Goal: Contribute content: Contribute content

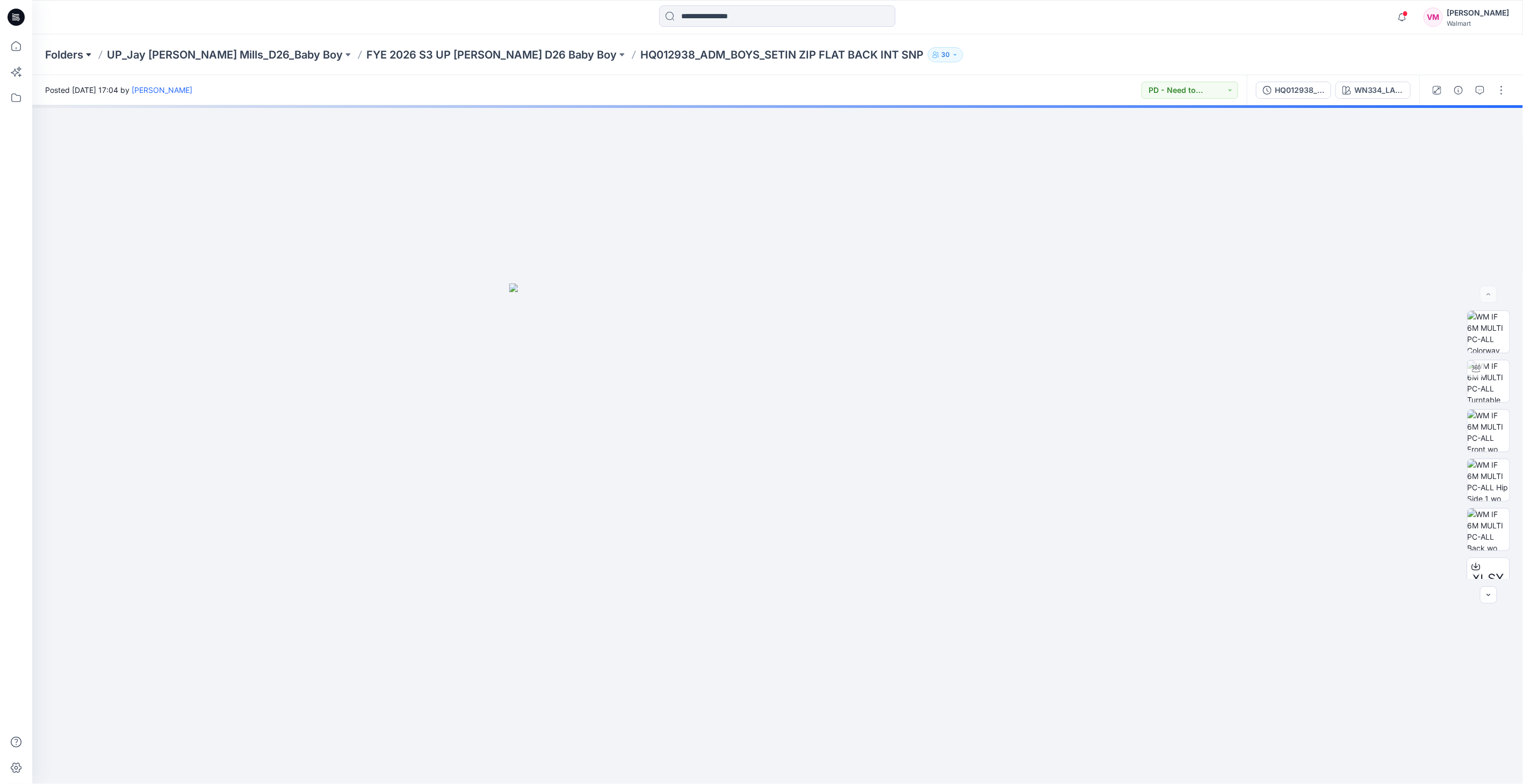
click at [84, 47] on button at bounding box center [89, 55] width 11 height 15
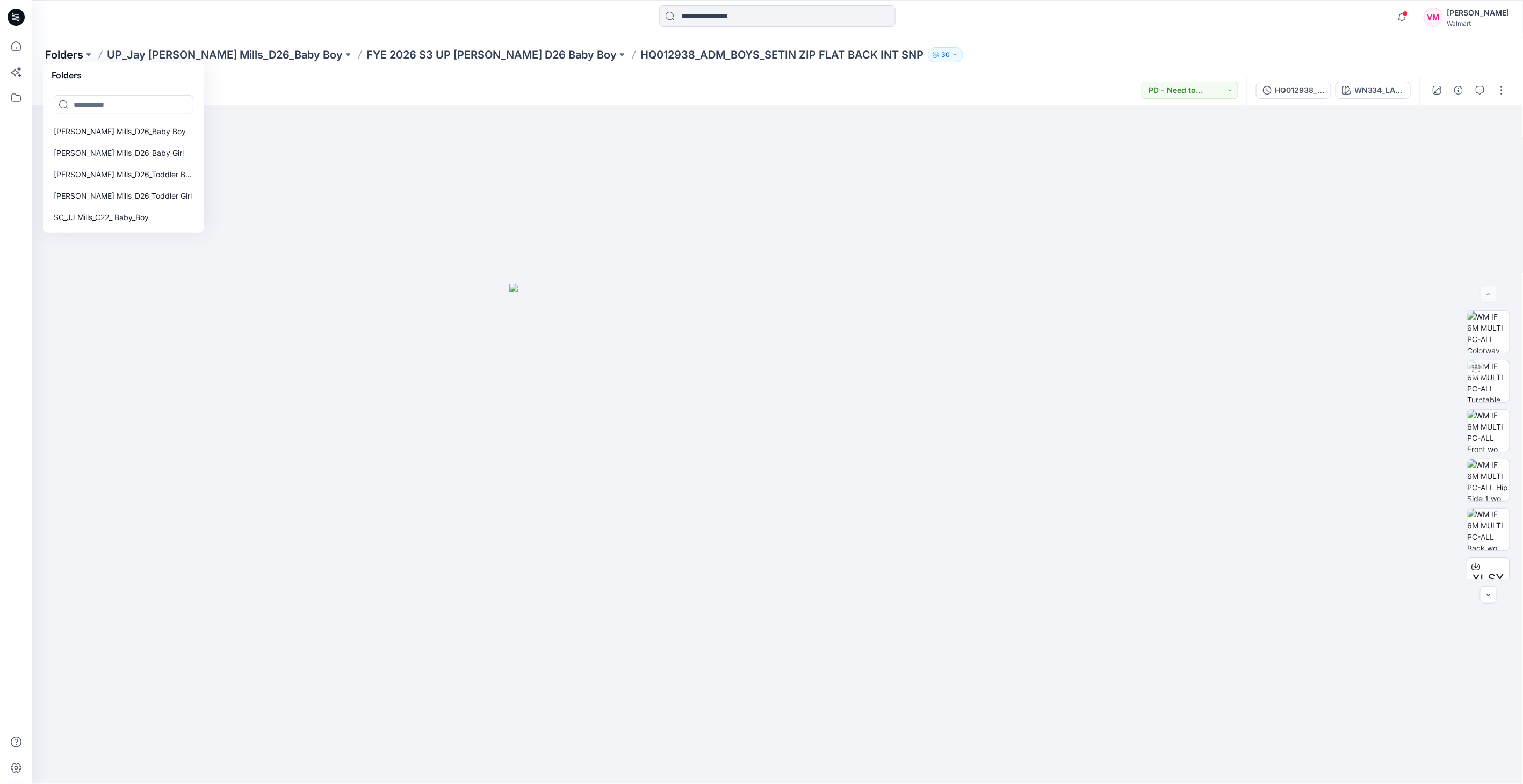
click at [67, 52] on p "Folders" at bounding box center [64, 55] width 38 height 15
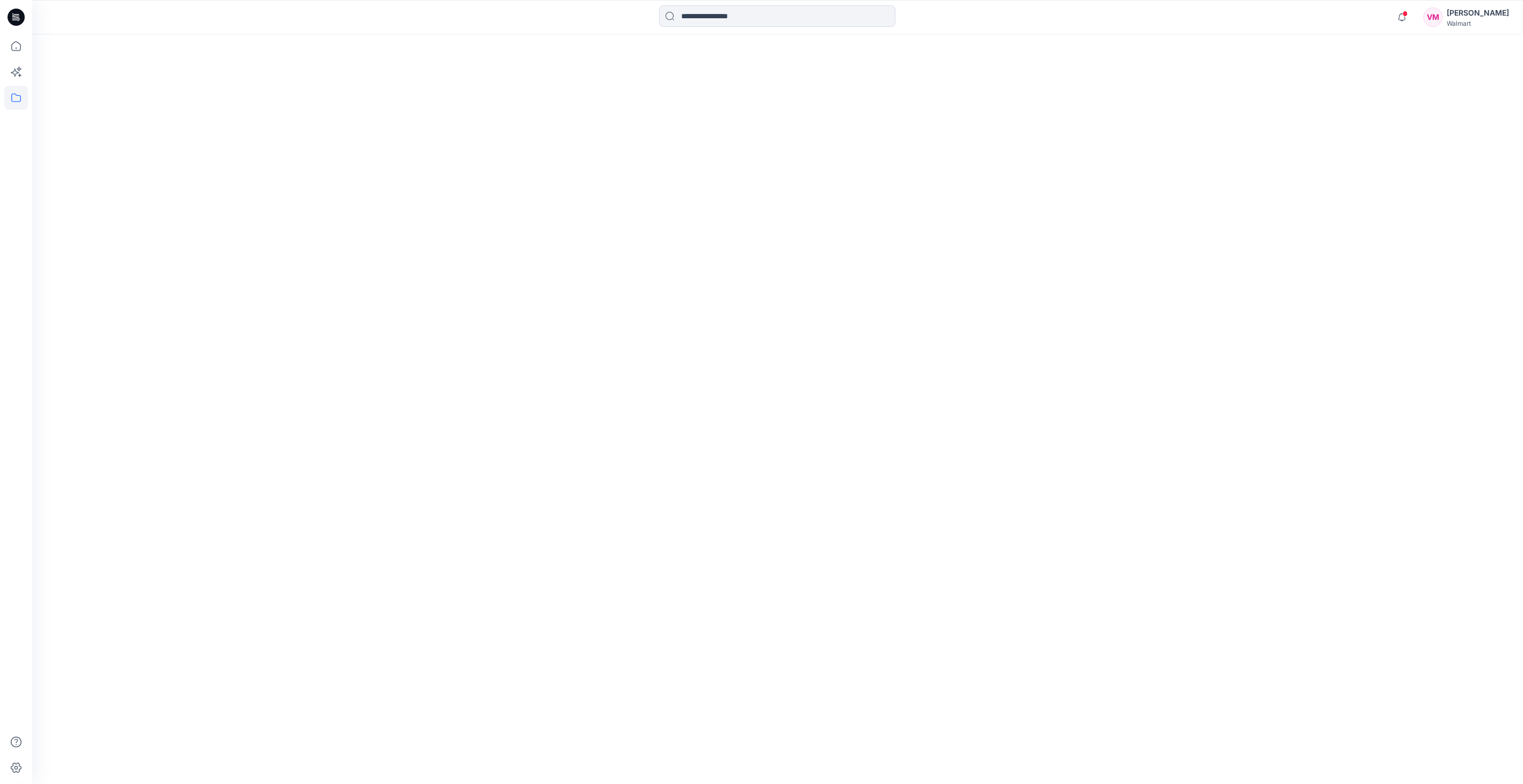
click at [16, 22] on icon at bounding box center [16, 17] width 17 height 17
click at [16, 39] on icon at bounding box center [16, 46] width 23 height 23
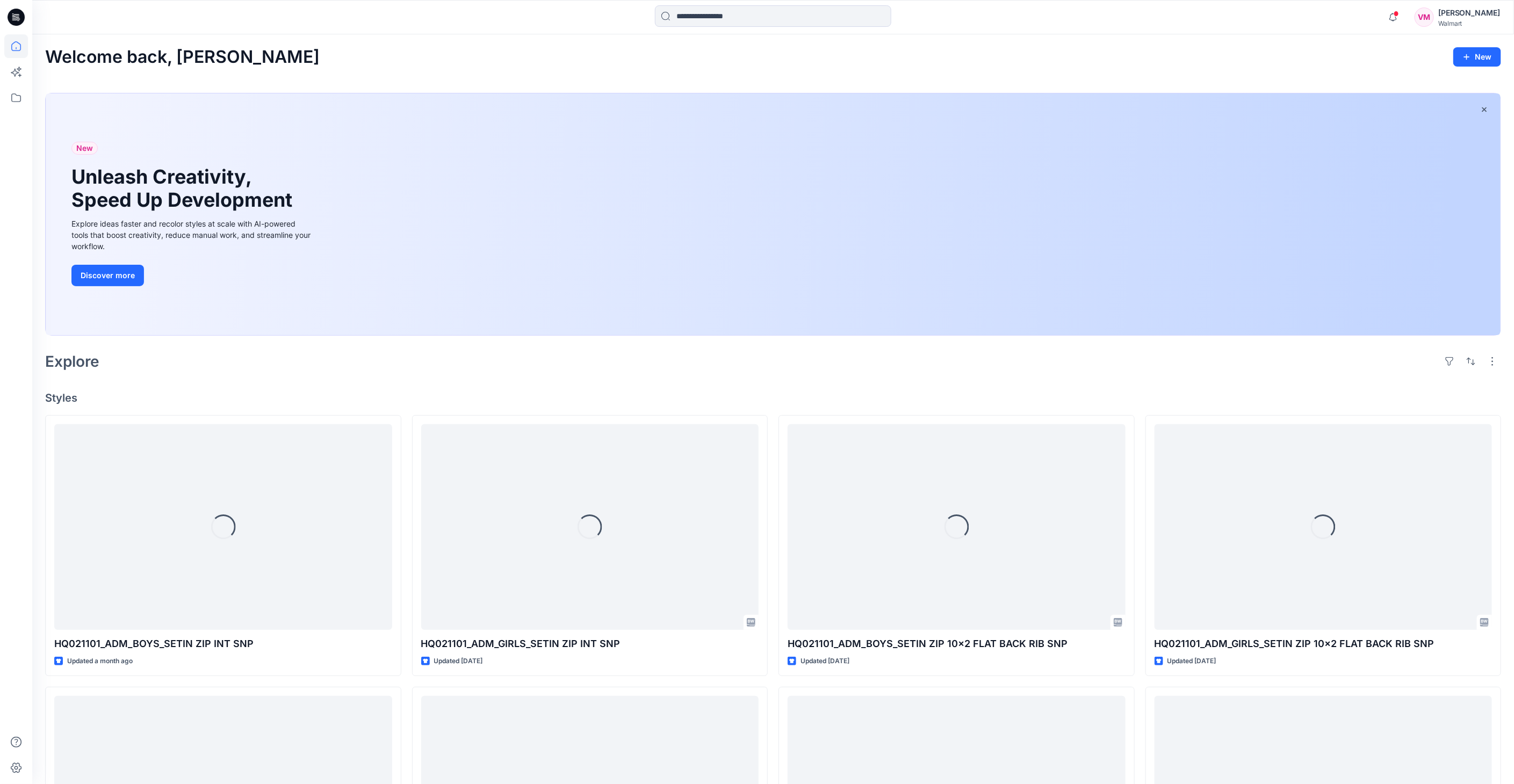
click at [15, 21] on icon at bounding box center [16, 17] width 17 height 17
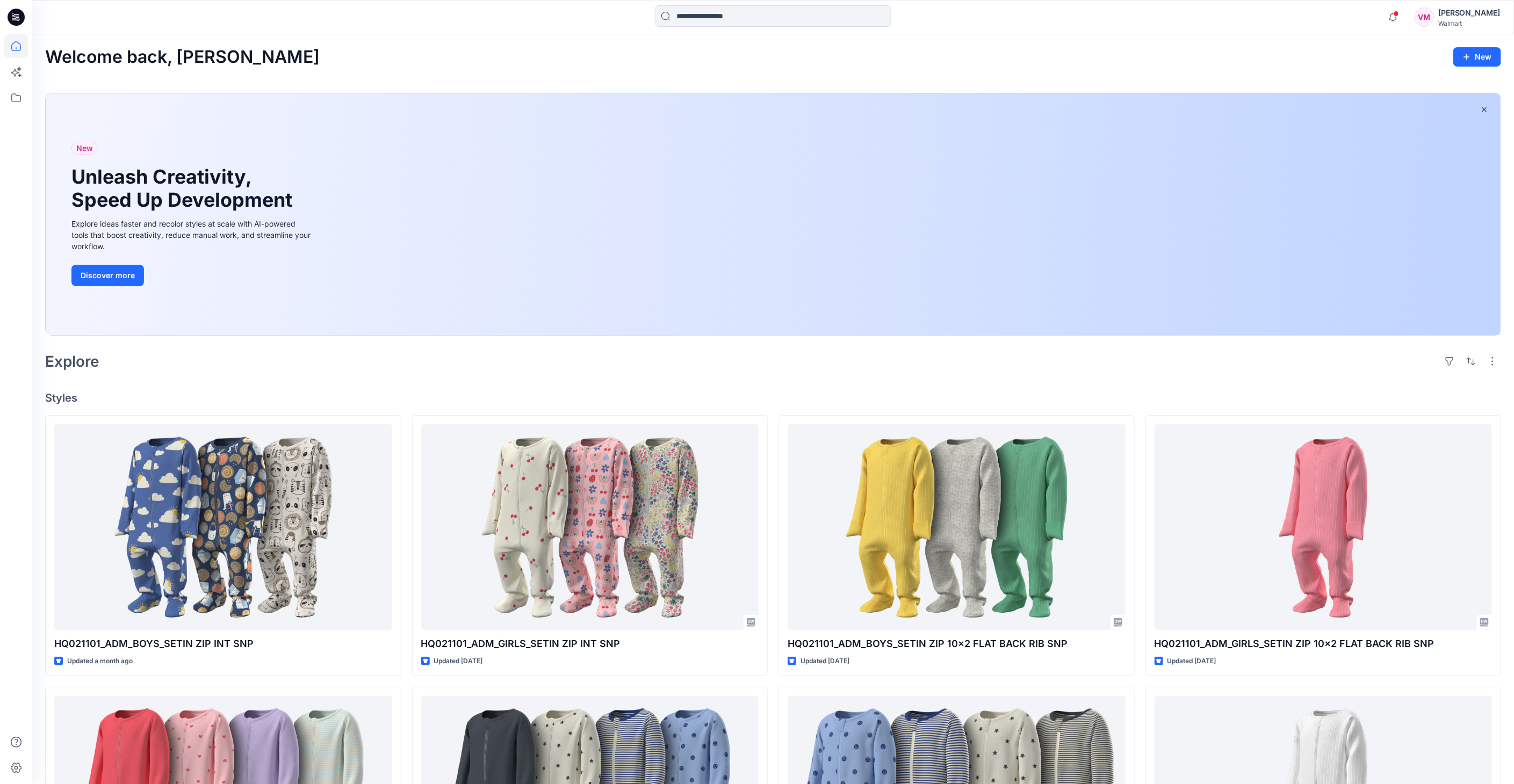
click at [12, 24] on icon at bounding box center [16, 17] width 17 height 17
click at [11, 35] on icon at bounding box center [16, 46] width 23 height 23
click at [20, 17] on icon at bounding box center [16, 17] width 17 height 17
click at [19, 50] on icon at bounding box center [16, 46] width 9 height 9
click at [15, 15] on icon at bounding box center [16, 17] width 17 height 17
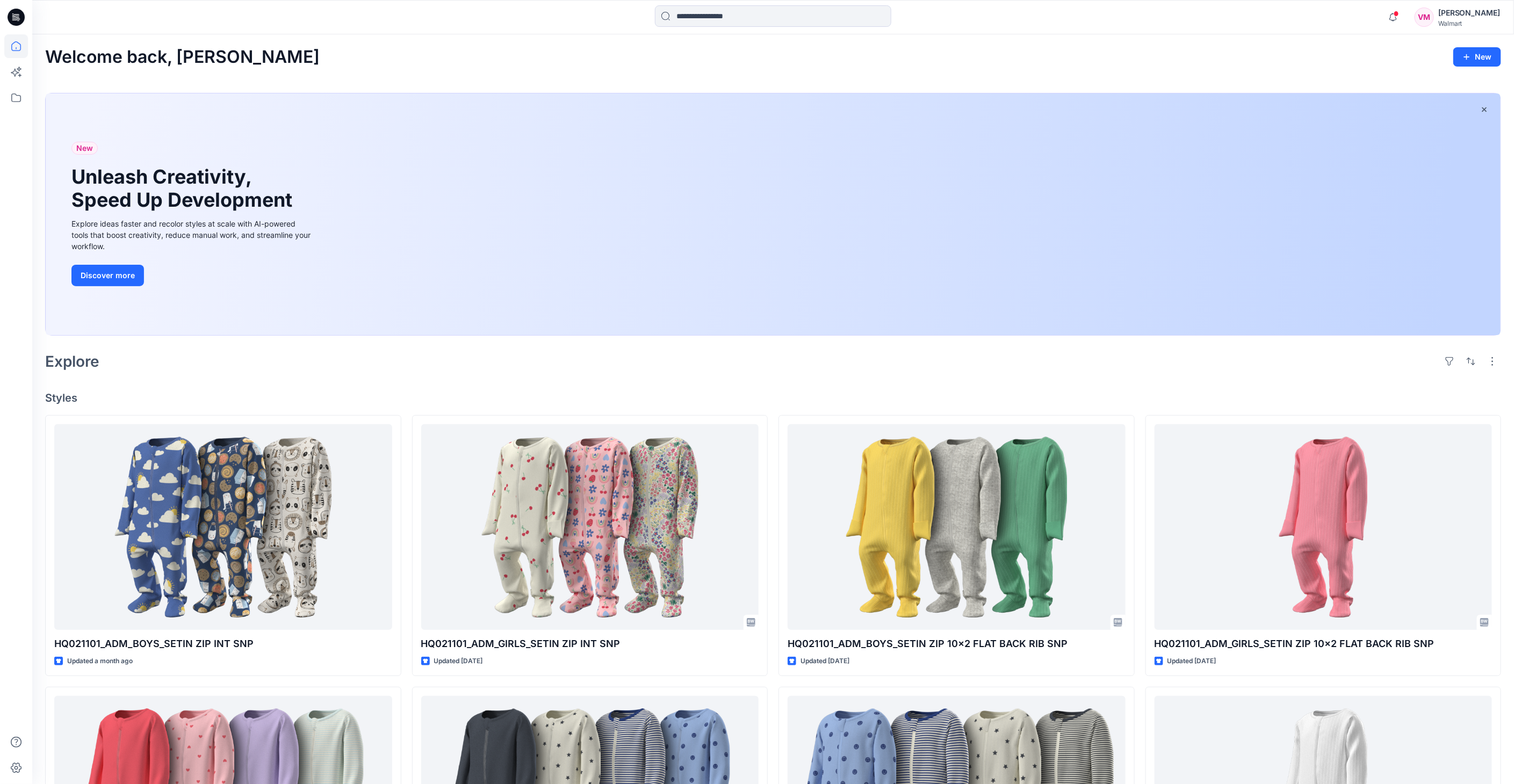
click at [15, 20] on icon at bounding box center [14, 20] width 5 height 1
click at [11, 17] on icon at bounding box center [16, 17] width 17 height 17
click at [19, 42] on icon at bounding box center [16, 46] width 23 height 23
click at [13, 6] on icon at bounding box center [16, 17] width 17 height 34
click at [14, 49] on icon at bounding box center [16, 46] width 23 height 23
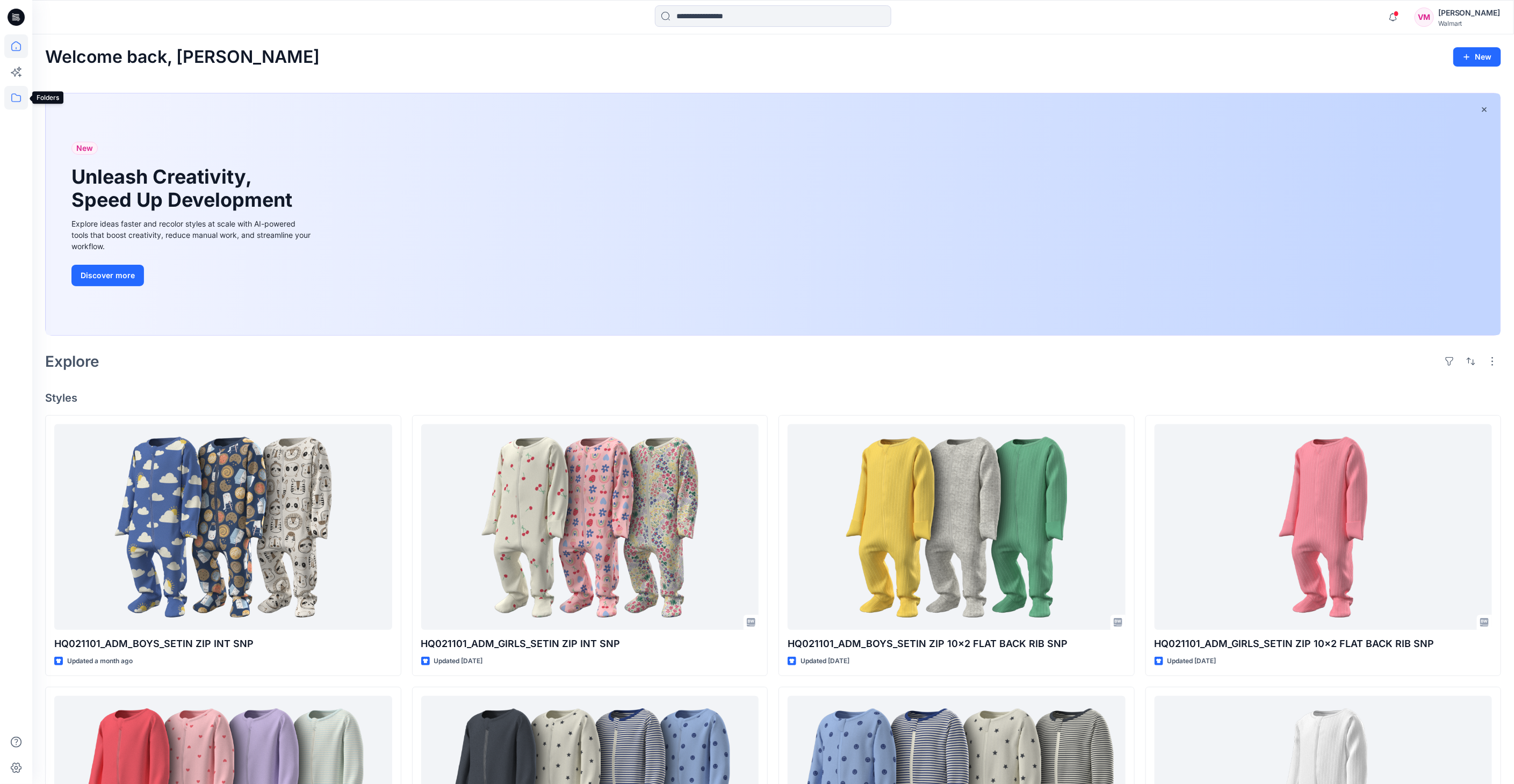
click at [19, 105] on icon at bounding box center [16, 97] width 23 height 23
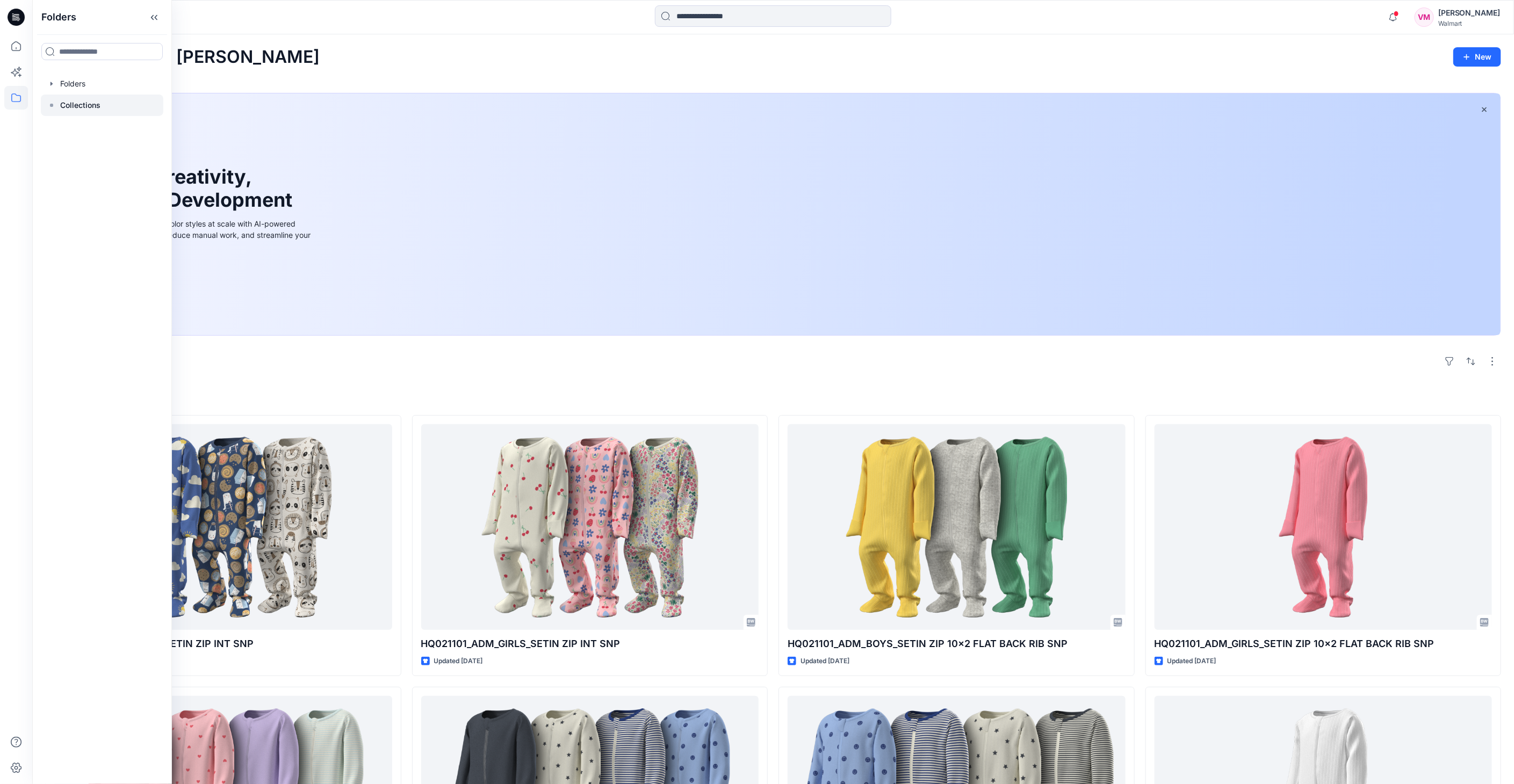
click at [87, 106] on p "Collections" at bounding box center [80, 105] width 40 height 13
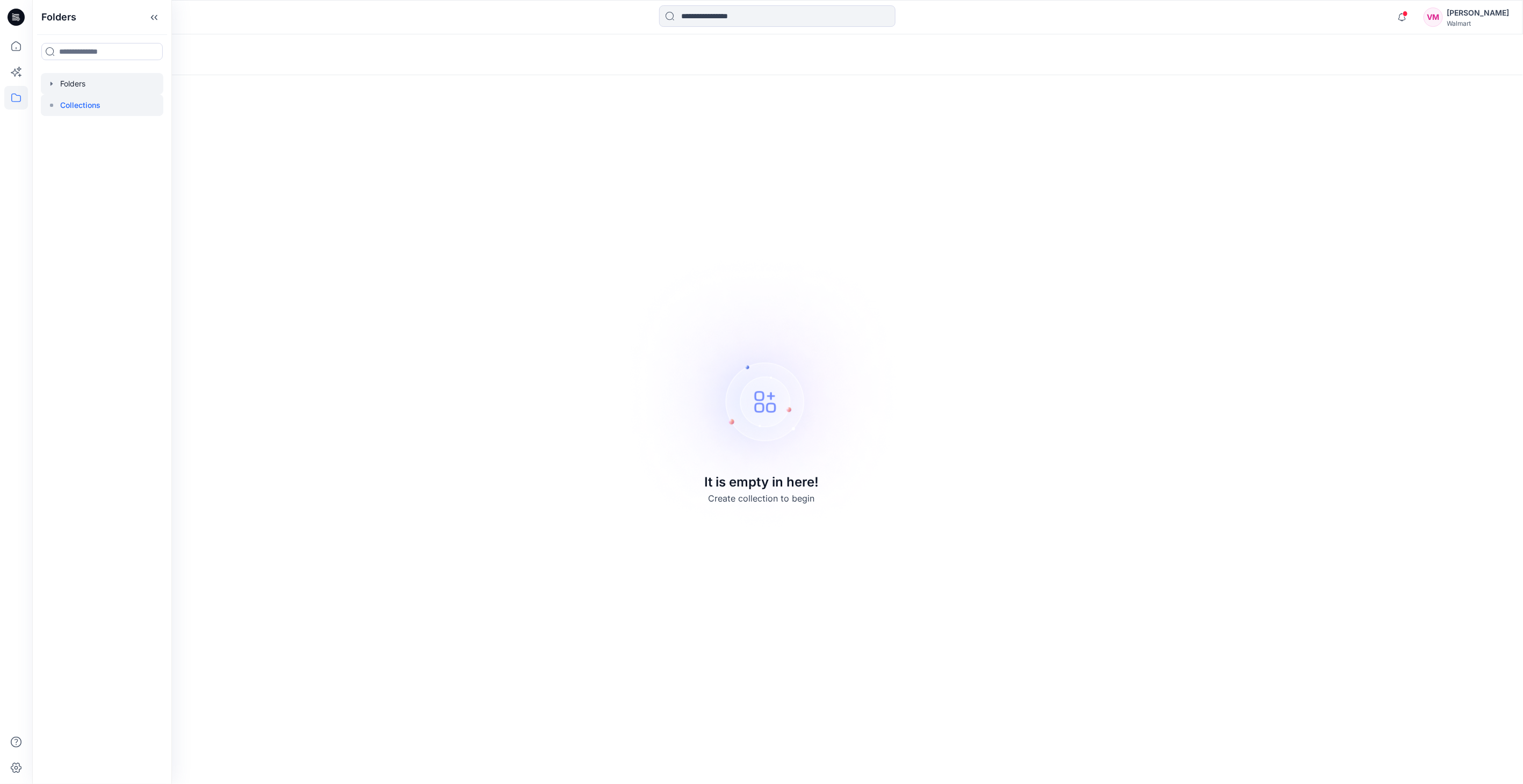
click at [87, 84] on div at bounding box center [102, 84] width 123 height 21
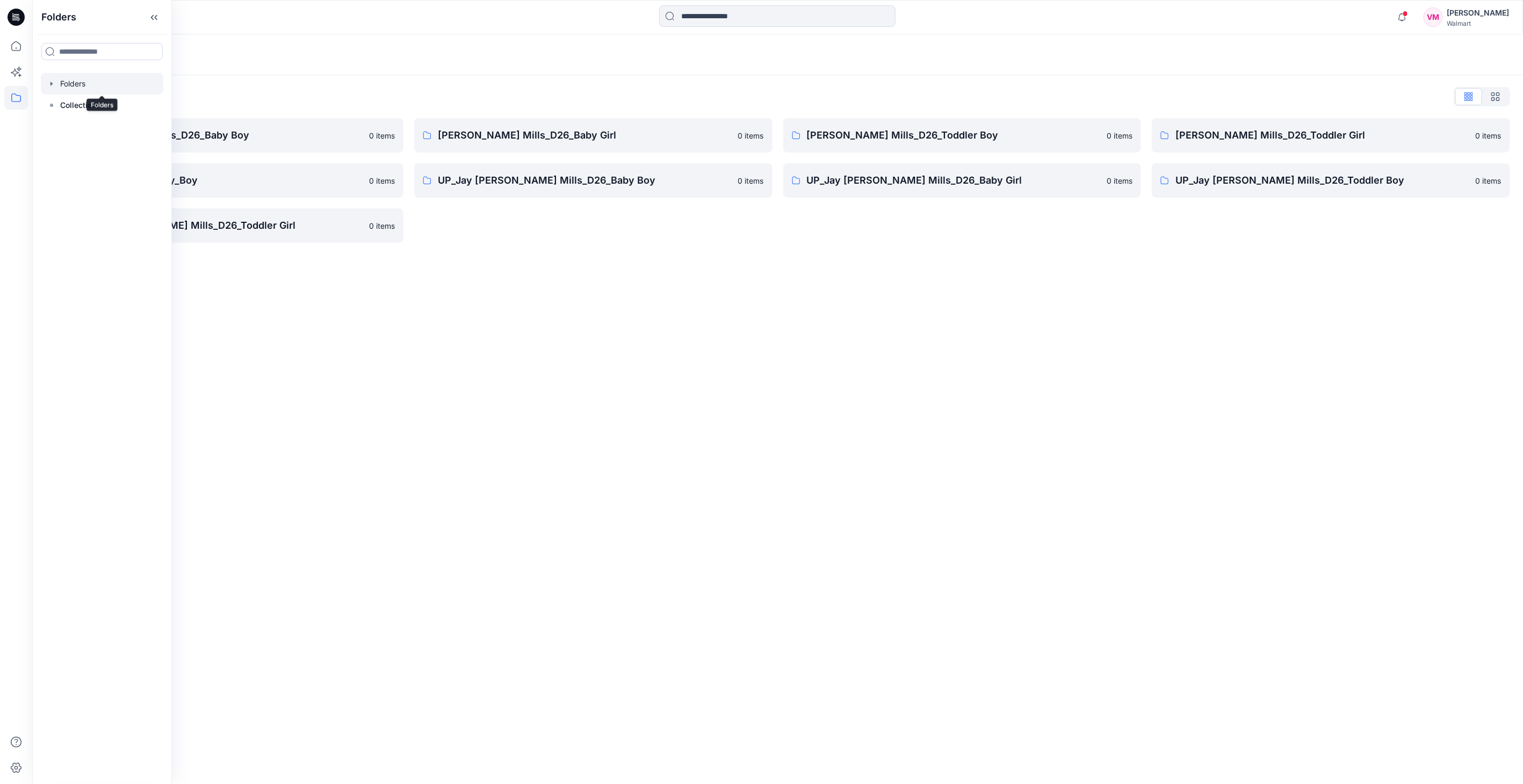
click at [50, 84] on icon "button" at bounding box center [51, 84] width 2 height 4
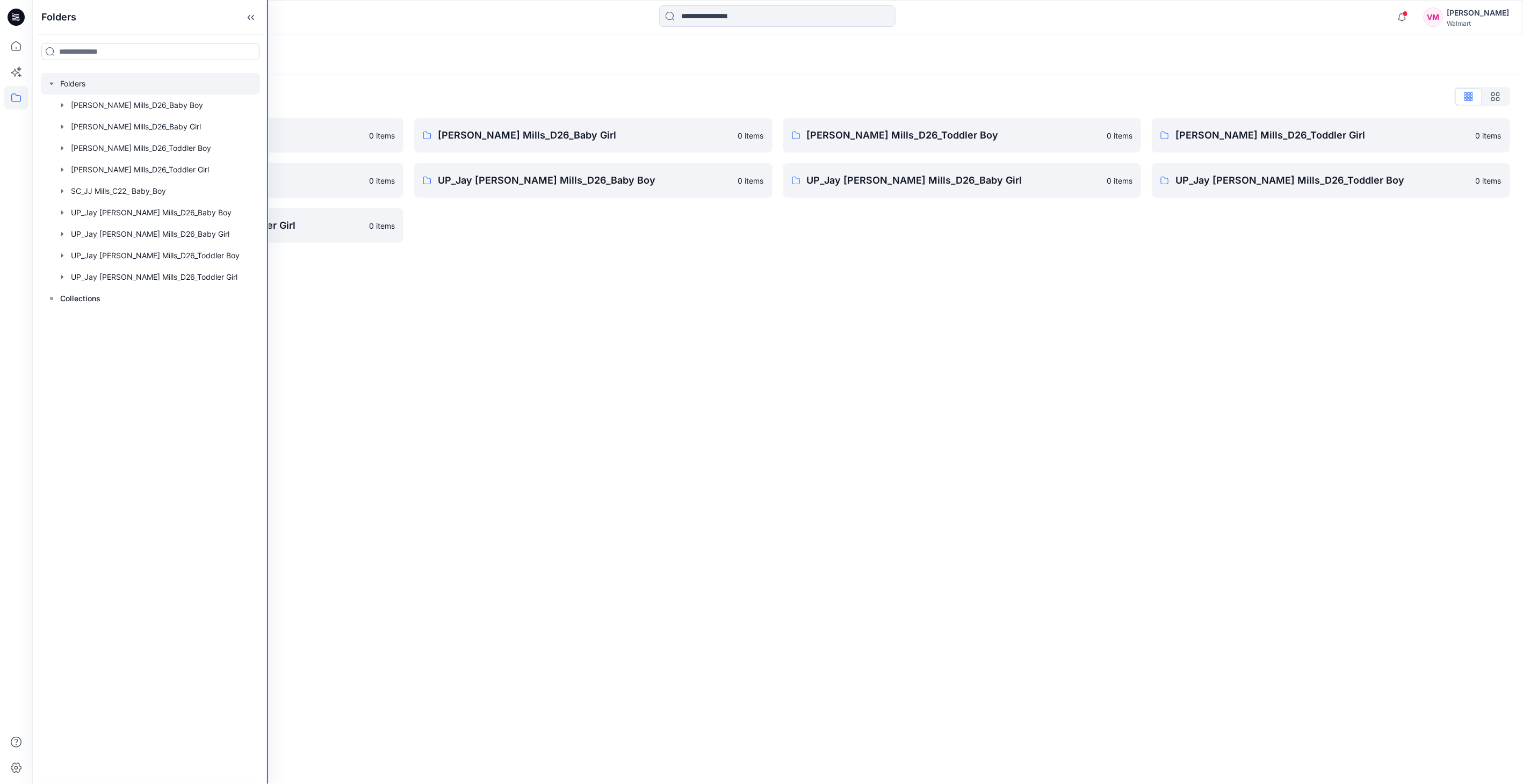
drag, startPoint x: 170, startPoint y: 194, endPoint x: 456, endPoint y: 218, distance: 287.0
click at [456, 218] on div "Folders Folders Jay Jay Mills_D26_Baby Boy Jay Jay Mills_D26_Baby Girl Jay Jay …" at bounding box center [761, 392] width 1523 height 784
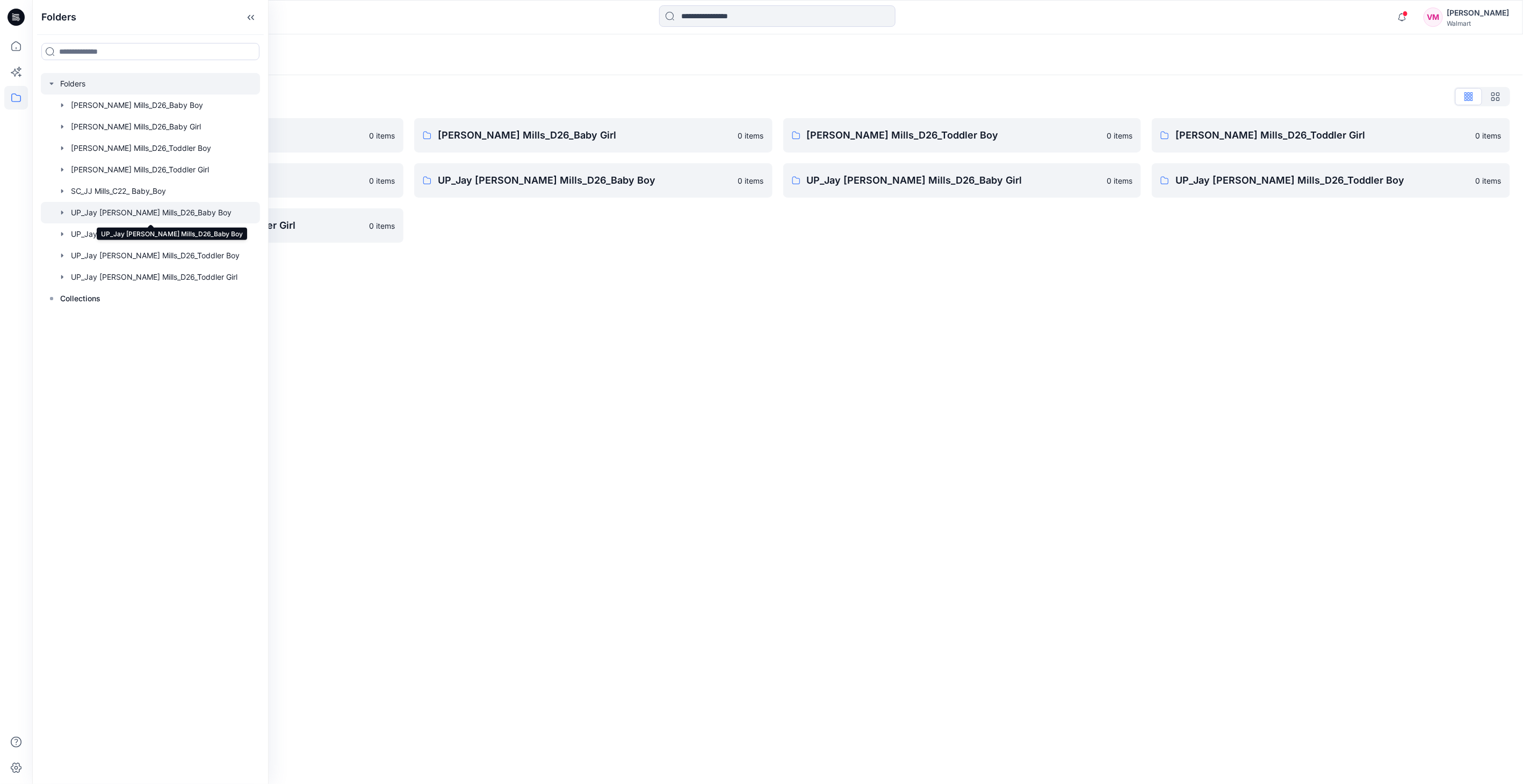
click at [158, 215] on div at bounding box center [151, 212] width 220 height 21
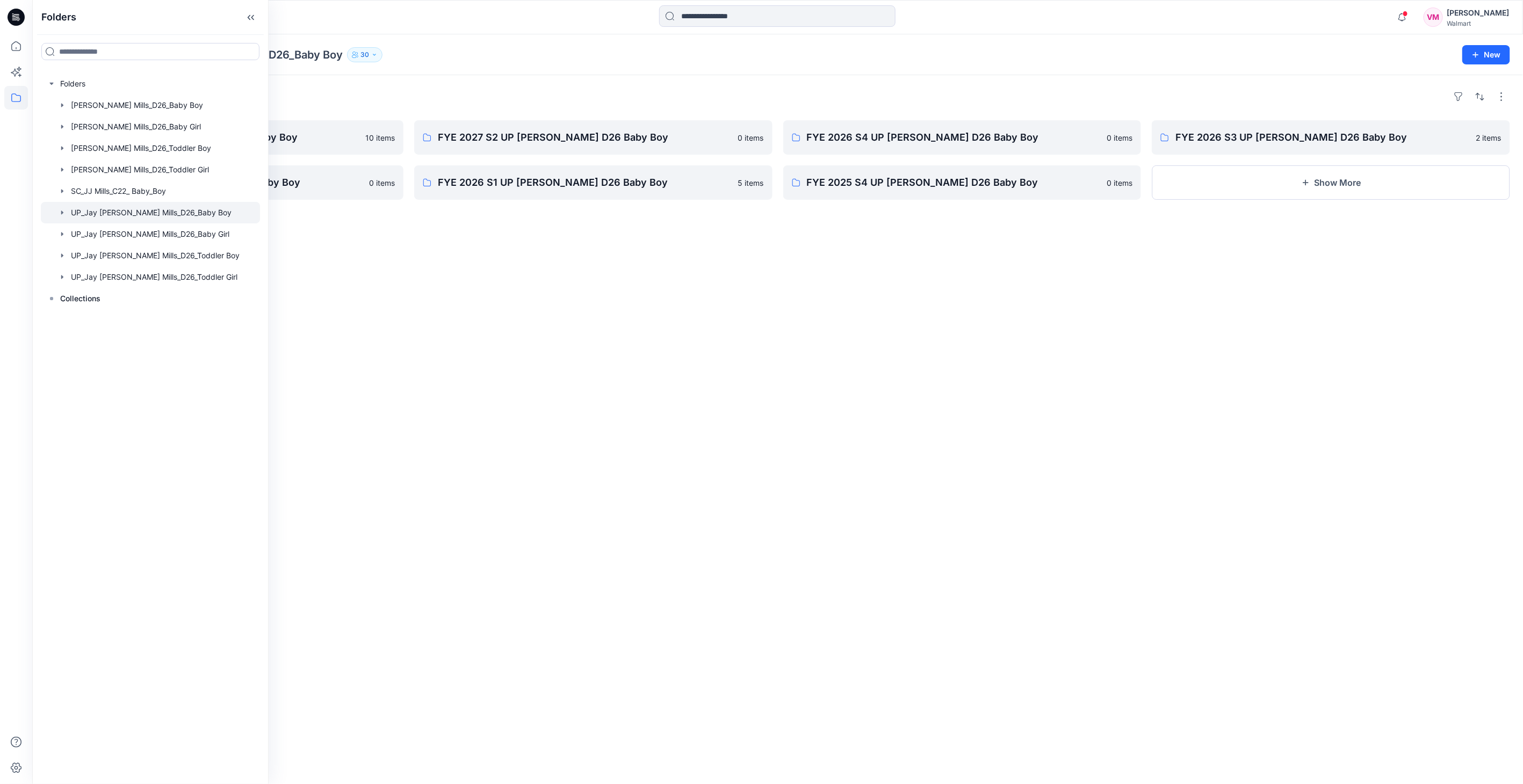
click at [357, 325] on div "Folders FYE 2027 S1 UP Jay Jay Mills D26 Baby Boy 10 items FYE 2026 S2 UP Jay J…" at bounding box center [778, 430] width 1491 height 709
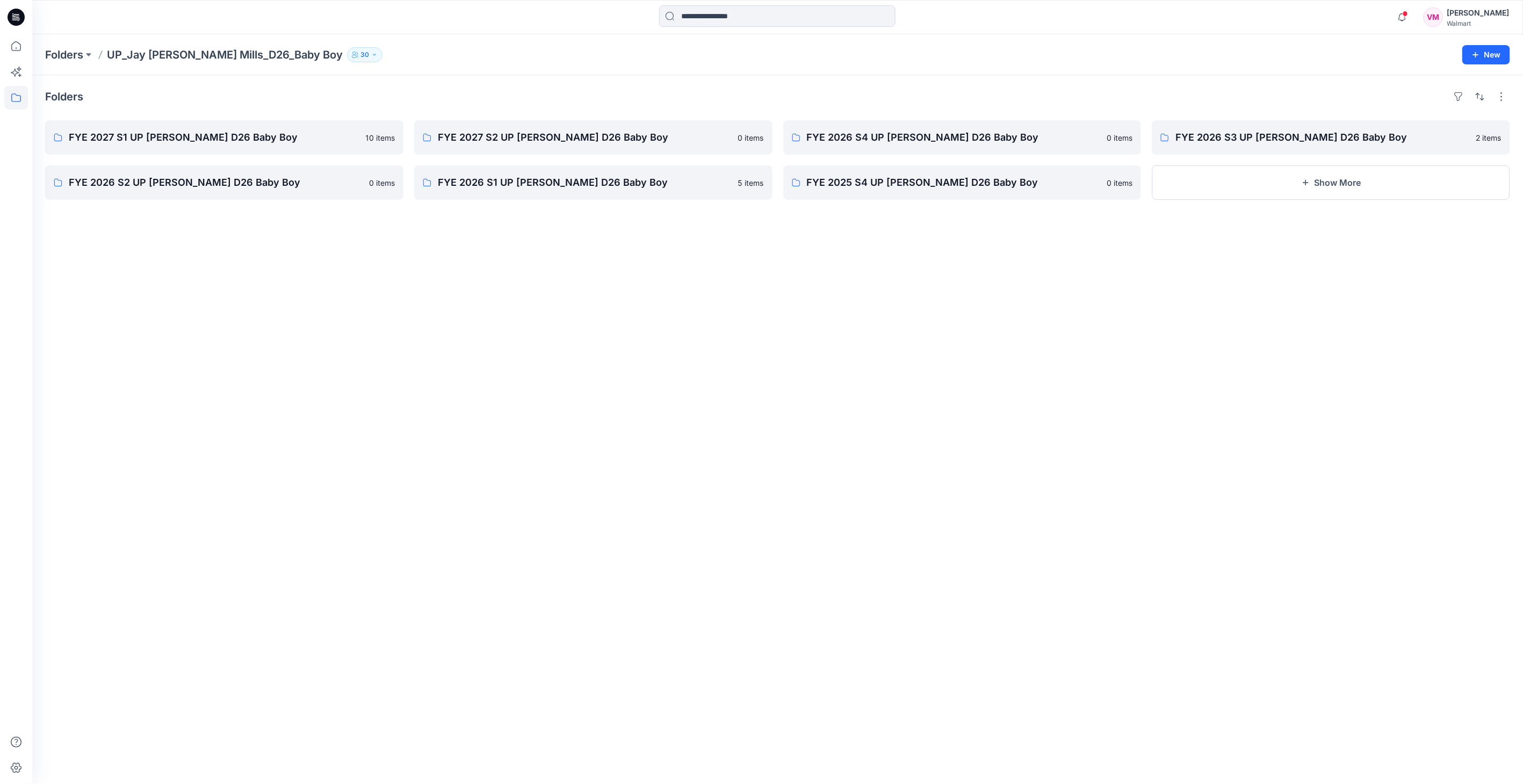
drag, startPoint x: 491, startPoint y: 346, endPoint x: 474, endPoint y: 330, distance: 23.3
click at [491, 346] on div "Folders FYE 2027 S1 UP Jay Jay Mills D26 Baby Boy 10 items FYE 2026 S2 UP Jay J…" at bounding box center [778, 430] width 1491 height 709
click at [649, 326] on div "Folders FYE 2027 S1 UP Jay Jay Mills D26 Baby Boy 10 items FYE 2026 S2 UP Jay J…" at bounding box center [778, 430] width 1491 height 709
click at [234, 140] on p "FYE 2027 S1 UP [PERSON_NAME] D26 Baby Boy" at bounding box center [223, 138] width 309 height 15
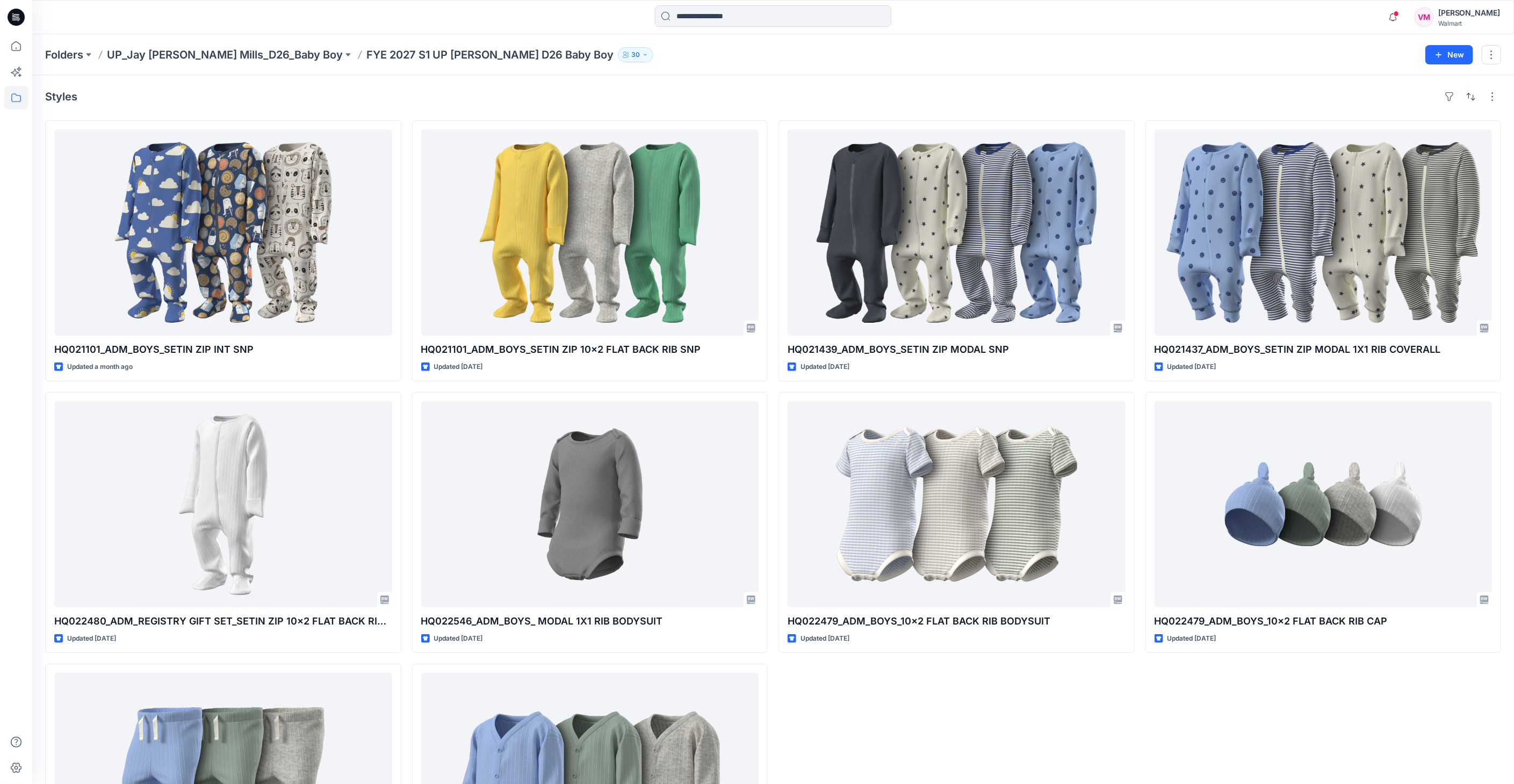
click at [1007, 709] on div "HQ021439_ADM_BOYS_SETIN ZIP MODAL SNP Updated 2 months ago HQ022479_ADM_BOYS_10…" at bounding box center [957, 523] width 356 height 805
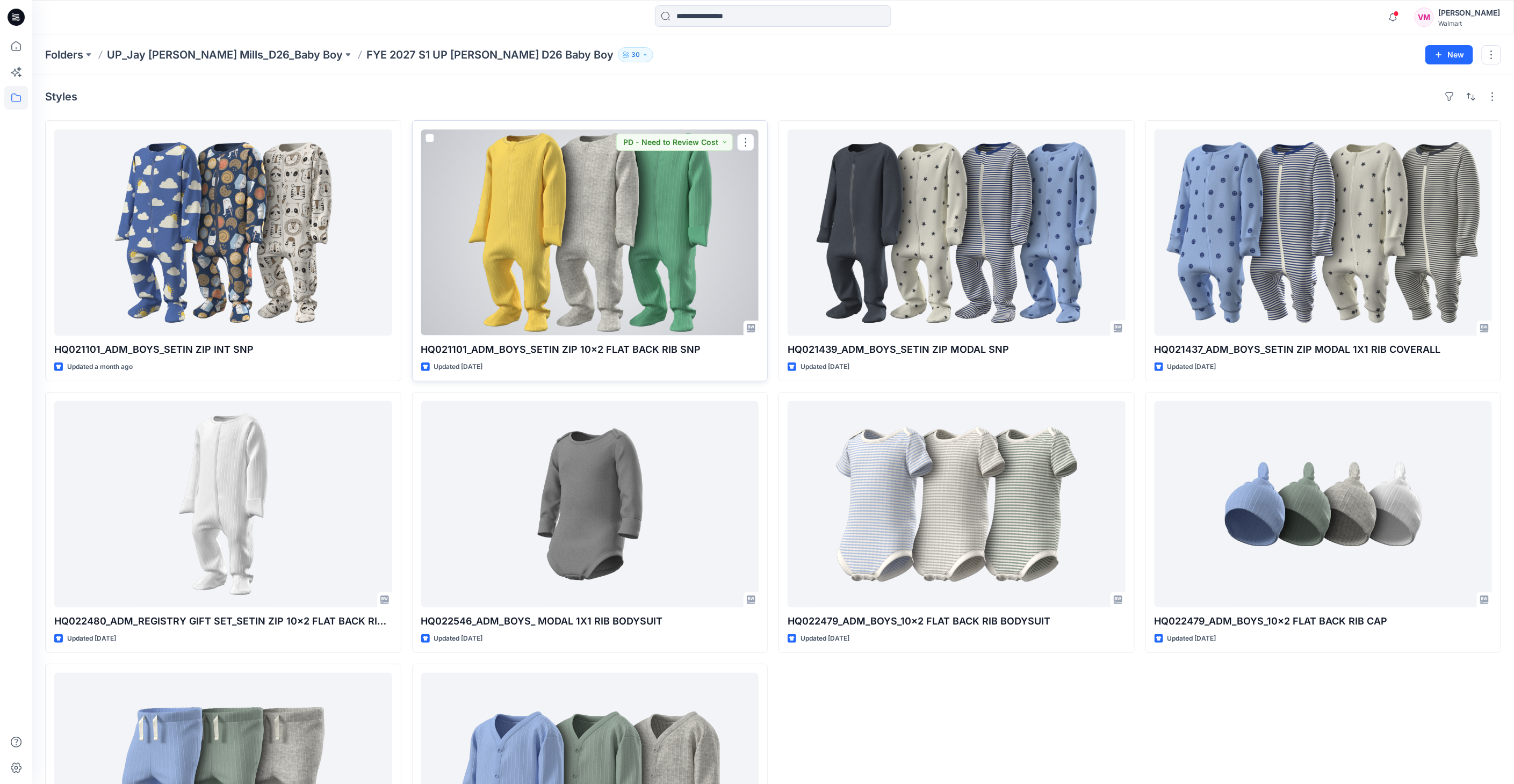
click at [577, 248] on div at bounding box center [590, 233] width 338 height 206
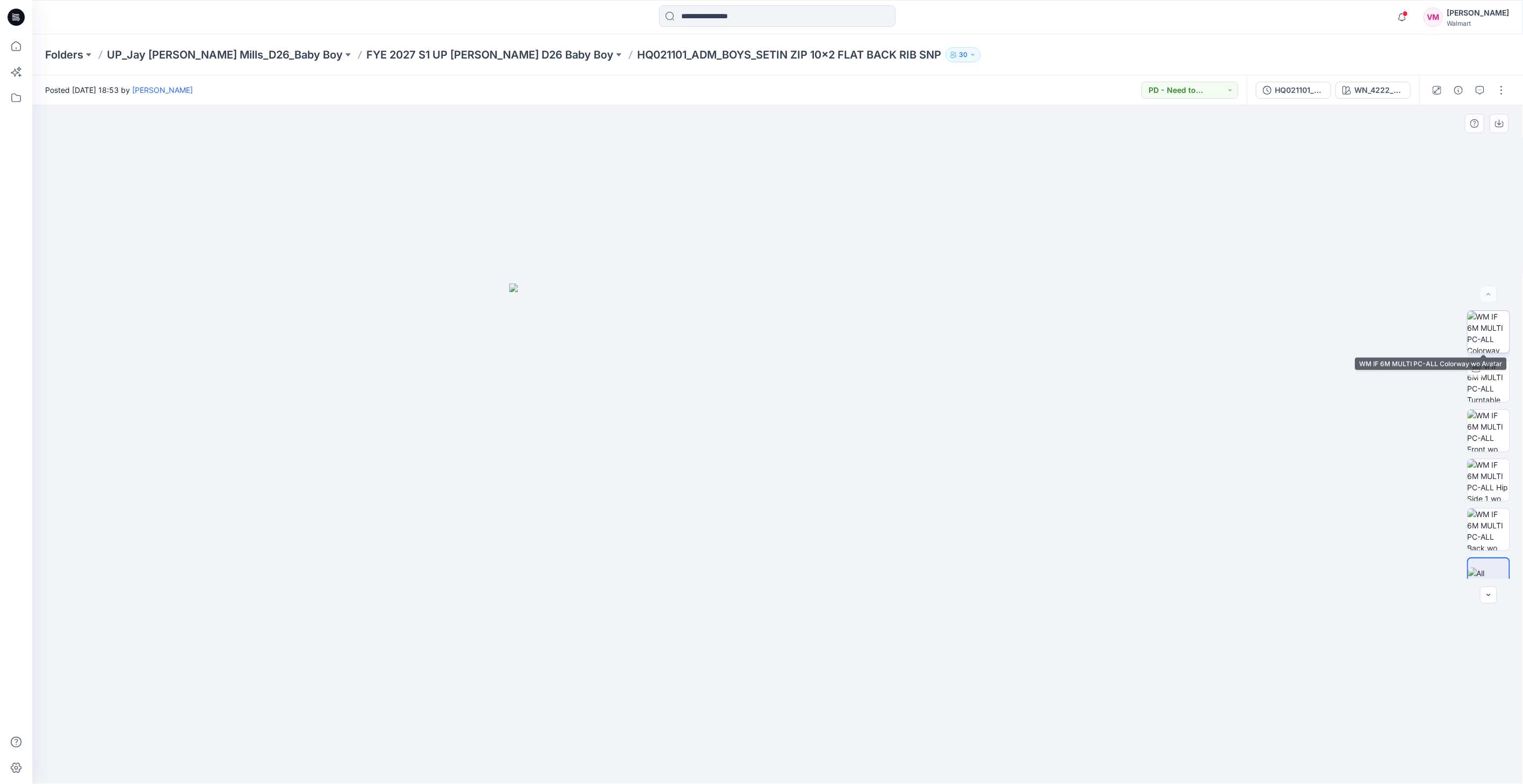
click at [1486, 339] on img at bounding box center [1489, 331] width 42 height 42
click at [1490, 295] on div at bounding box center [1489, 294] width 17 height 17
click at [1490, 379] on img at bounding box center [1489, 380] width 42 height 42
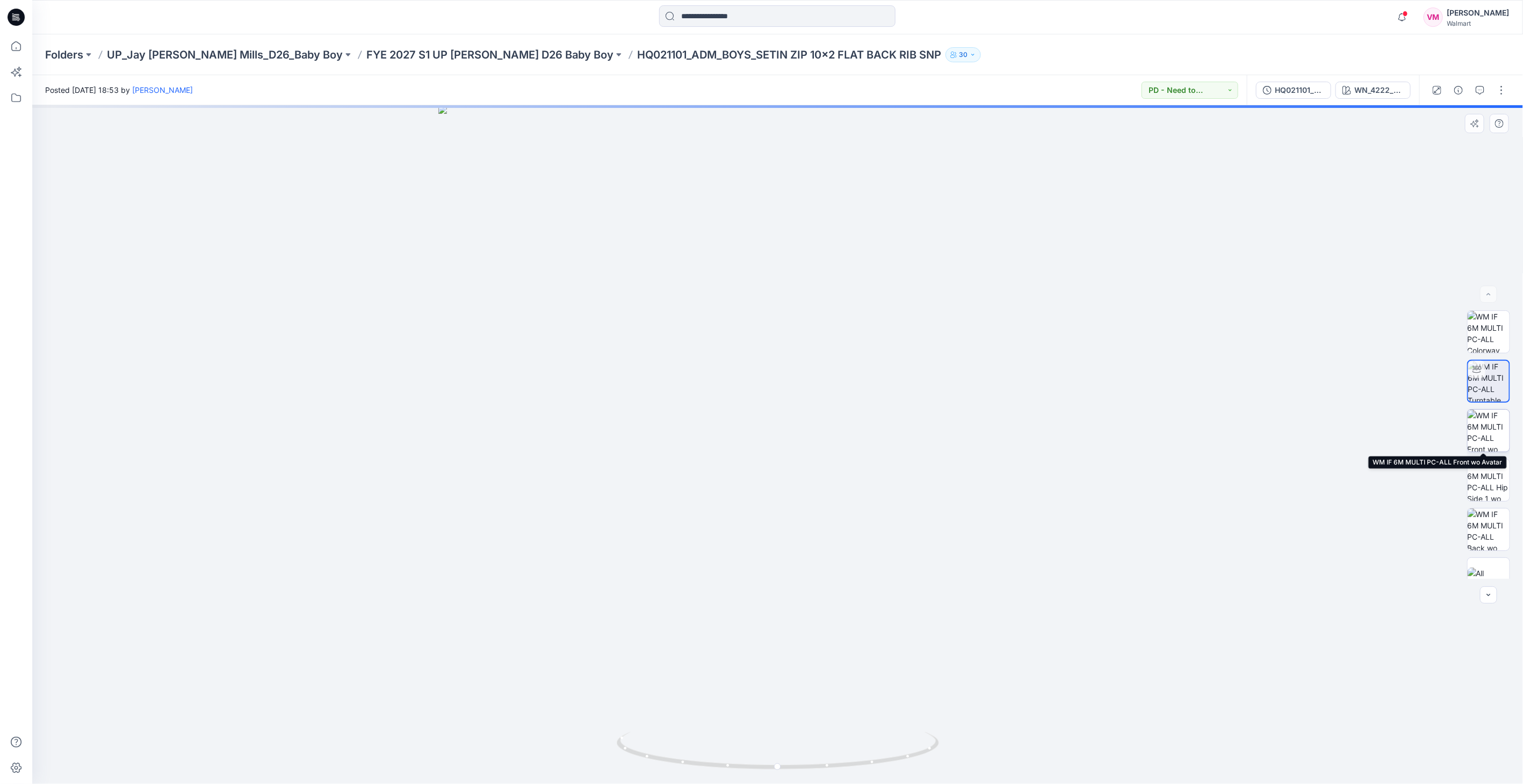
click at [1481, 435] on img at bounding box center [1489, 431] width 42 height 42
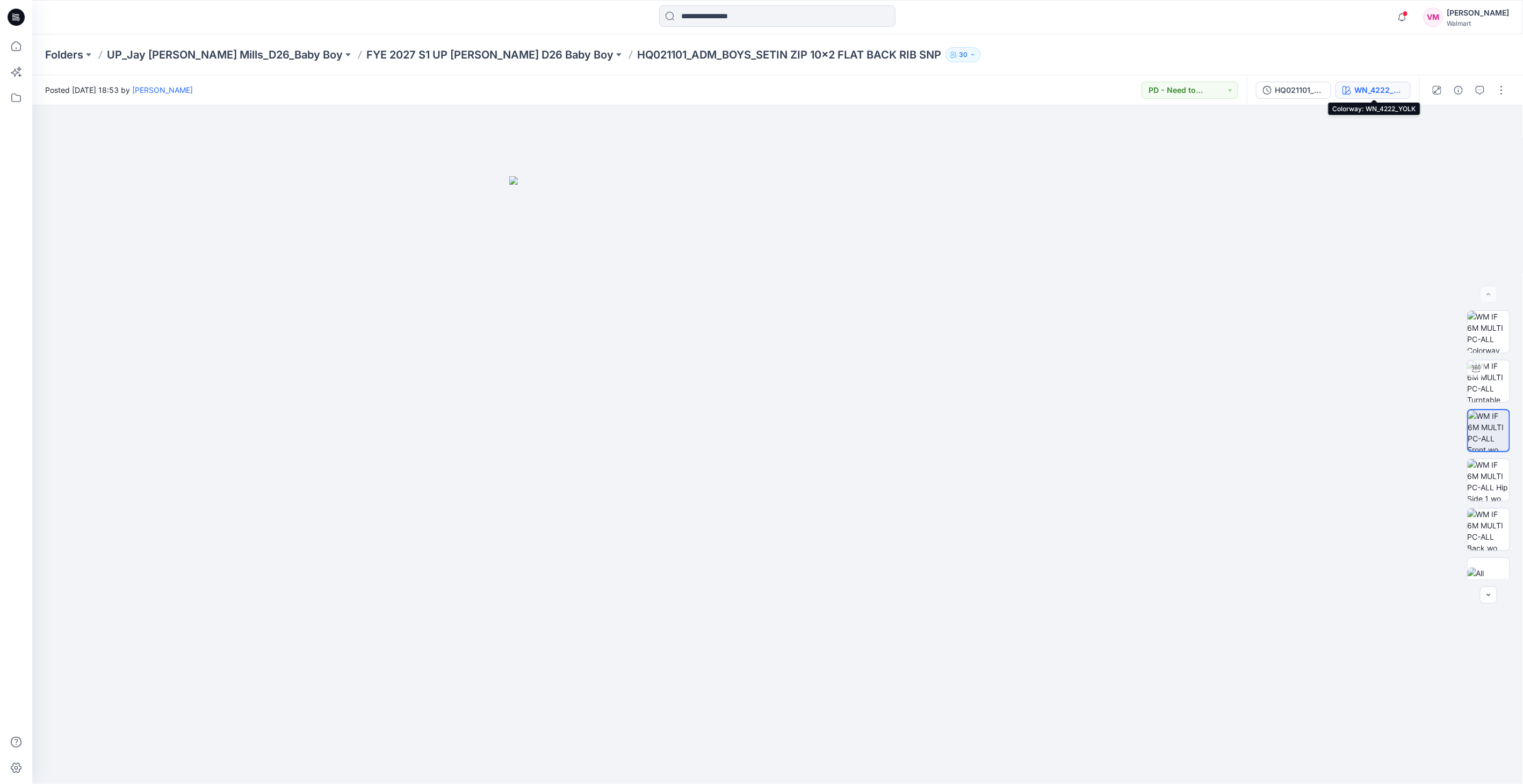
click at [1368, 88] on div "WN_4222_YOLK" at bounding box center [1379, 90] width 49 height 12
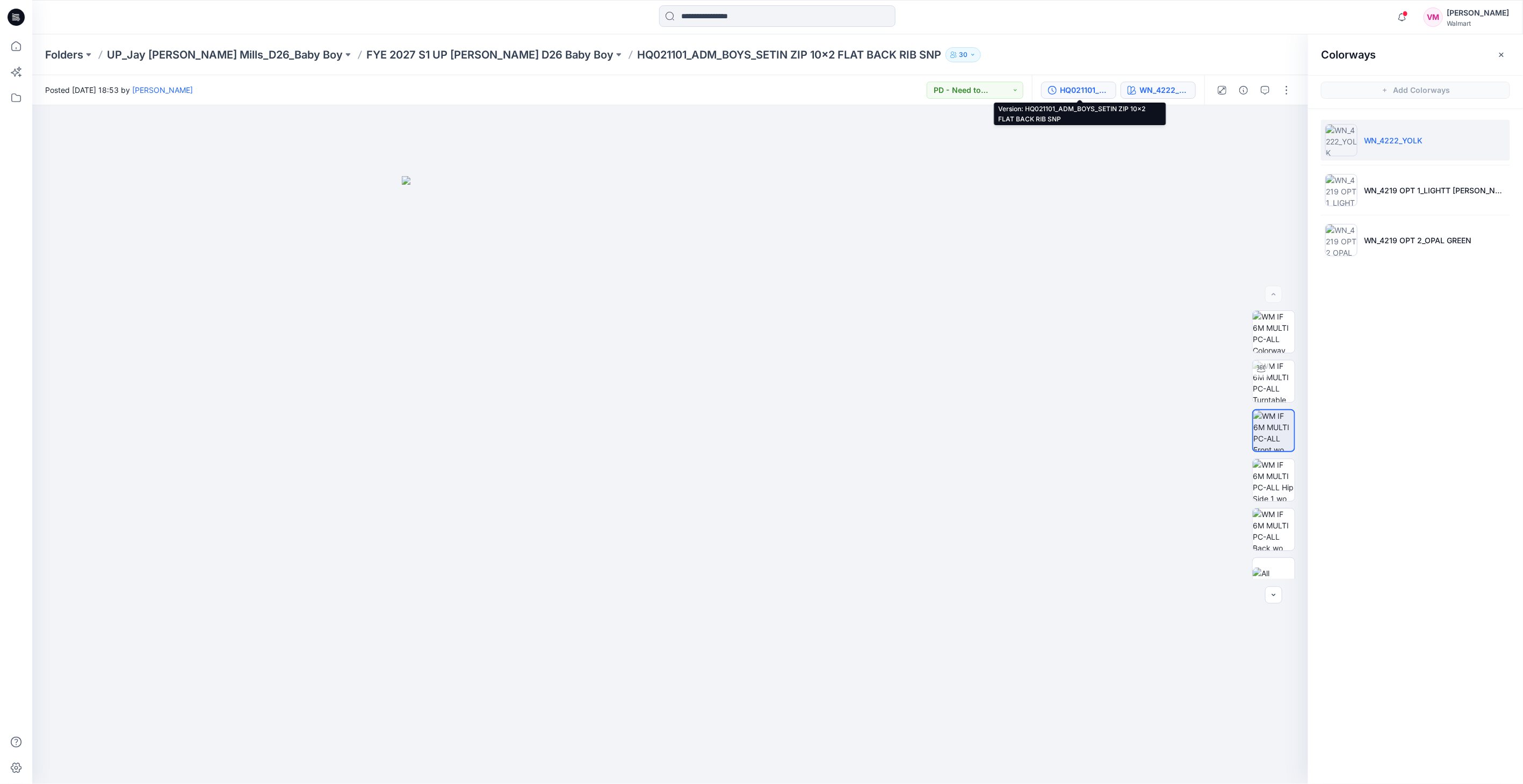
click at [1100, 92] on div "HQ021101_ADM_BOYS_SETIN ZIP 10x2 FLAT BACK RIB SNP" at bounding box center [1084, 90] width 49 height 12
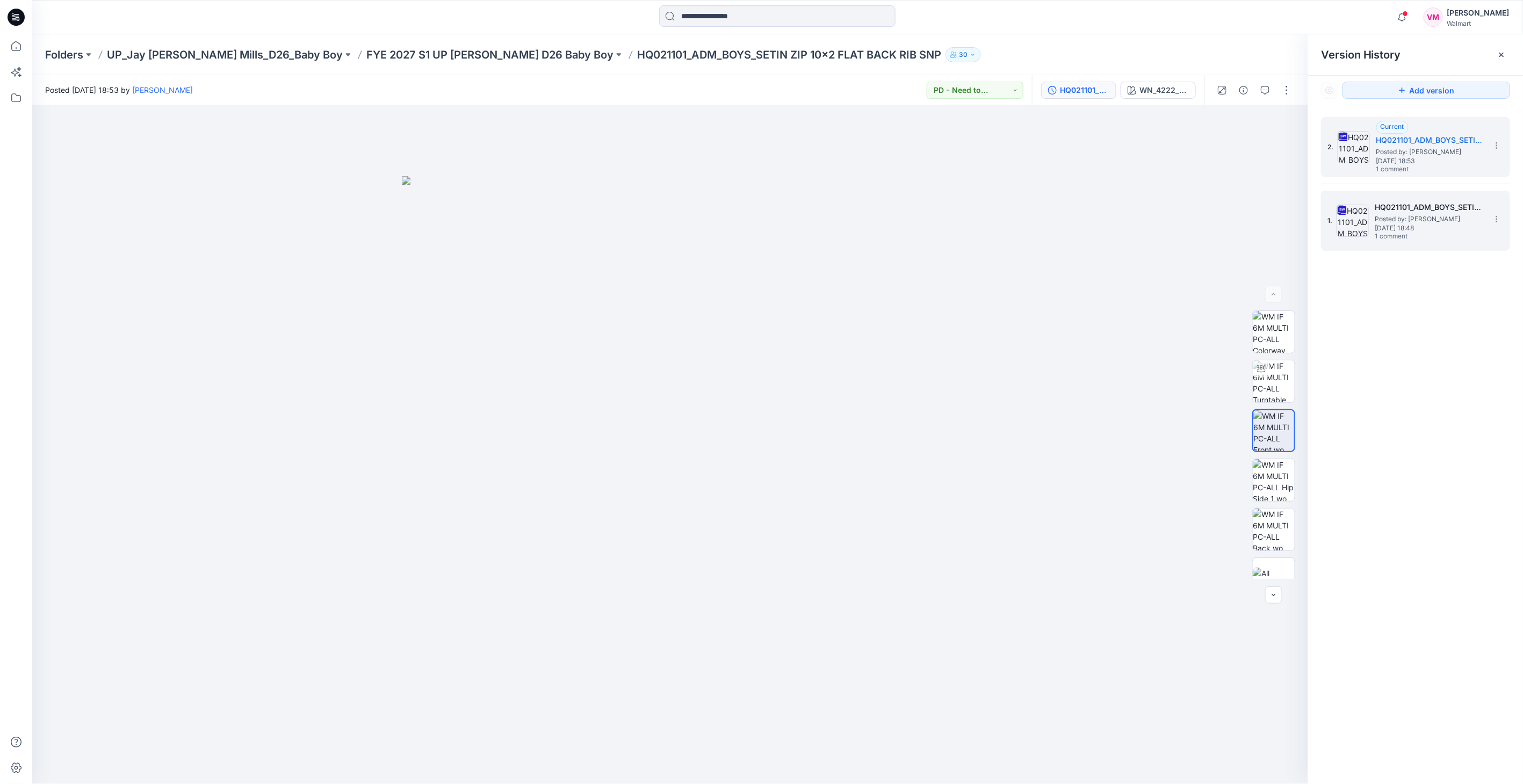
click at [1403, 240] on span "1 comment" at bounding box center [1412, 236] width 75 height 8
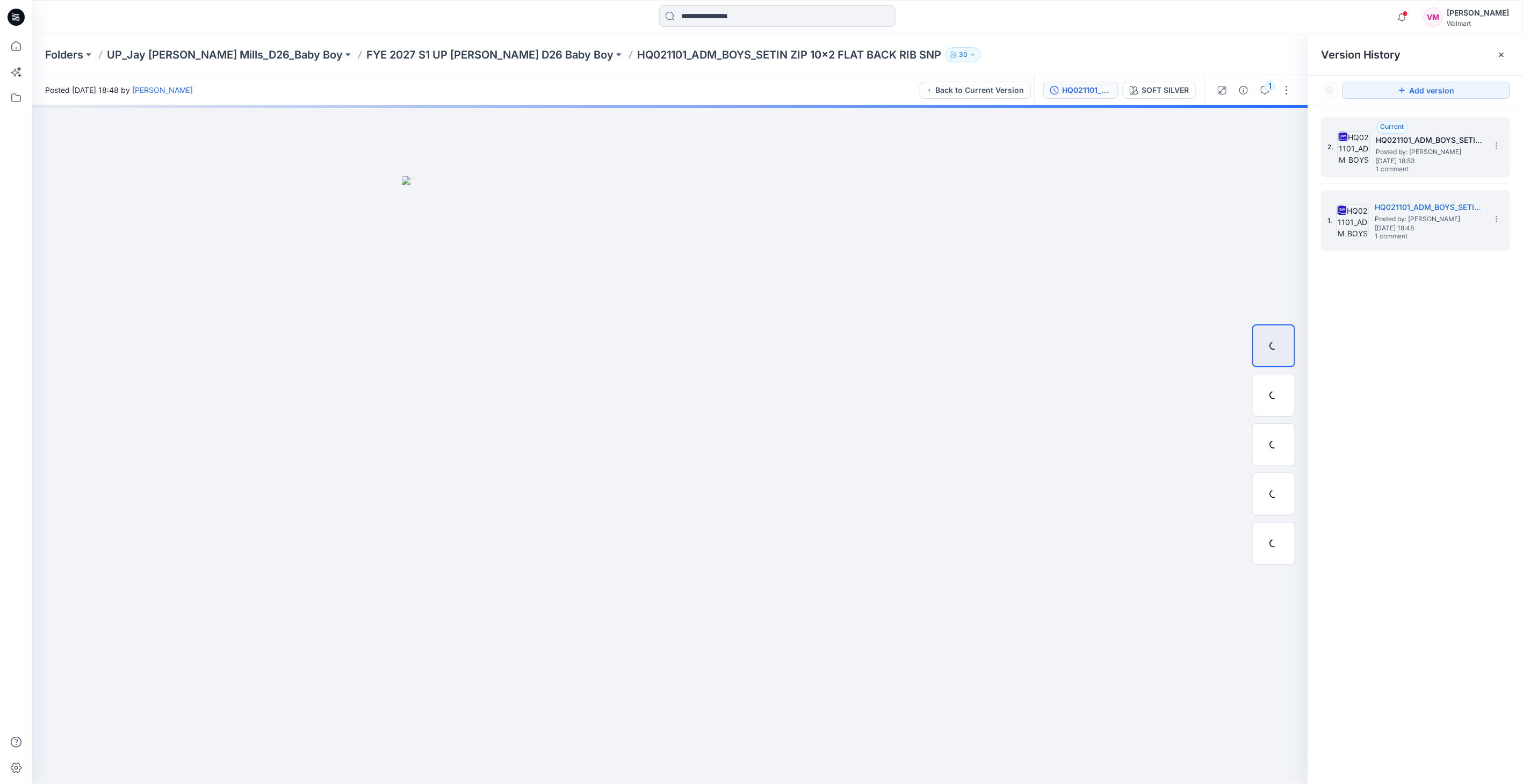
click at [1410, 153] on span "Posted by: Vasanthakumar Mani" at bounding box center [1430, 153] width 107 height 11
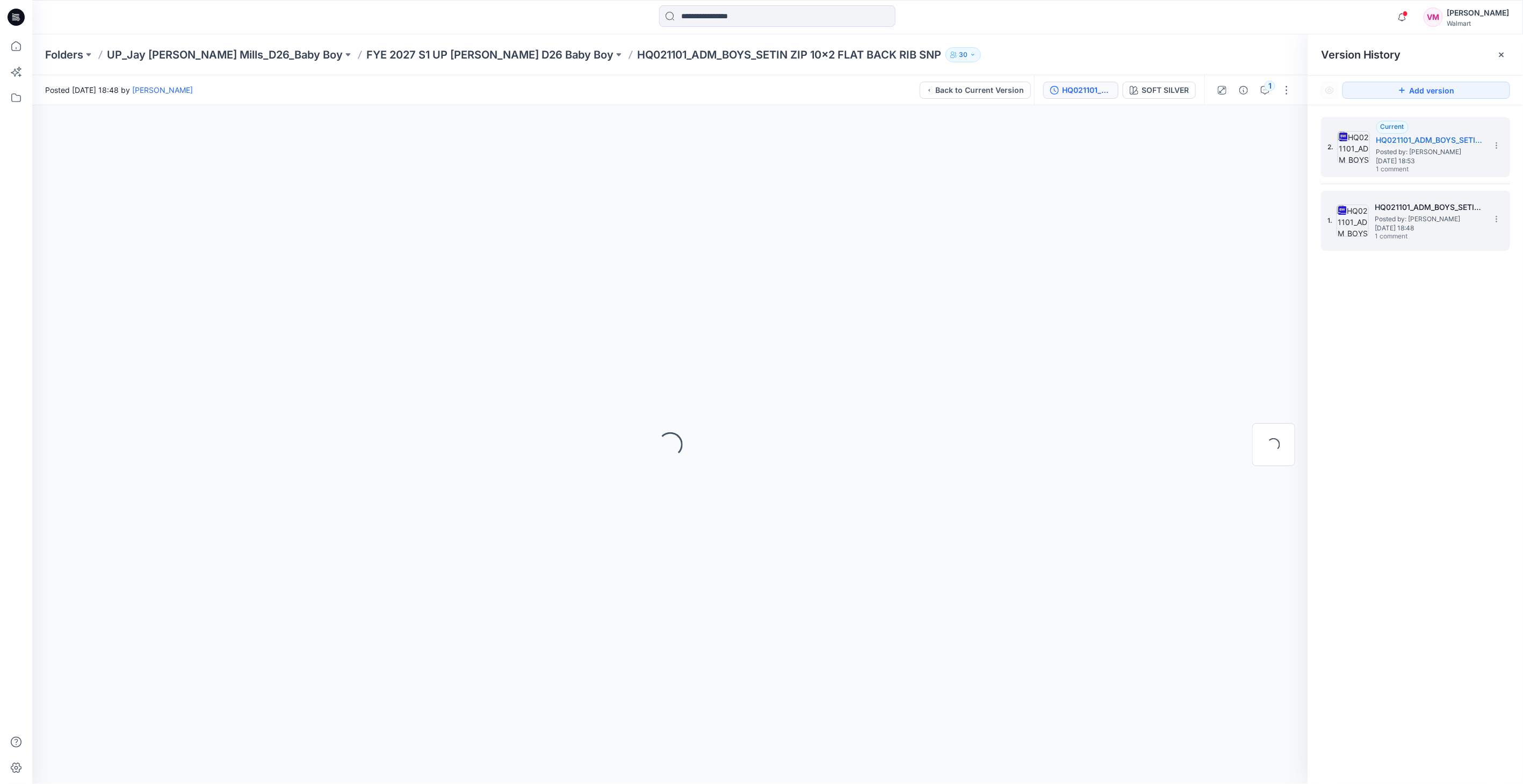
click at [1427, 230] on span "Tuesday, April 29, 2025 18:48" at bounding box center [1428, 228] width 107 height 7
click at [1146, 85] on div "SOFT SILVER" at bounding box center [1165, 90] width 47 height 12
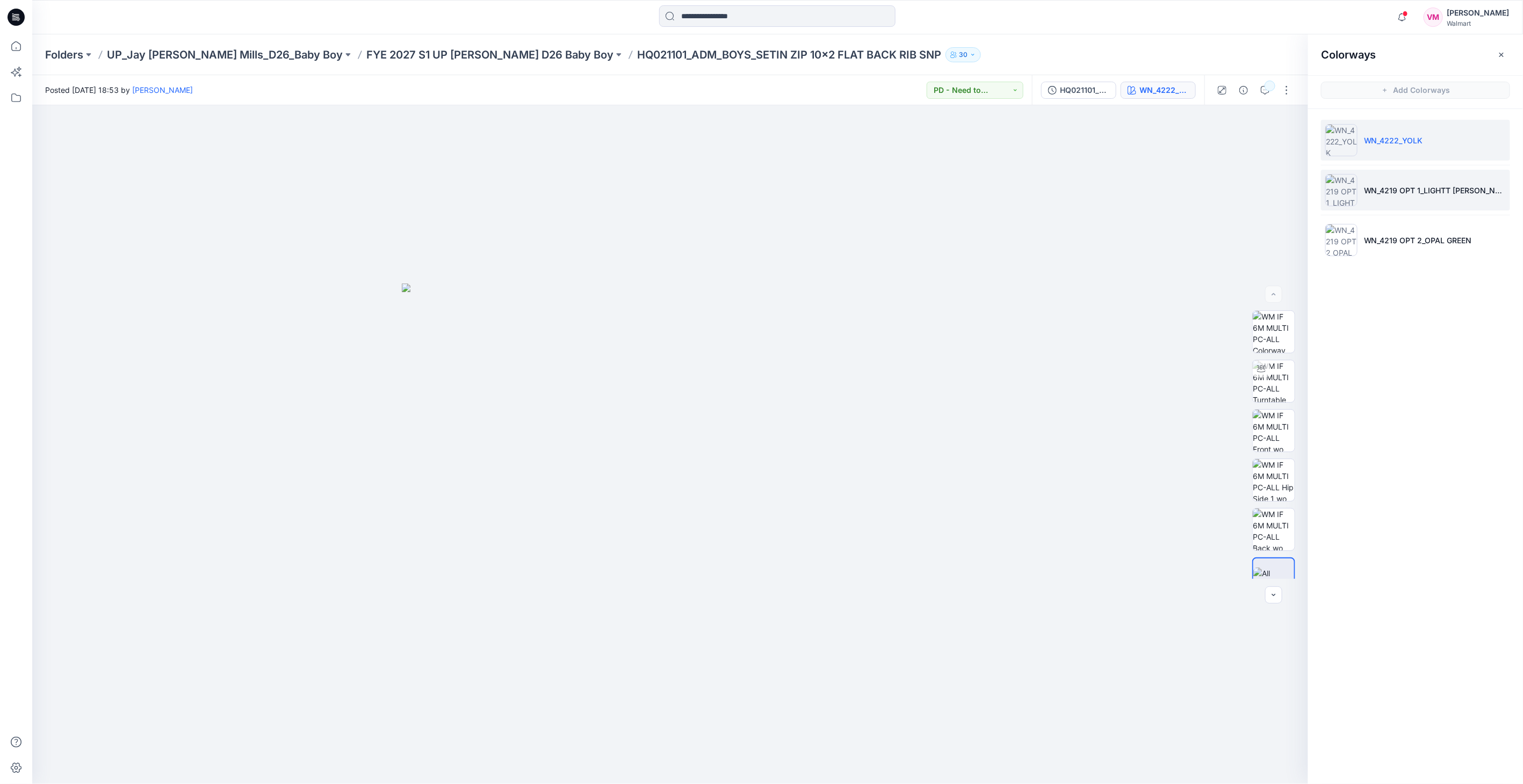
click at [1417, 198] on li "WN_4219 OPT 1_LIGHTT GREY HEATHER" at bounding box center [1415, 190] width 189 height 41
click at [1420, 233] on li "WN_4219 OPT 2_OPAL GREEN" at bounding box center [1415, 240] width 189 height 41
click at [1414, 197] on li "WN_4219 OPT 1_LIGHTT GREY HEATHER" at bounding box center [1415, 190] width 189 height 41
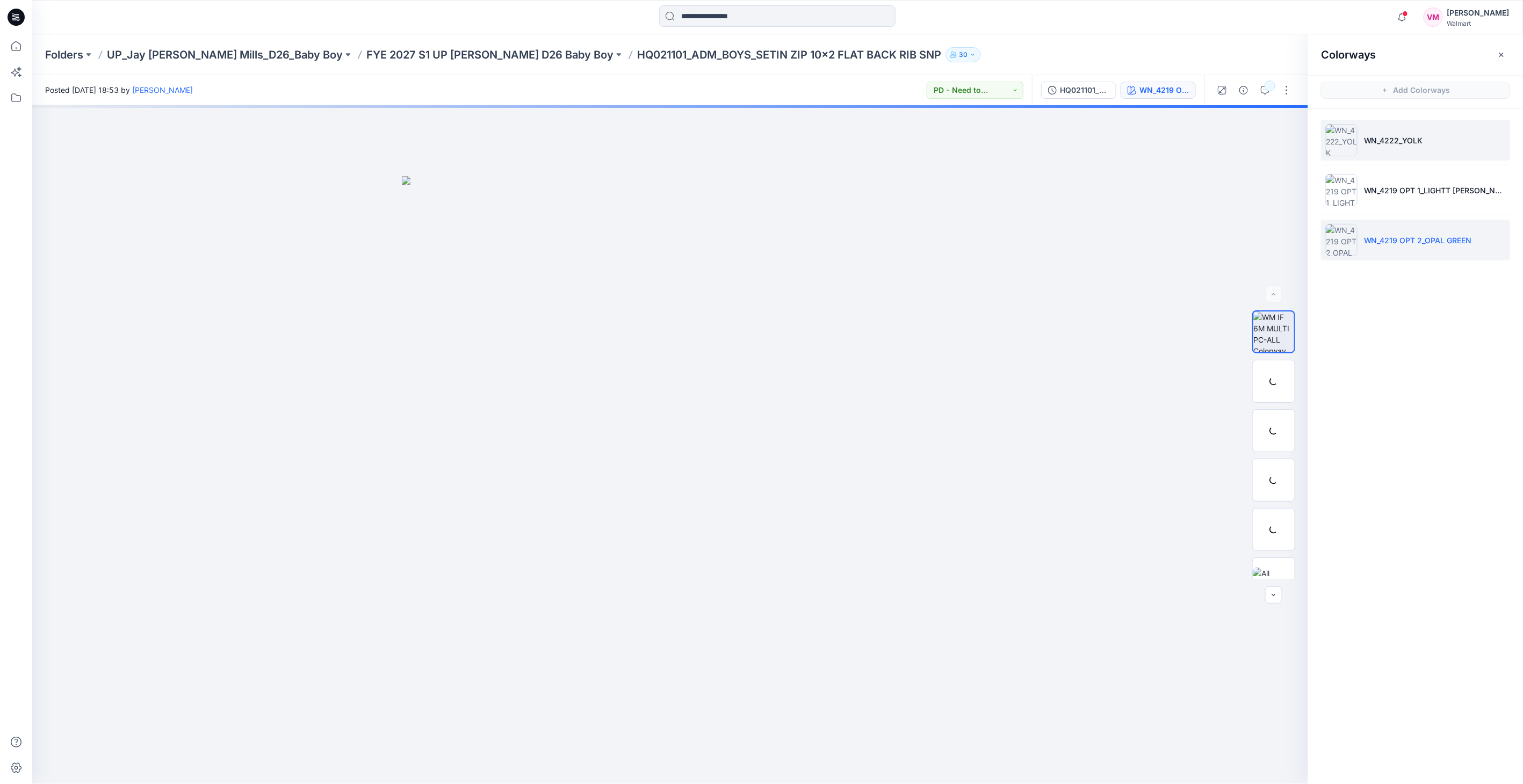
click at [1405, 147] on li "WN_4222_YOLK" at bounding box center [1415, 140] width 189 height 41
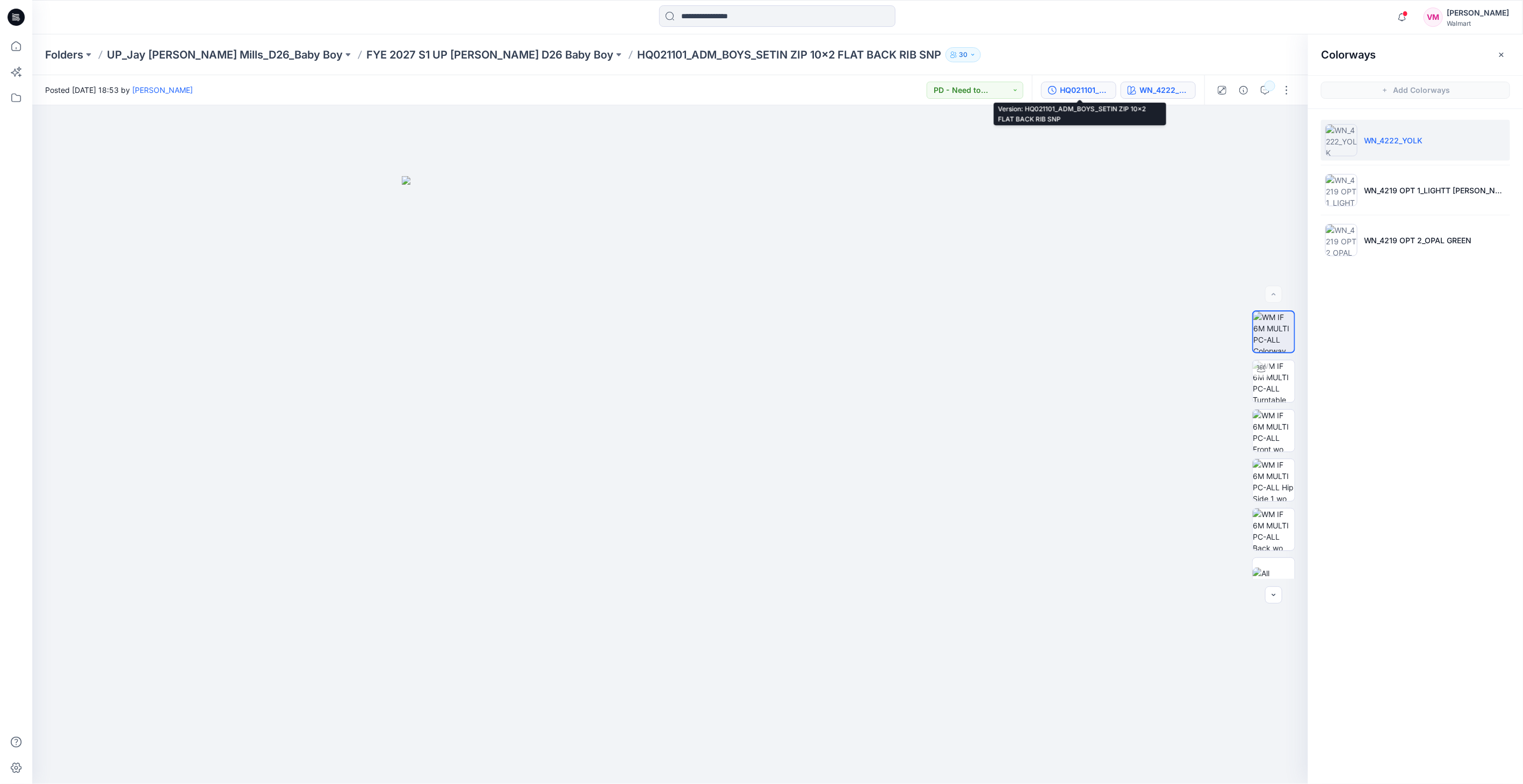
click at [1060, 88] on button "HQ021101_ADM_BOYS_SETIN ZIP 10x2 FLAT BACK RIB SNP" at bounding box center [1078, 90] width 75 height 17
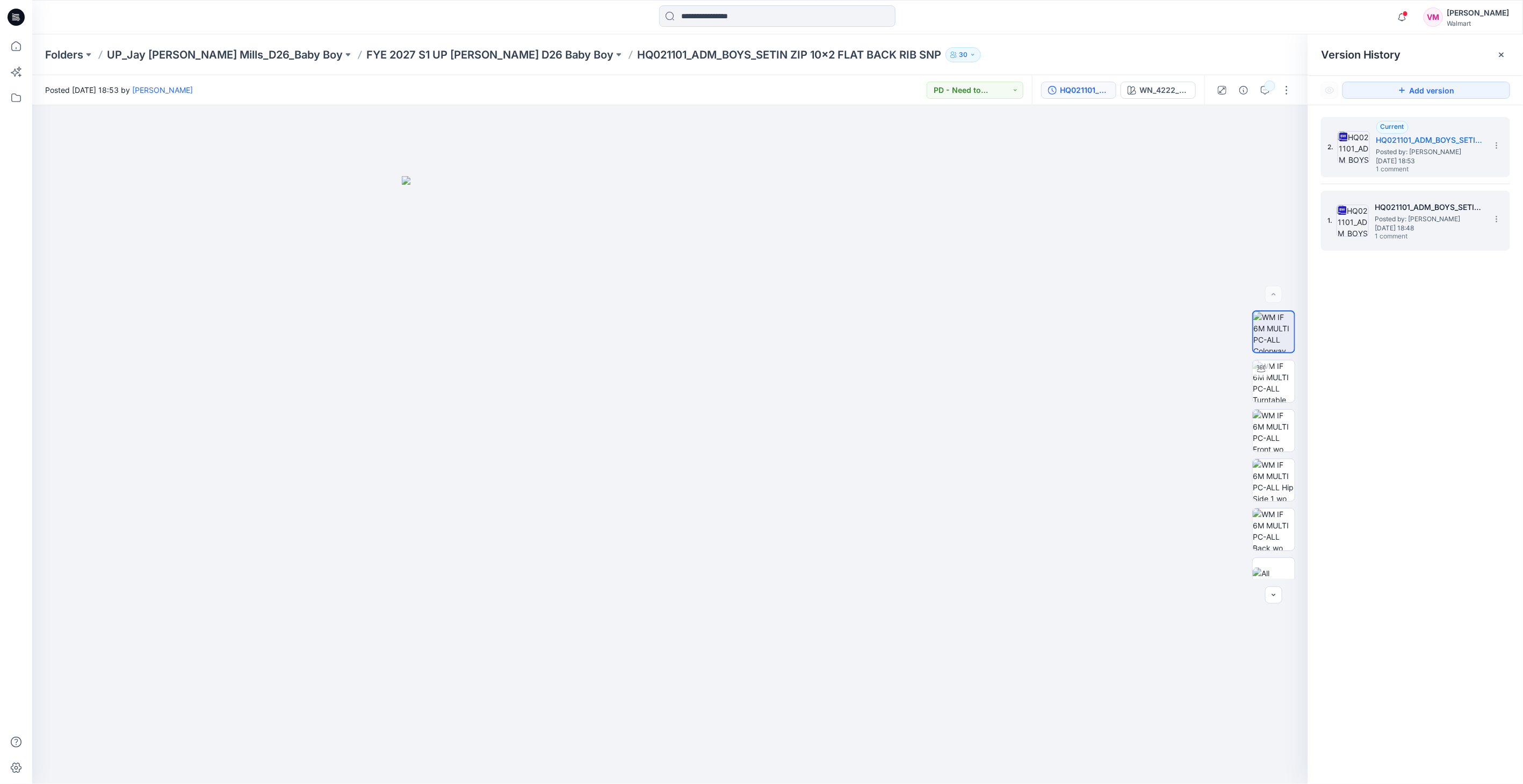
click at [1412, 224] on span "Tuesday, April 29, 2025 18:48" at bounding box center [1428, 228] width 107 height 7
click at [1424, 218] on span "Posted by: Vasanthakumar Mani" at bounding box center [1428, 219] width 107 height 11
click at [1430, 153] on span "Posted by: Vasanthakumar Mani" at bounding box center [1430, 153] width 107 height 11
click at [1423, 203] on h5 "HQ021101_ADM_BOYS_SETIN ZIP 10x2 FLAT BACK RIB SNP" at bounding box center [1428, 207] width 107 height 13
click at [1400, 214] on span "Posted by: Vasanthakumar Mani" at bounding box center [1428, 219] width 107 height 11
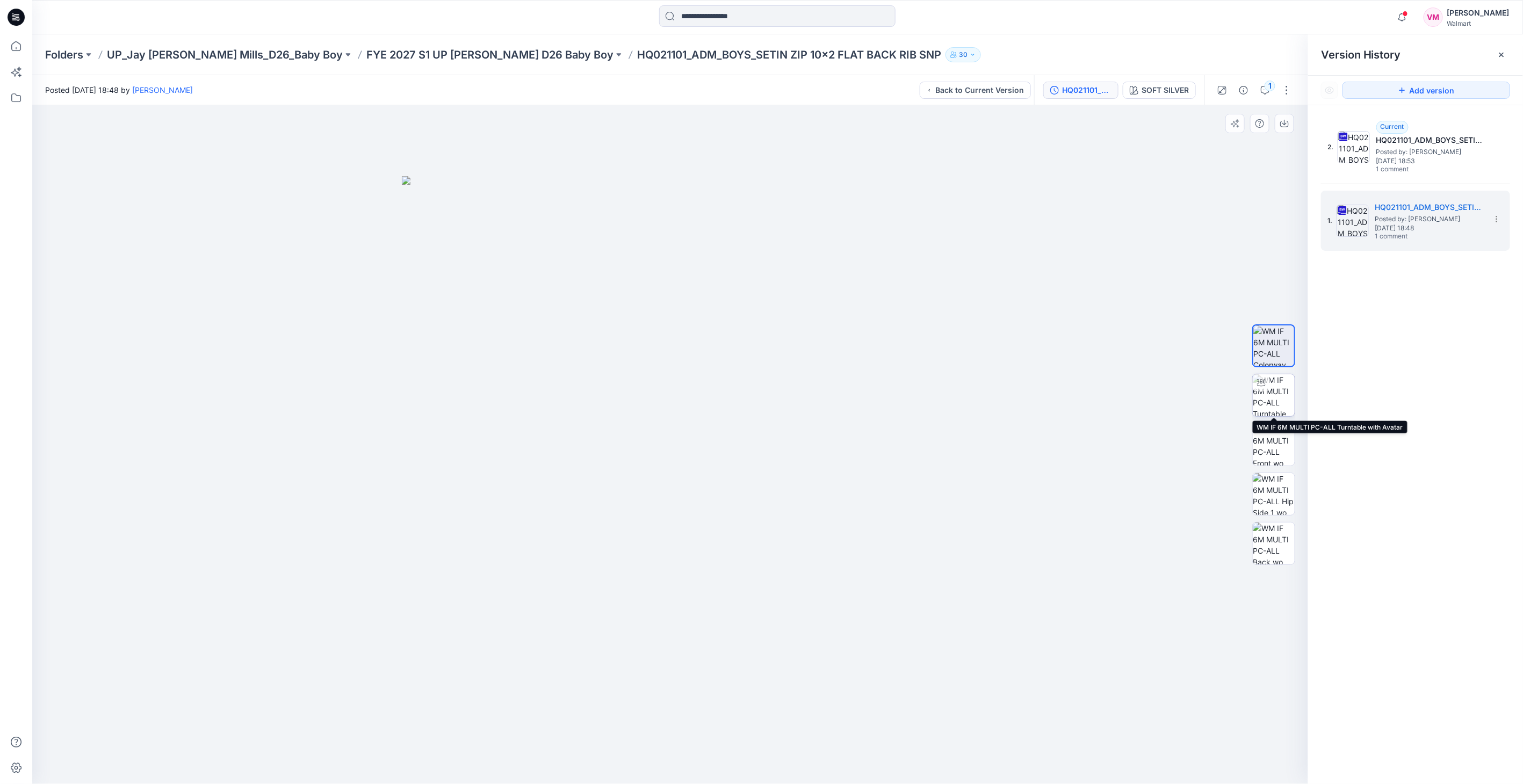
click at [1273, 398] on img at bounding box center [1274, 395] width 42 height 42
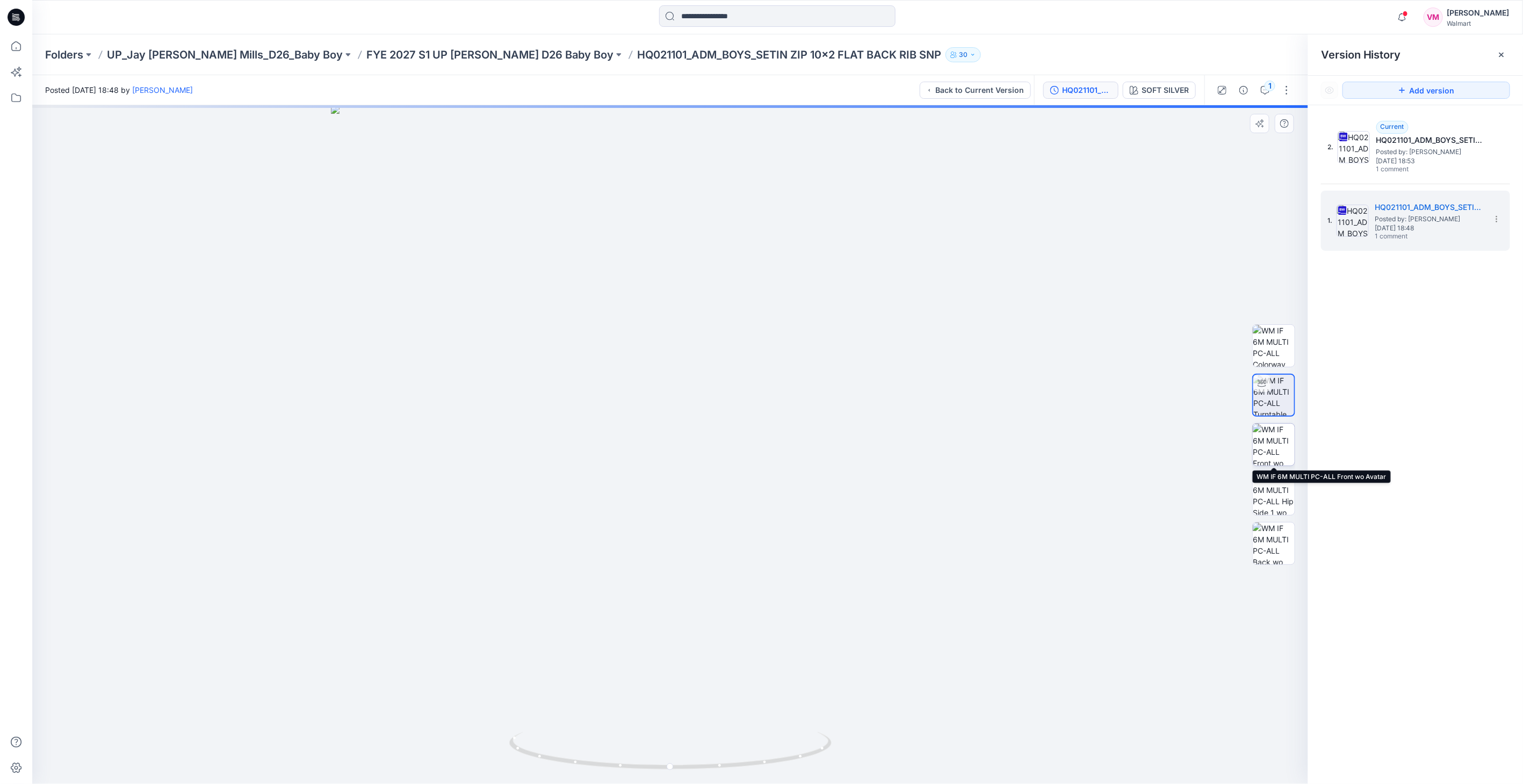
click at [1276, 440] on img at bounding box center [1274, 445] width 42 height 42
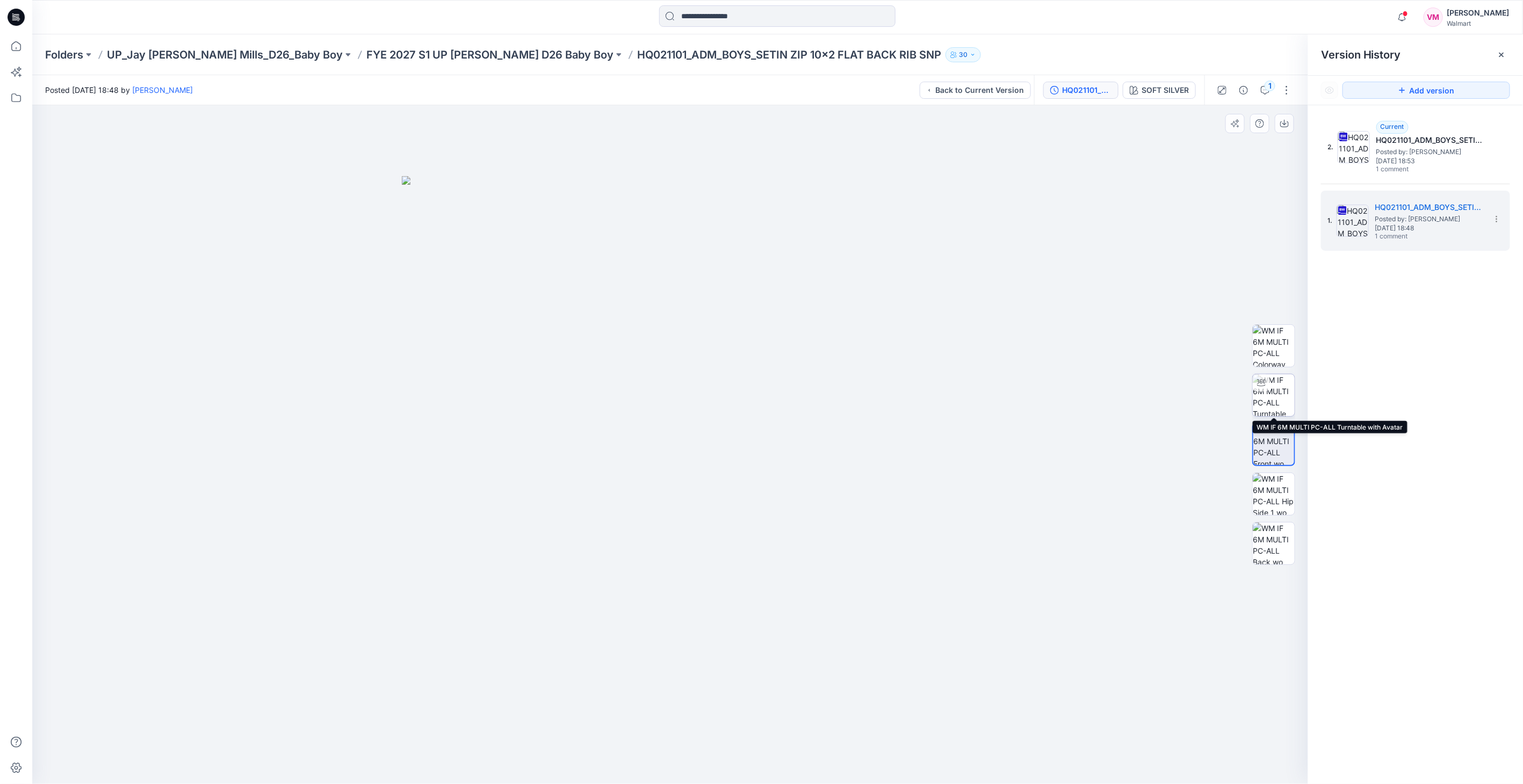
click at [1277, 395] on img at bounding box center [1274, 395] width 42 height 42
click at [1281, 337] on img at bounding box center [1274, 345] width 42 height 42
click at [1272, 387] on img at bounding box center [1274, 395] width 42 height 42
click at [1271, 453] on img at bounding box center [1274, 445] width 42 height 42
click at [1268, 498] on img at bounding box center [1274, 494] width 42 height 42
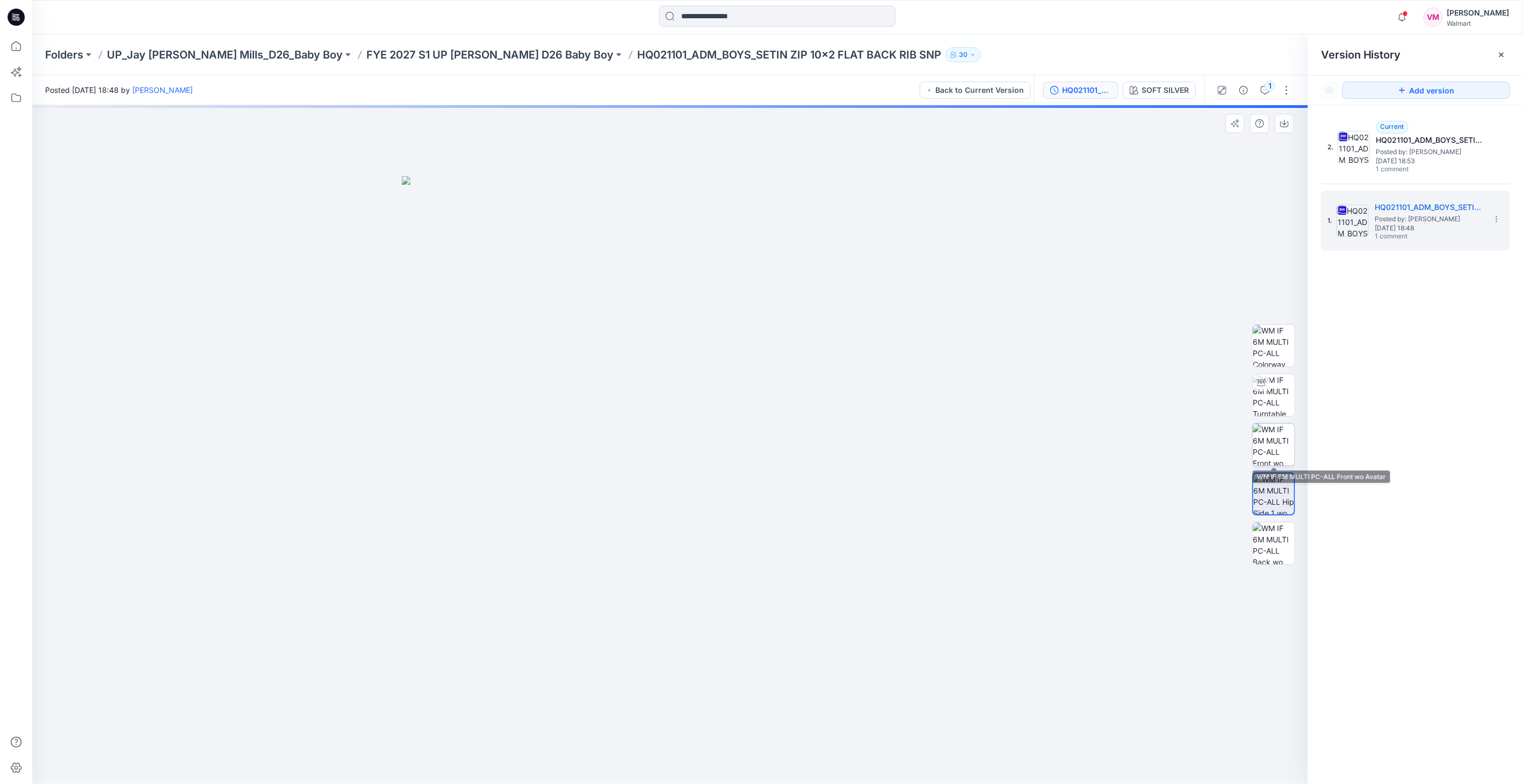
click at [1270, 448] on img at bounding box center [1274, 445] width 42 height 42
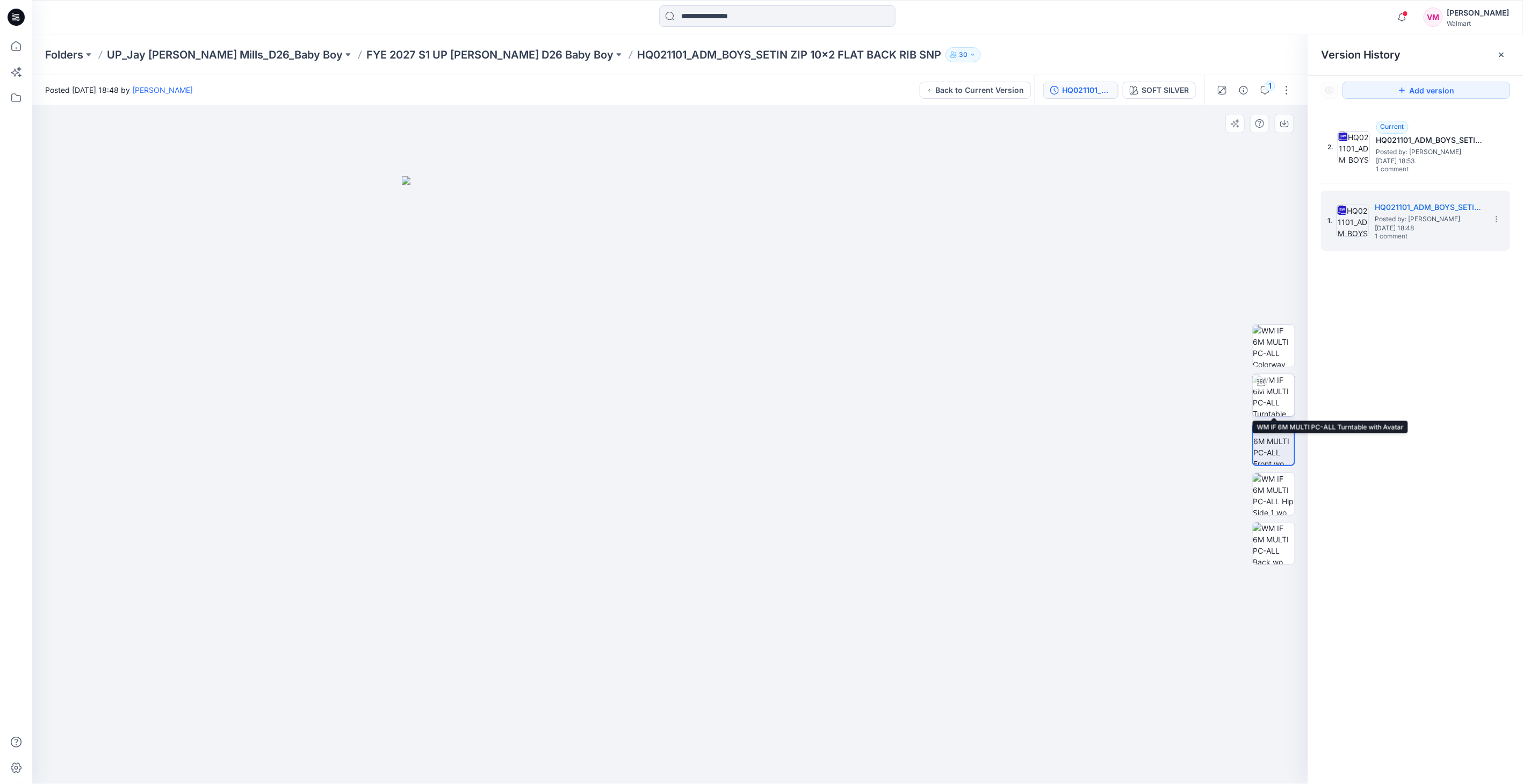
click at [1281, 400] on img at bounding box center [1274, 395] width 42 height 42
click at [1274, 428] on img at bounding box center [1274, 445] width 42 height 42
click at [1271, 503] on img at bounding box center [1274, 494] width 42 height 42
click at [1272, 547] on img at bounding box center [1274, 543] width 42 height 42
click at [1263, 436] on img at bounding box center [1274, 445] width 42 height 42
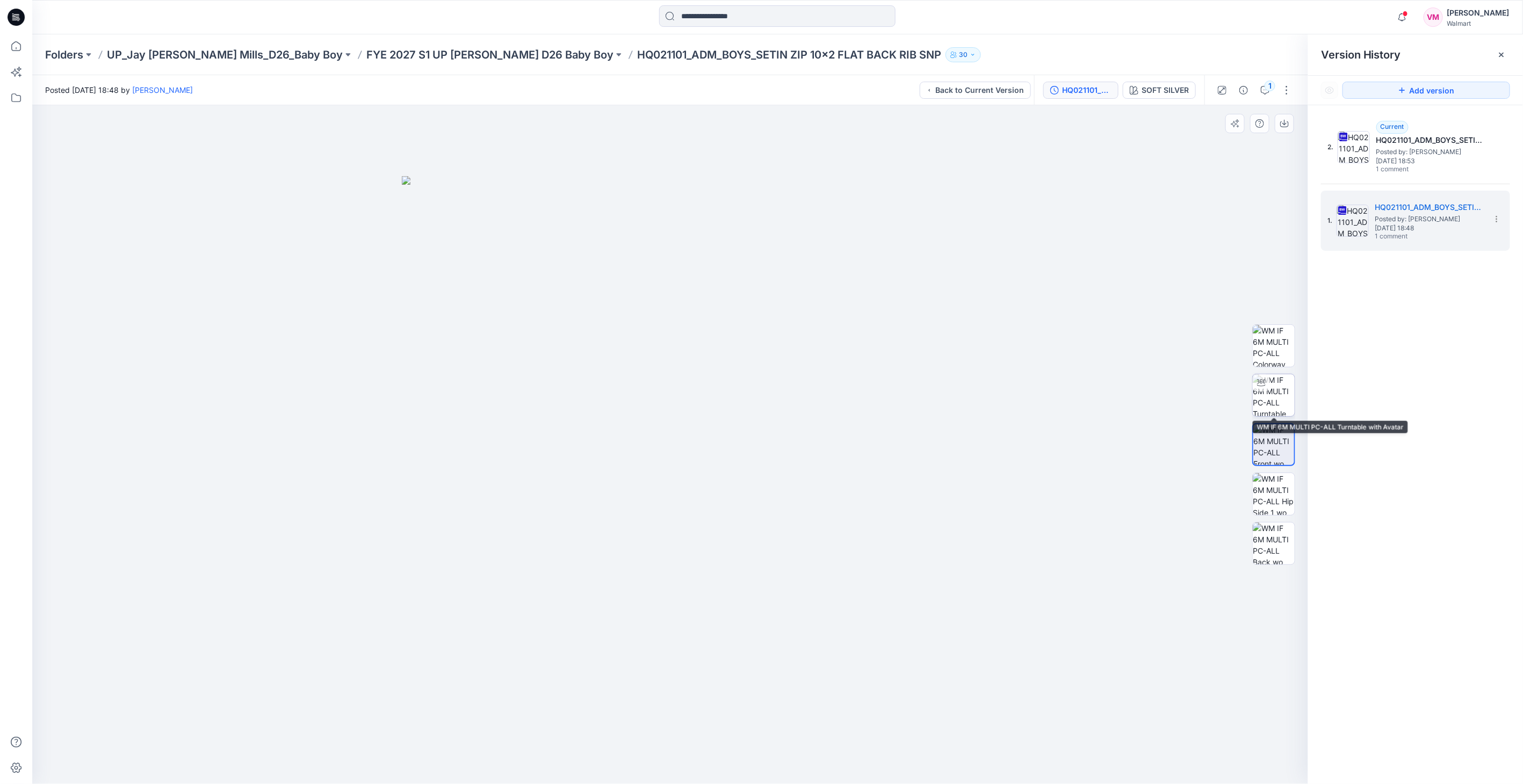
click at [1276, 396] on img at bounding box center [1274, 395] width 42 height 42
click at [1279, 357] on img at bounding box center [1274, 345] width 42 height 42
click at [1269, 404] on img at bounding box center [1274, 395] width 42 height 42
drag, startPoint x: 774, startPoint y: 617, endPoint x: 817, endPoint y: 611, distance: 43.4
click at [817, 611] on div at bounding box center [671, 445] width 1276 height 679
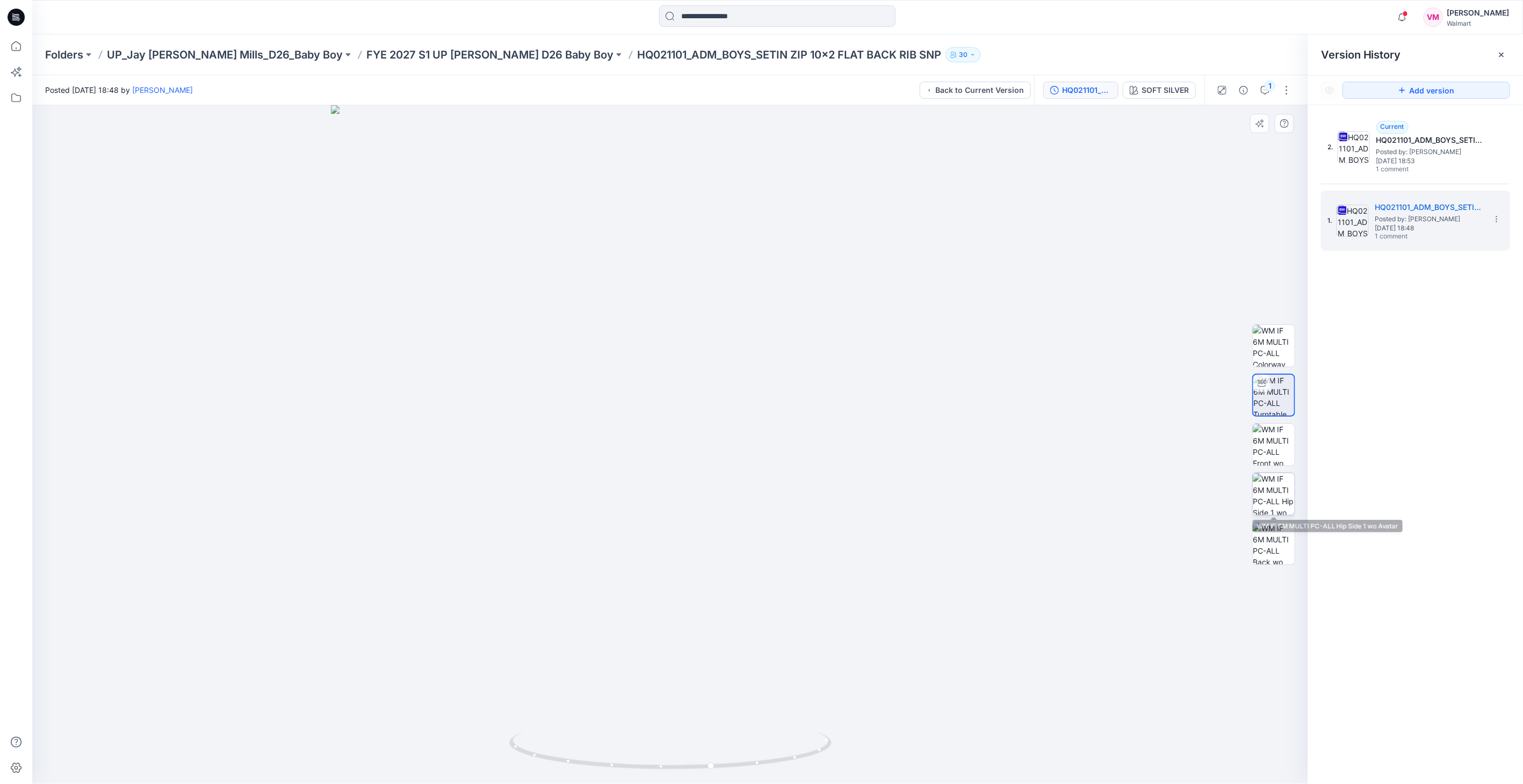
click at [1258, 508] on img at bounding box center [1274, 494] width 42 height 42
click at [1285, 439] on img at bounding box center [1274, 445] width 42 height 42
click at [1286, 528] on img at bounding box center [1274, 543] width 42 height 42
click at [1276, 489] on img at bounding box center [1274, 494] width 42 height 42
click at [1264, 435] on img at bounding box center [1274, 445] width 42 height 42
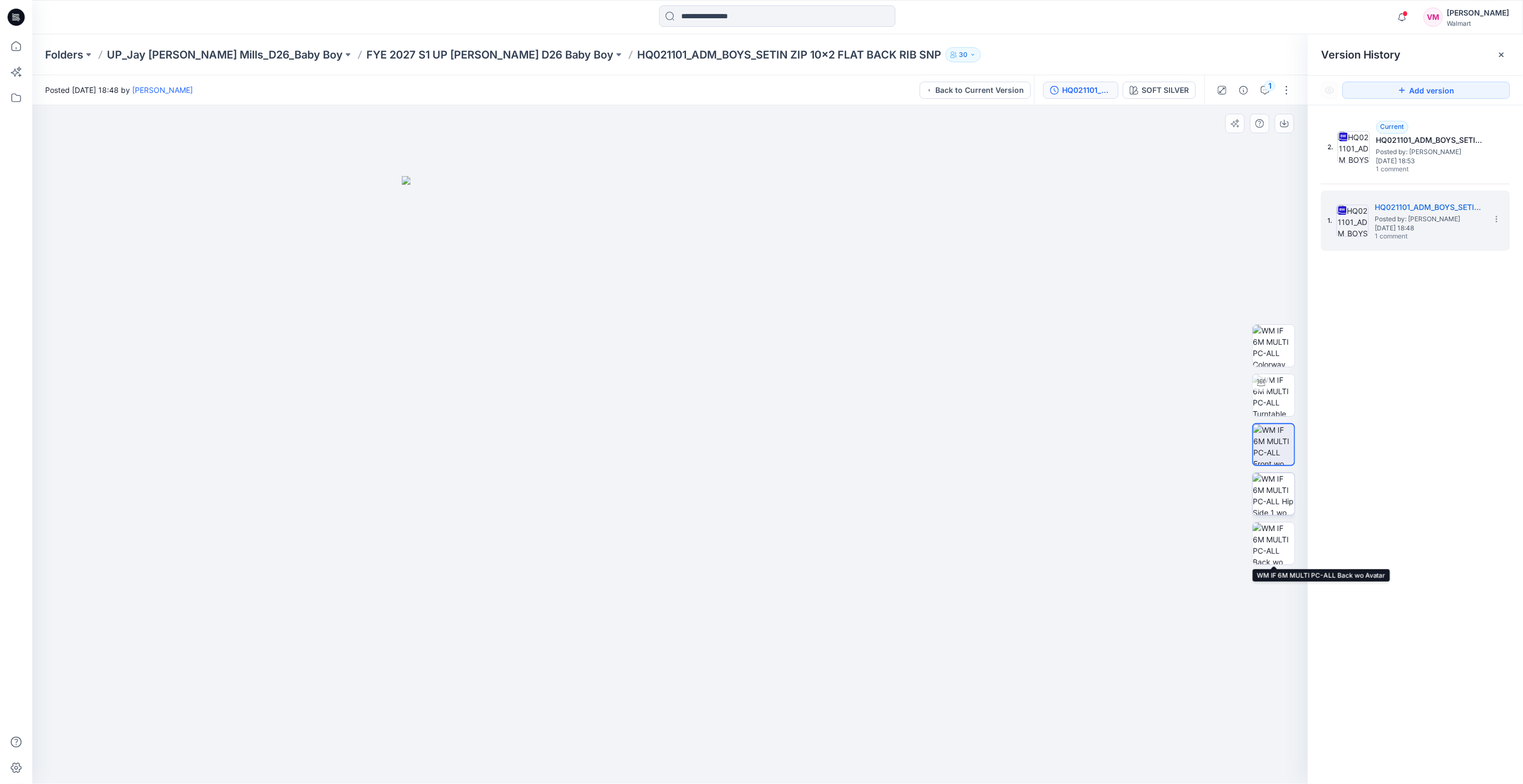
click at [1269, 496] on img at bounding box center [1274, 494] width 42 height 42
click at [1272, 531] on img at bounding box center [1274, 543] width 42 height 42
click at [1267, 444] on img at bounding box center [1274, 445] width 42 height 42
click at [1280, 503] on img at bounding box center [1274, 494] width 42 height 42
click at [1276, 543] on img at bounding box center [1274, 543] width 42 height 42
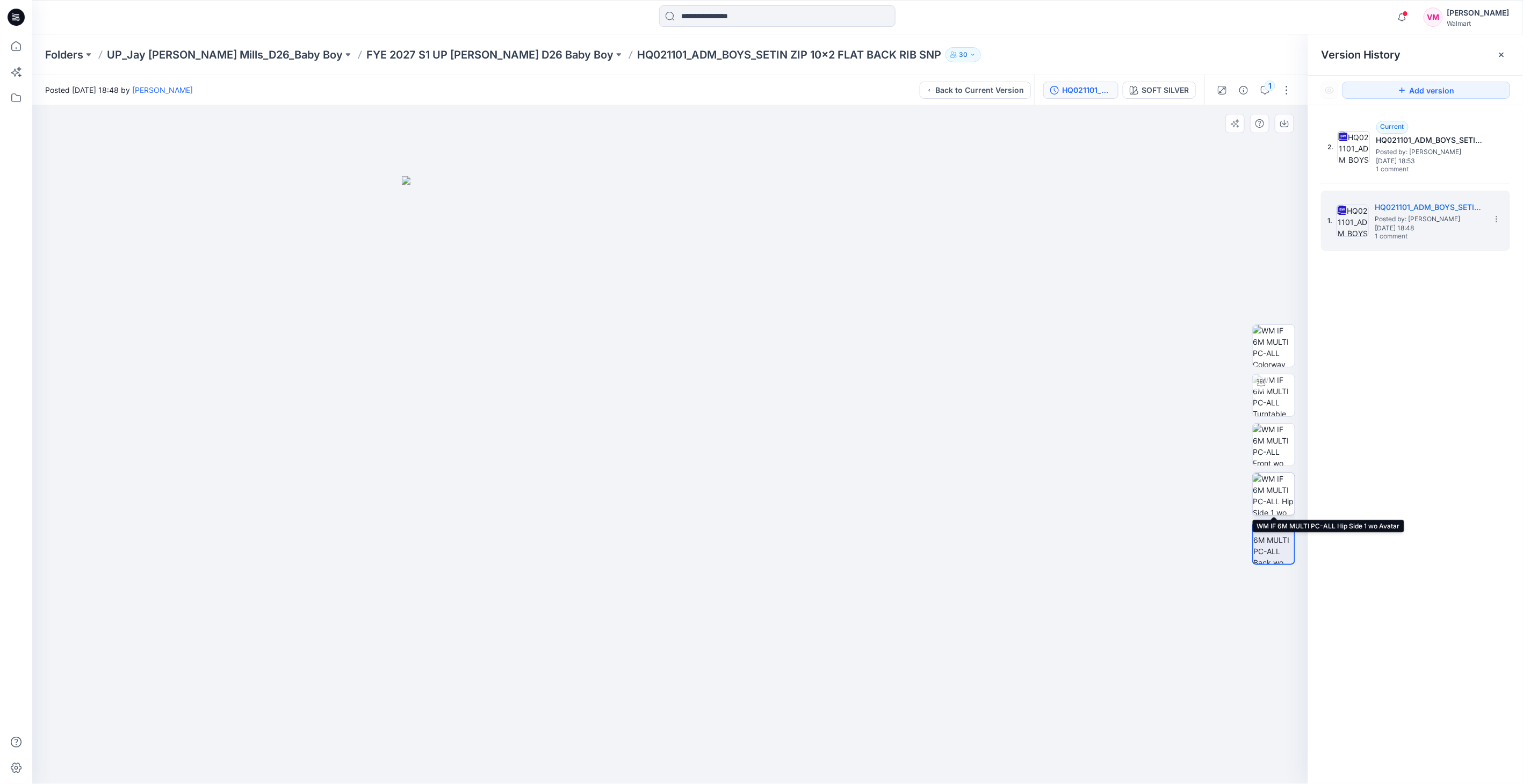
click at [1277, 482] on img at bounding box center [1274, 494] width 42 height 42
click at [1280, 439] on img at bounding box center [1274, 445] width 42 height 42
click at [1278, 507] on img at bounding box center [1274, 494] width 42 height 42
click at [1268, 547] on img at bounding box center [1274, 543] width 42 height 42
click at [1269, 482] on img at bounding box center [1274, 494] width 42 height 42
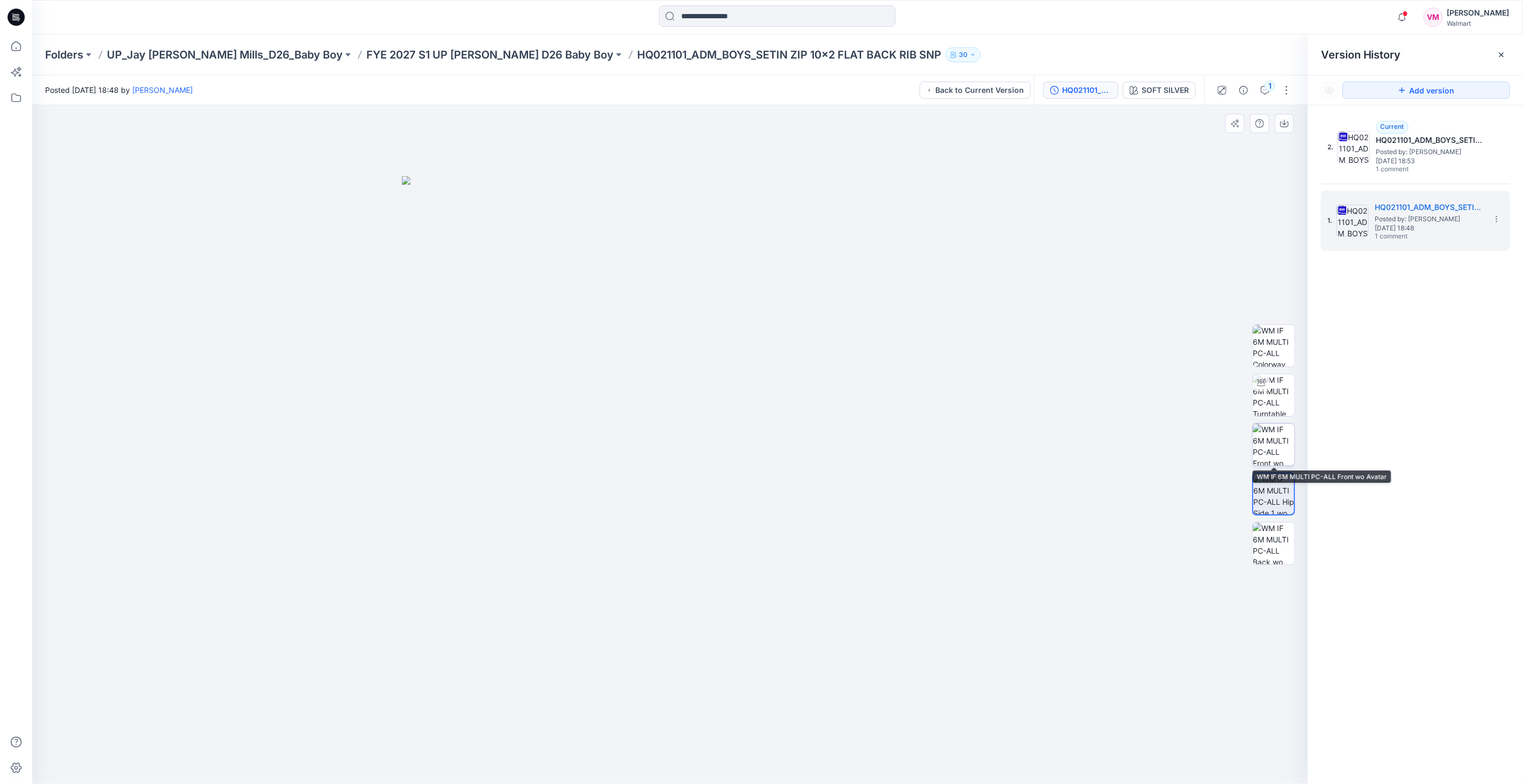
click at [1272, 433] on img at bounding box center [1274, 445] width 42 height 42
click at [1265, 505] on img at bounding box center [1274, 494] width 42 height 42
click at [1268, 552] on img at bounding box center [1274, 543] width 42 height 42
click at [1260, 440] on img at bounding box center [1274, 445] width 42 height 42
click at [1259, 413] on img at bounding box center [1274, 395] width 42 height 42
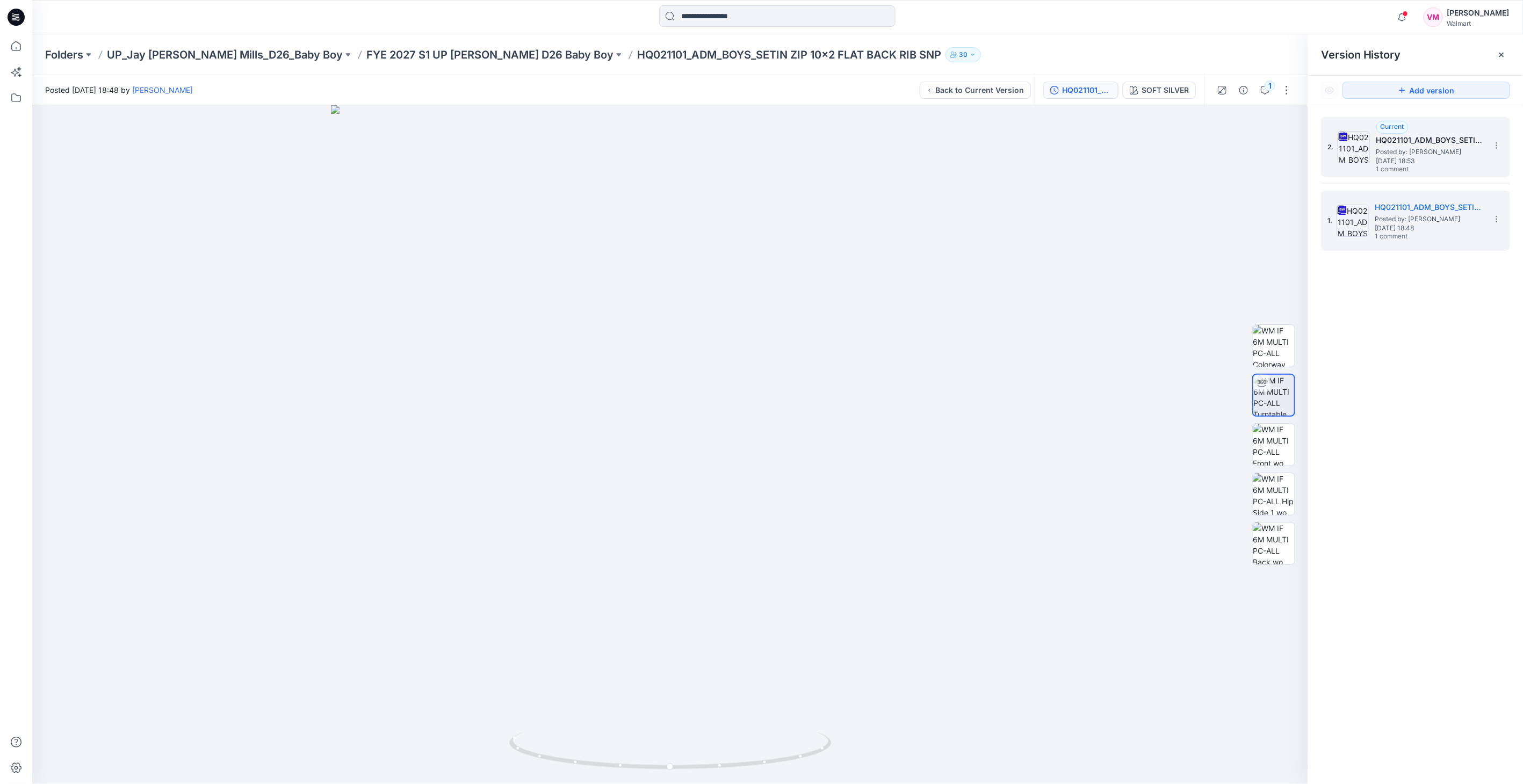
click at [1396, 154] on span "Posted by: Vasanthakumar Mani" at bounding box center [1430, 153] width 107 height 11
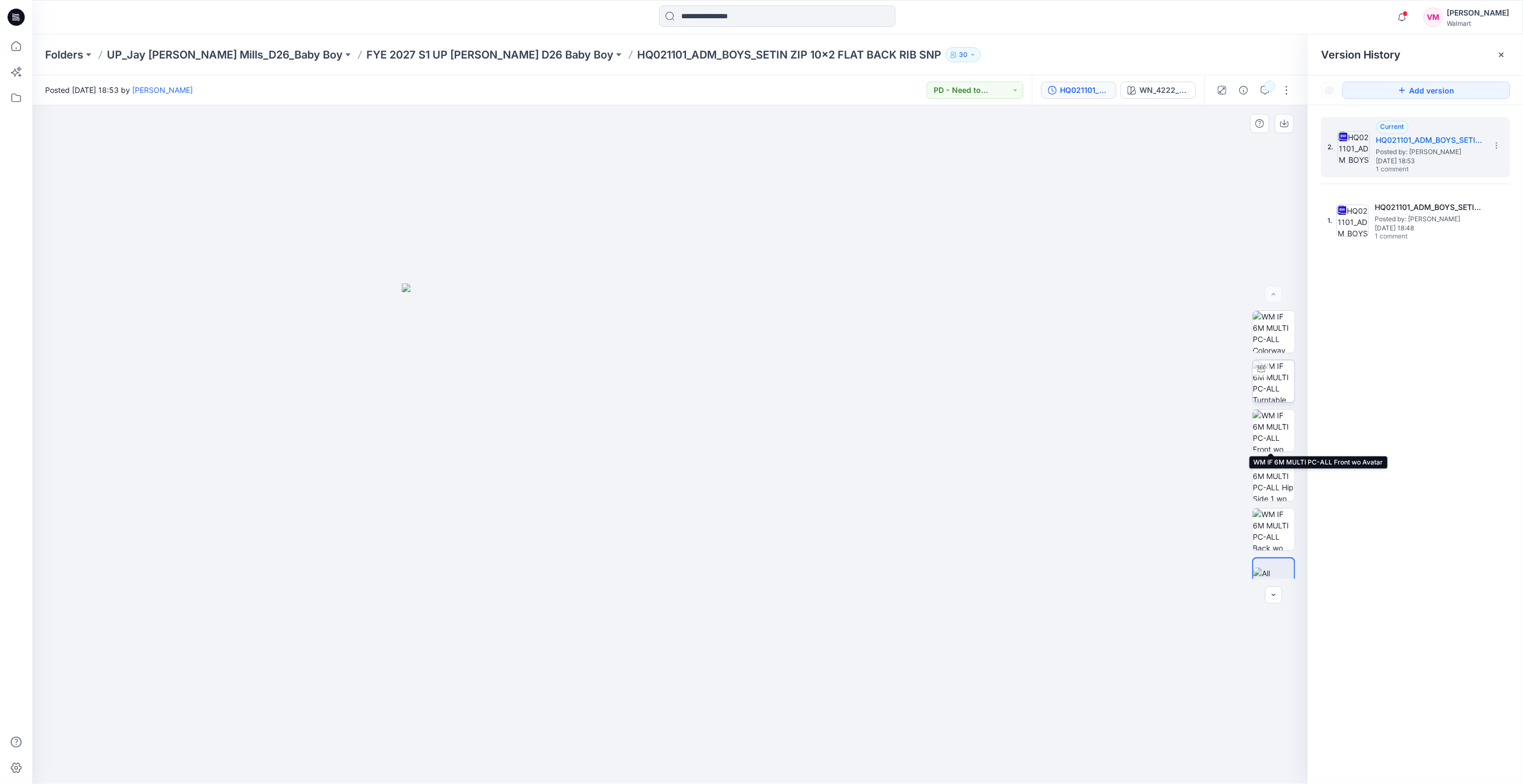
click at [1274, 379] on img at bounding box center [1274, 380] width 42 height 42
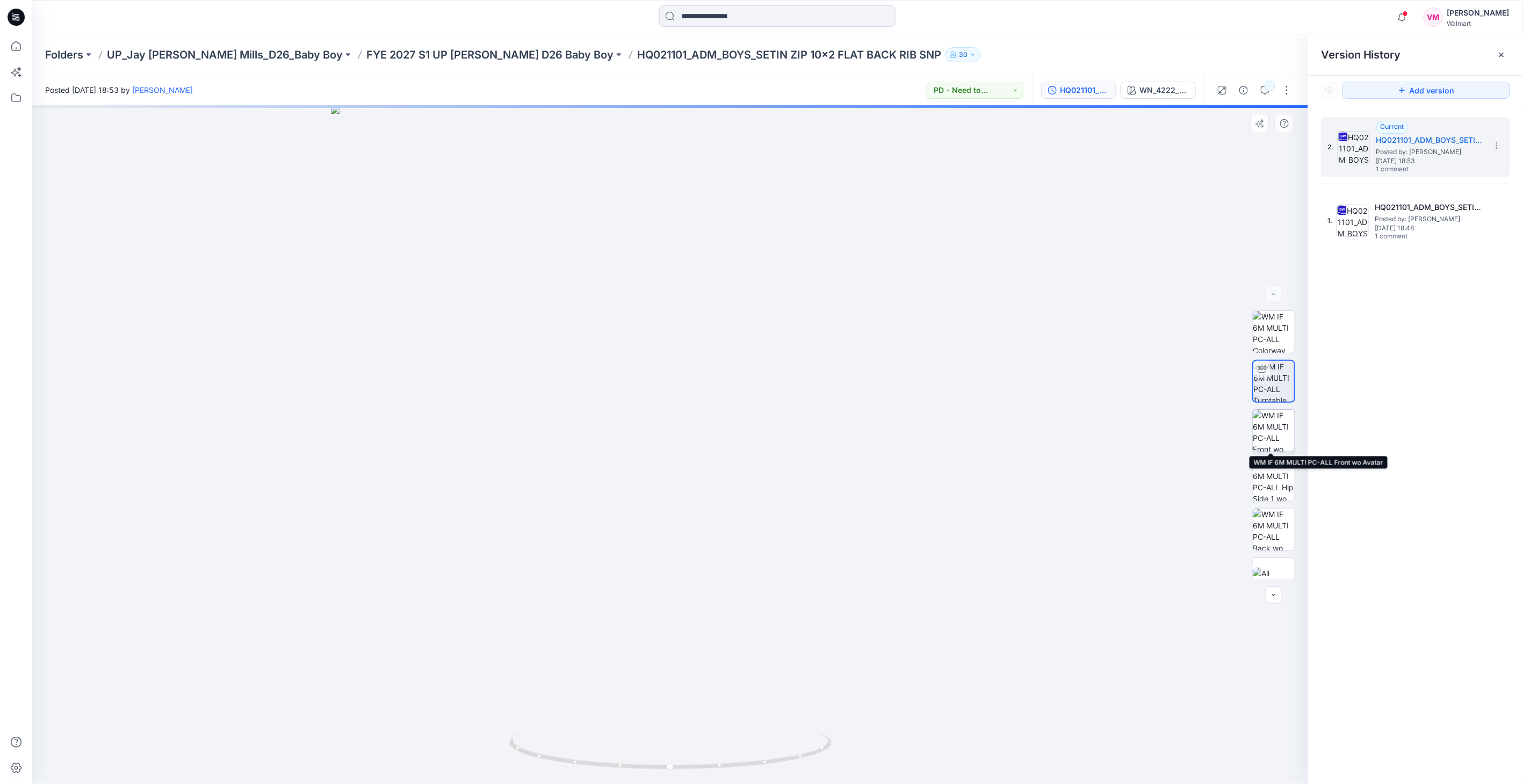
click at [1262, 423] on img at bounding box center [1274, 431] width 42 height 42
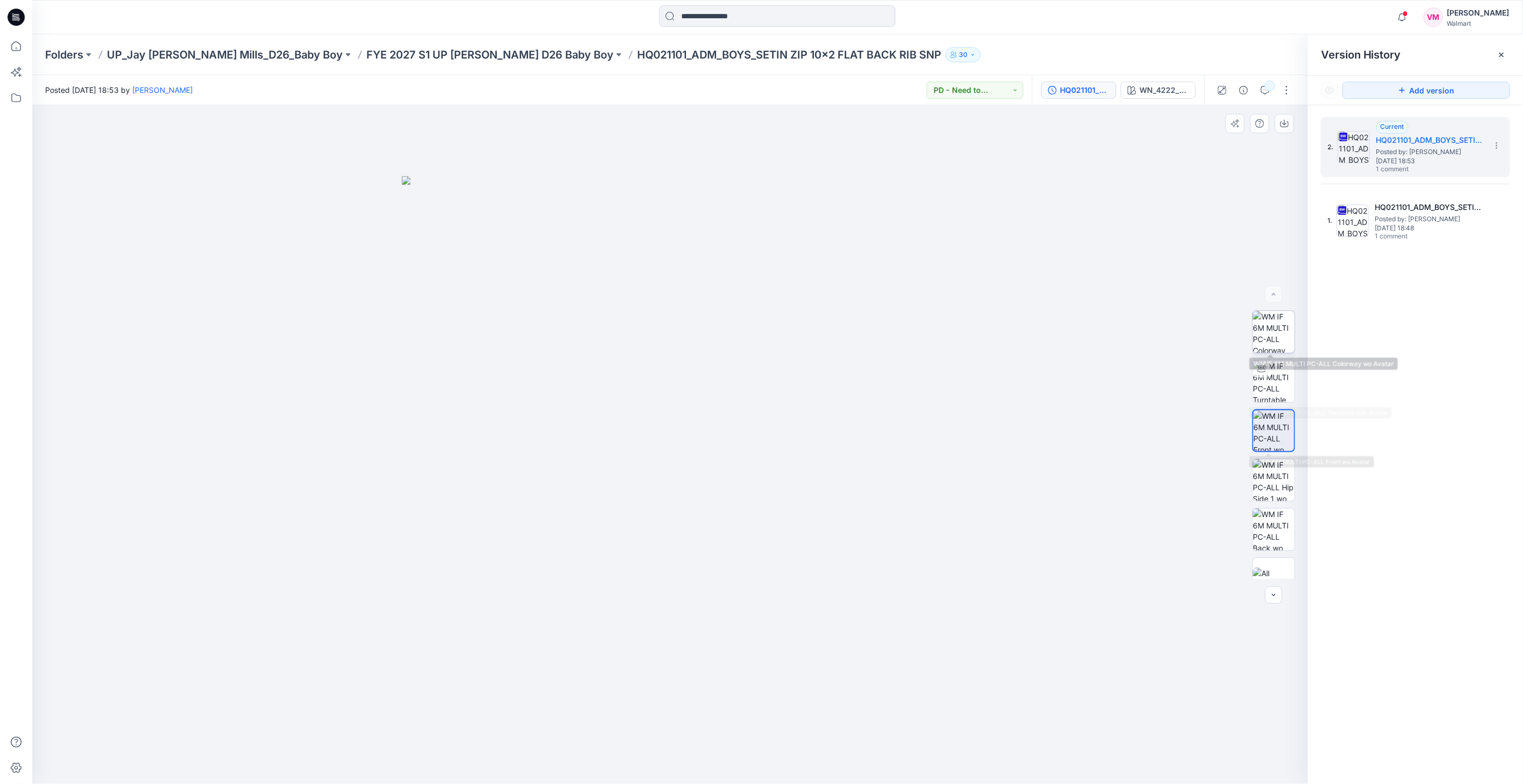
click at [1268, 342] on img at bounding box center [1274, 331] width 42 height 42
click at [1271, 500] on img at bounding box center [1274, 480] width 42 height 42
click at [1153, 85] on div "WN_4222_YOLK" at bounding box center [1164, 90] width 49 height 12
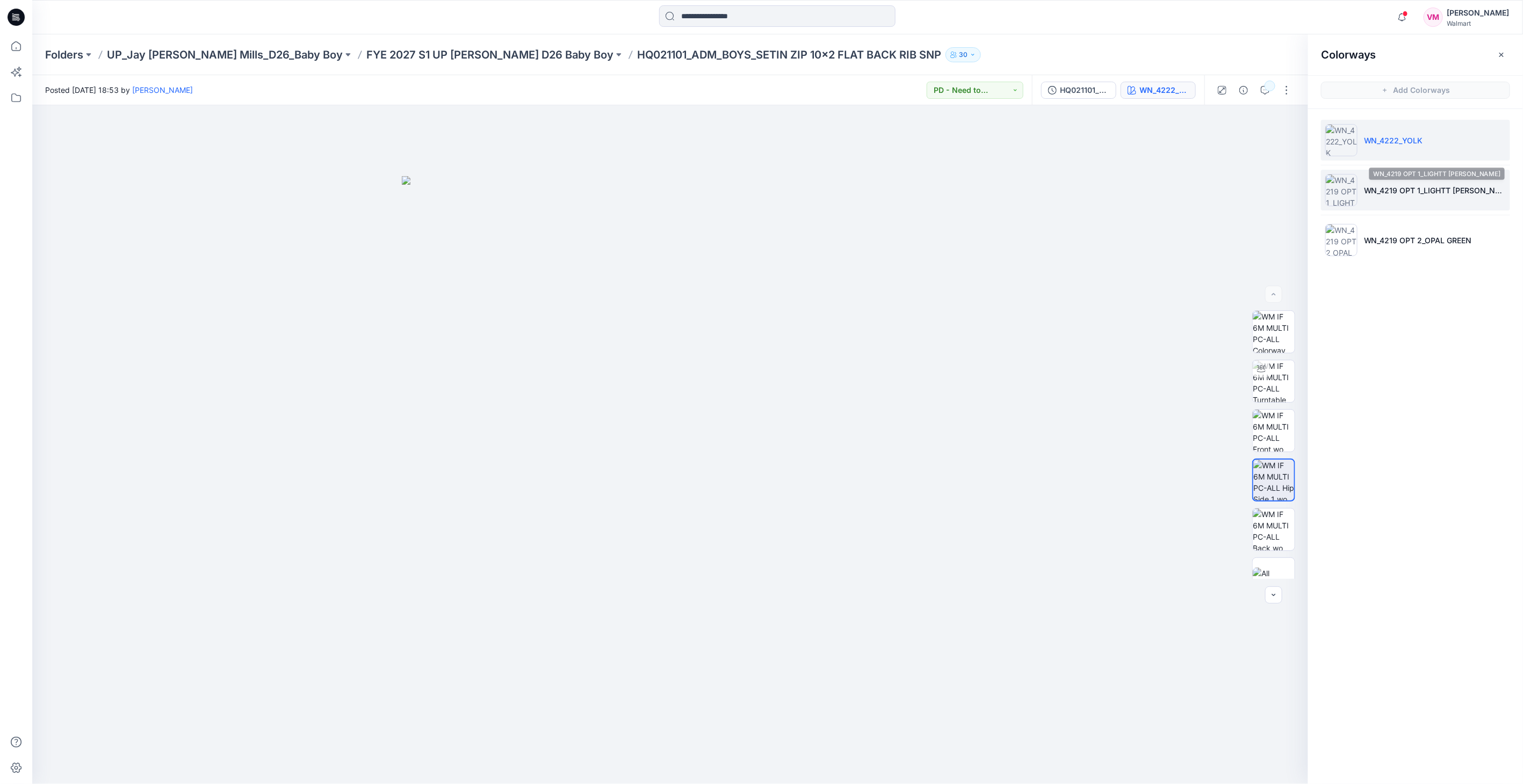
click at [1400, 181] on li "WN_4219 OPT 1_LIGHTT GREY HEATHER" at bounding box center [1415, 190] width 189 height 41
click at [1402, 240] on p "WN_4219 OPT 2_OPAL GREEN" at bounding box center [1418, 240] width 108 height 11
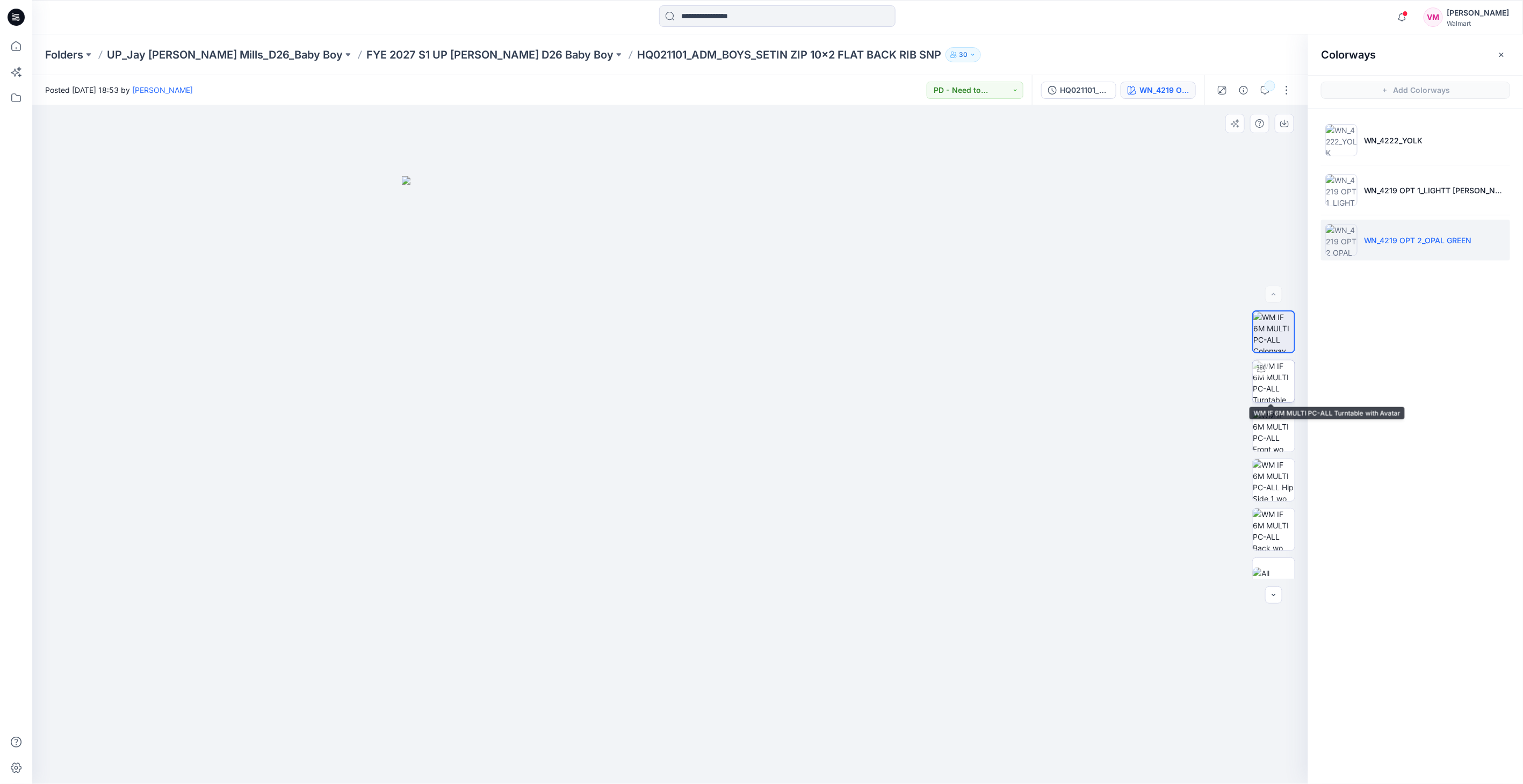
click at [1277, 392] on img at bounding box center [1274, 380] width 42 height 42
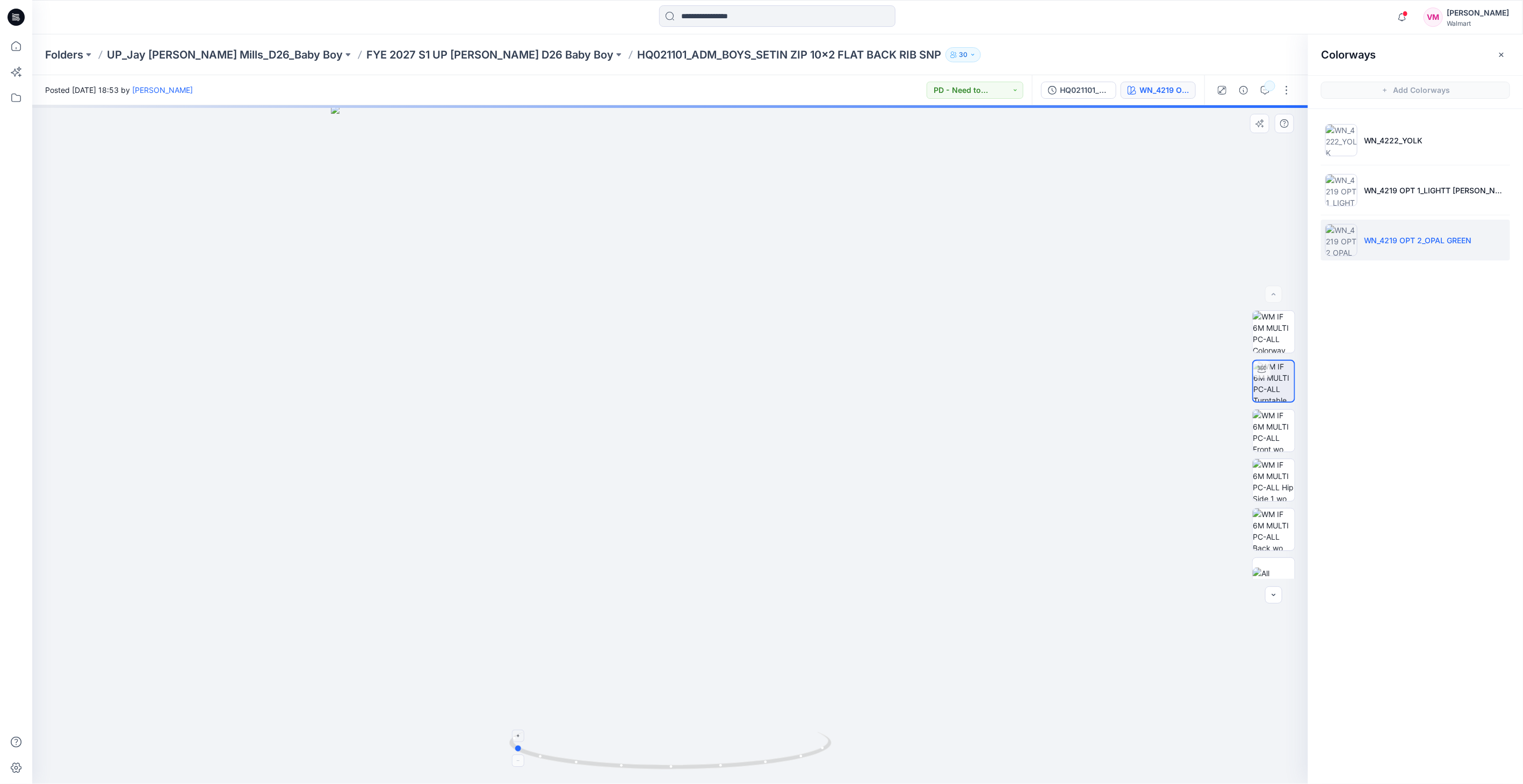
drag, startPoint x: 808, startPoint y: 762, endPoint x: 514, endPoint y: 732, distance: 295.5
click at [603, 748] on icon at bounding box center [671, 751] width 325 height 40
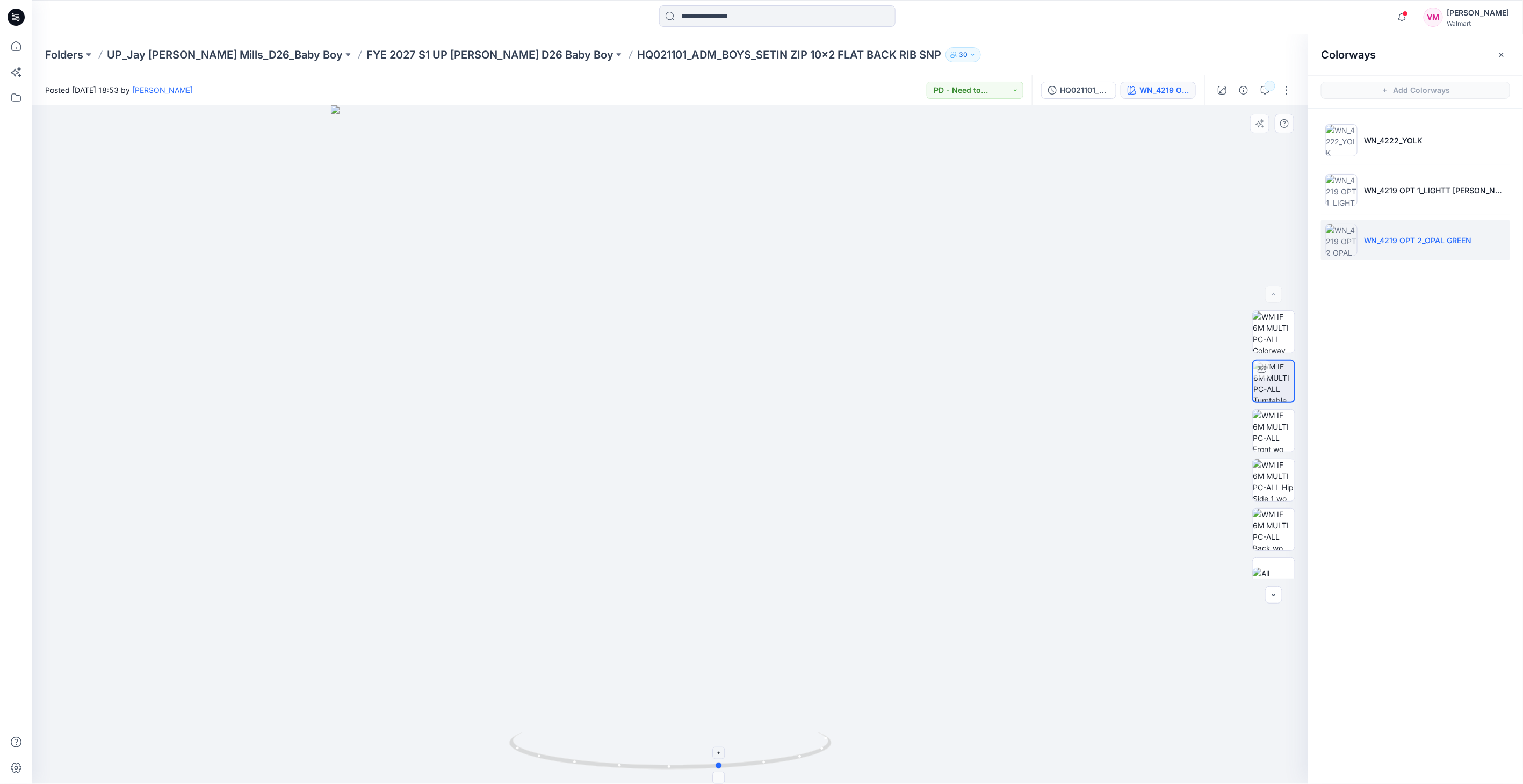
drag, startPoint x: 740, startPoint y: 768, endPoint x: 674, endPoint y: 764, distance: 66.1
click at [674, 764] on icon at bounding box center [671, 751] width 325 height 40
click at [1061, 93] on div "HQ021101_ADM_BOYS_SETIN ZIP 10x2 FLAT BACK RIB SNP" at bounding box center [1084, 90] width 49 height 12
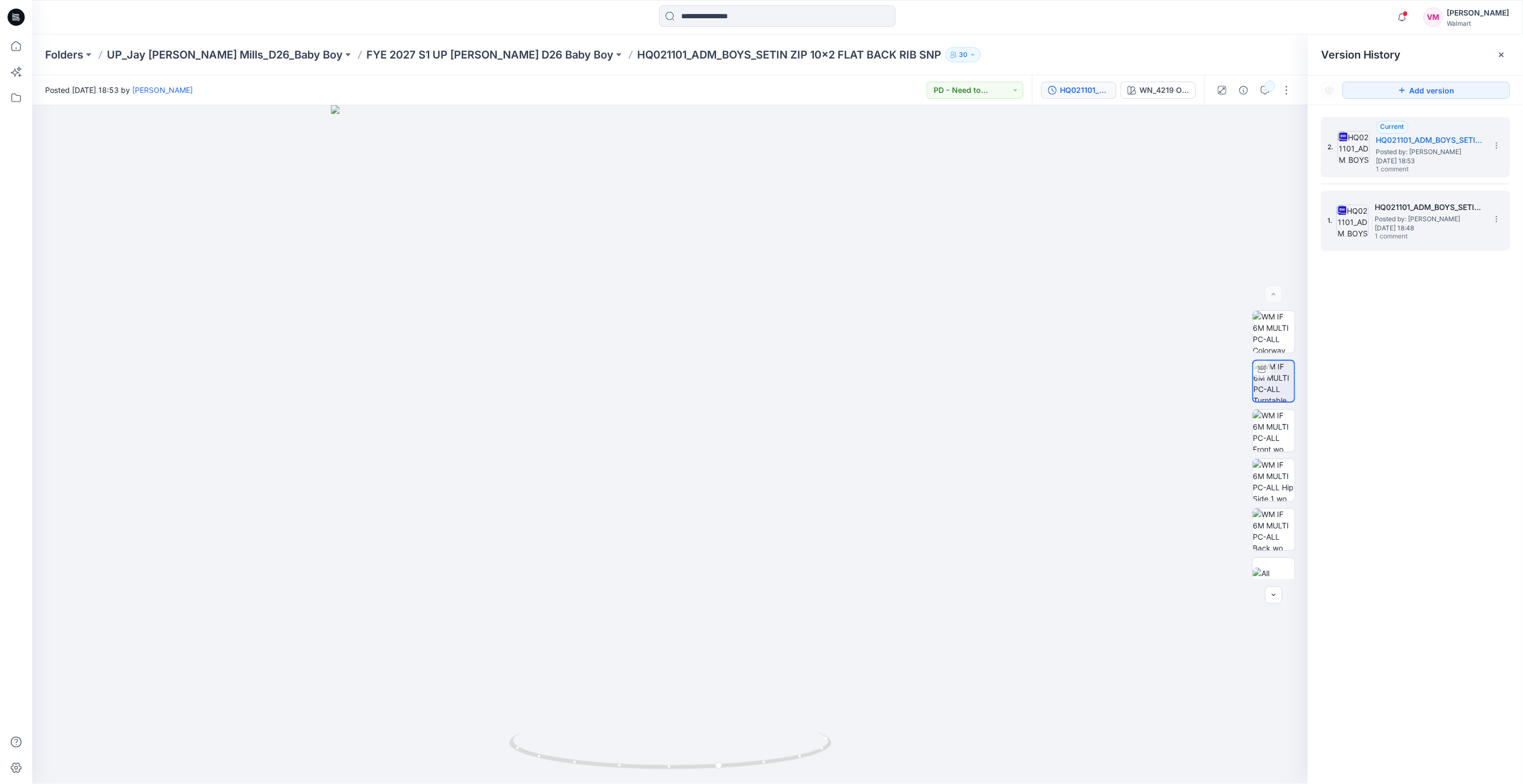
click at [1434, 206] on h5 "HQ021101_ADM_BOYS_SETIN ZIP 10x2 FLAT BACK RIB SNP" at bounding box center [1428, 207] width 107 height 13
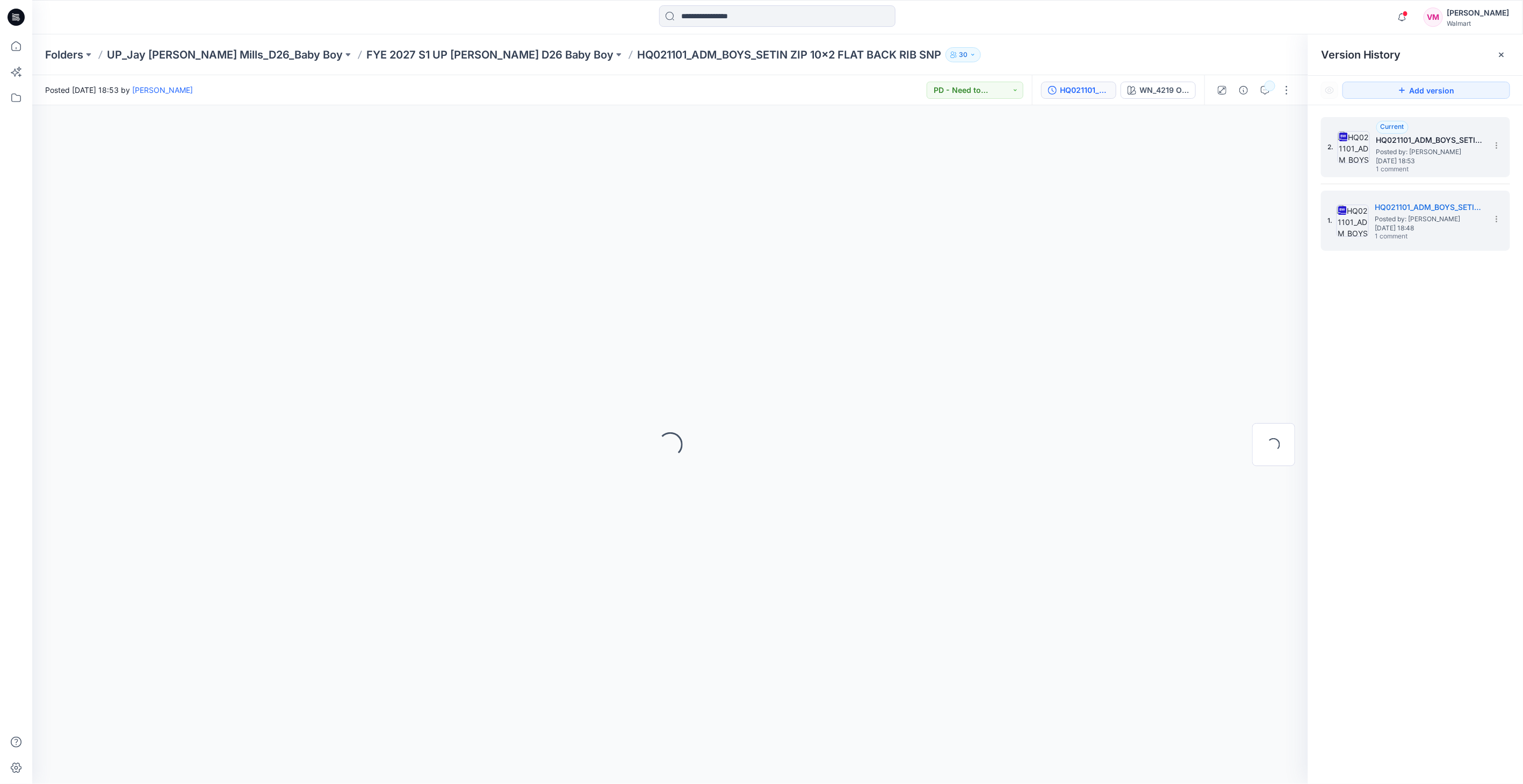
click at [1430, 160] on span "Tuesday, April 29, 2025 18:53" at bounding box center [1430, 161] width 107 height 7
click at [1427, 220] on span "Posted by: Vasanthakumar Mani" at bounding box center [1428, 219] width 107 height 11
click at [1413, 143] on h5 "HQ021101_ADM_BOYS_SETIN ZIP 10x2 FLAT BACK RIB SNP" at bounding box center [1430, 140] width 107 height 13
click at [1402, 227] on span "Tuesday, April 29, 2025 18:48" at bounding box center [1428, 228] width 107 height 7
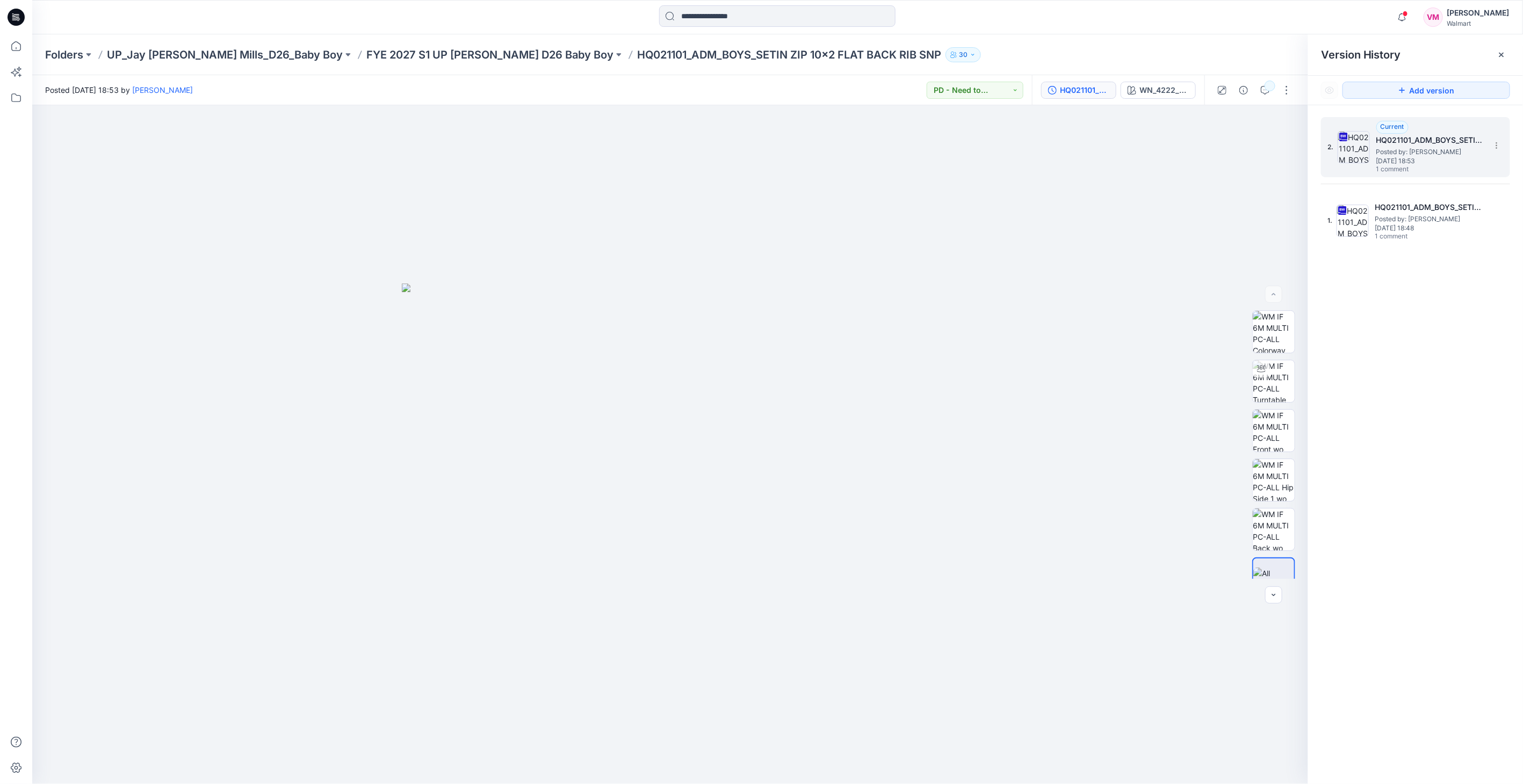
click at [1391, 151] on span "Posted by: Vasanthakumar Mani" at bounding box center [1430, 153] width 107 height 11
click at [424, 55] on p "FYE 2027 S1 UP [PERSON_NAME] D26 Baby Boy" at bounding box center [490, 55] width 247 height 15
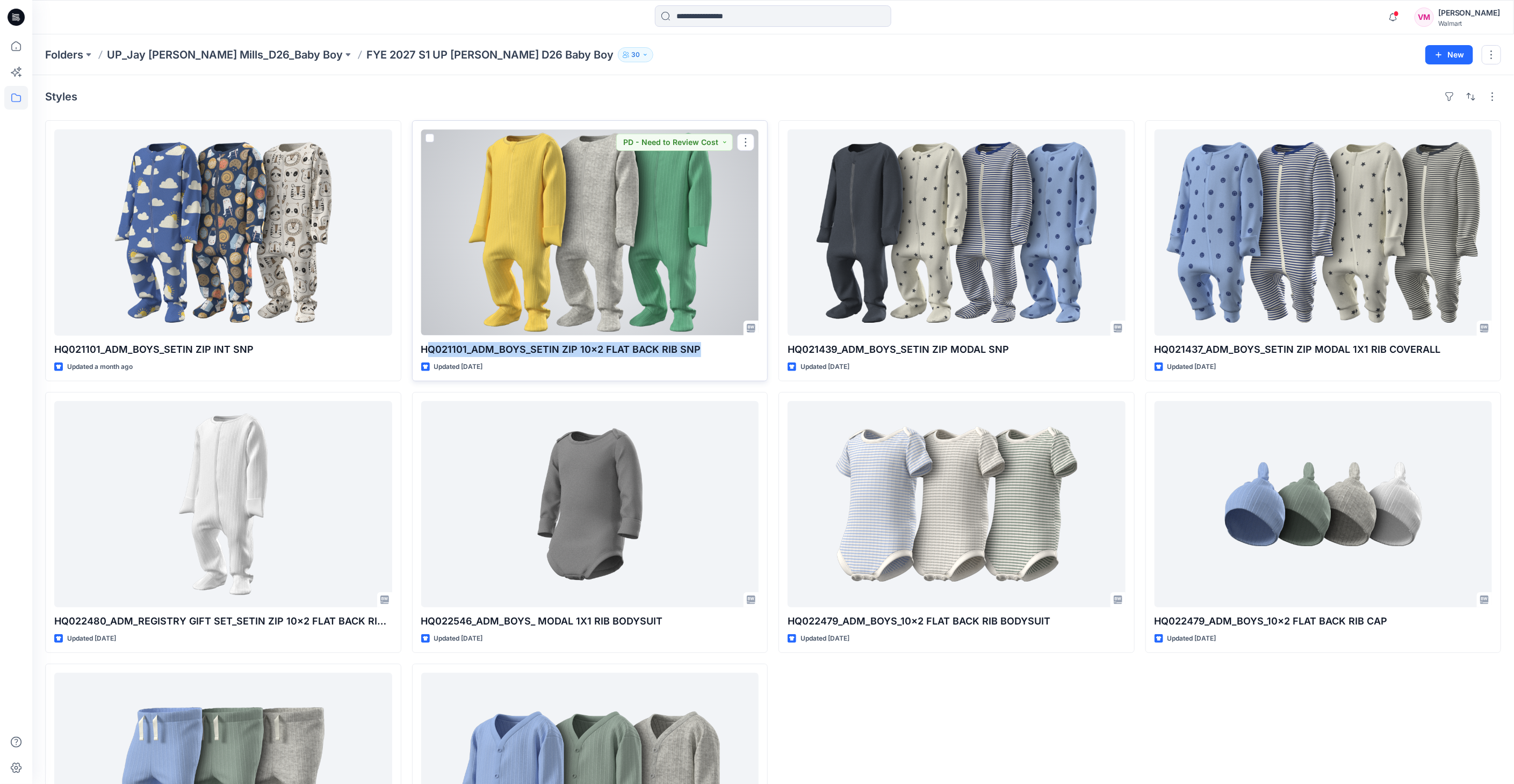
drag, startPoint x: 427, startPoint y: 347, endPoint x: 706, endPoint y: 348, distance: 279.0
click at [706, 348] on p "HQ021101_ADM_BOYS_SETIN ZIP 10x2 FLAT BACK RIB SNP" at bounding box center [590, 350] width 338 height 15
click at [417, 348] on div "HQ021101_ADM_BOYS_SETIN ZIP 10x2 FLAT BACK RIB SNP Updated 2 months ago PD - Ne…" at bounding box center [590, 250] width 356 height 261
drag, startPoint x: 423, startPoint y: 350, endPoint x: 696, endPoint y: 355, distance: 273.0
click at [696, 355] on p "HQ021101_ADM_BOYS_SETIN ZIP 10x2 FLAT BACK RIB SNP" at bounding box center [590, 350] width 338 height 15
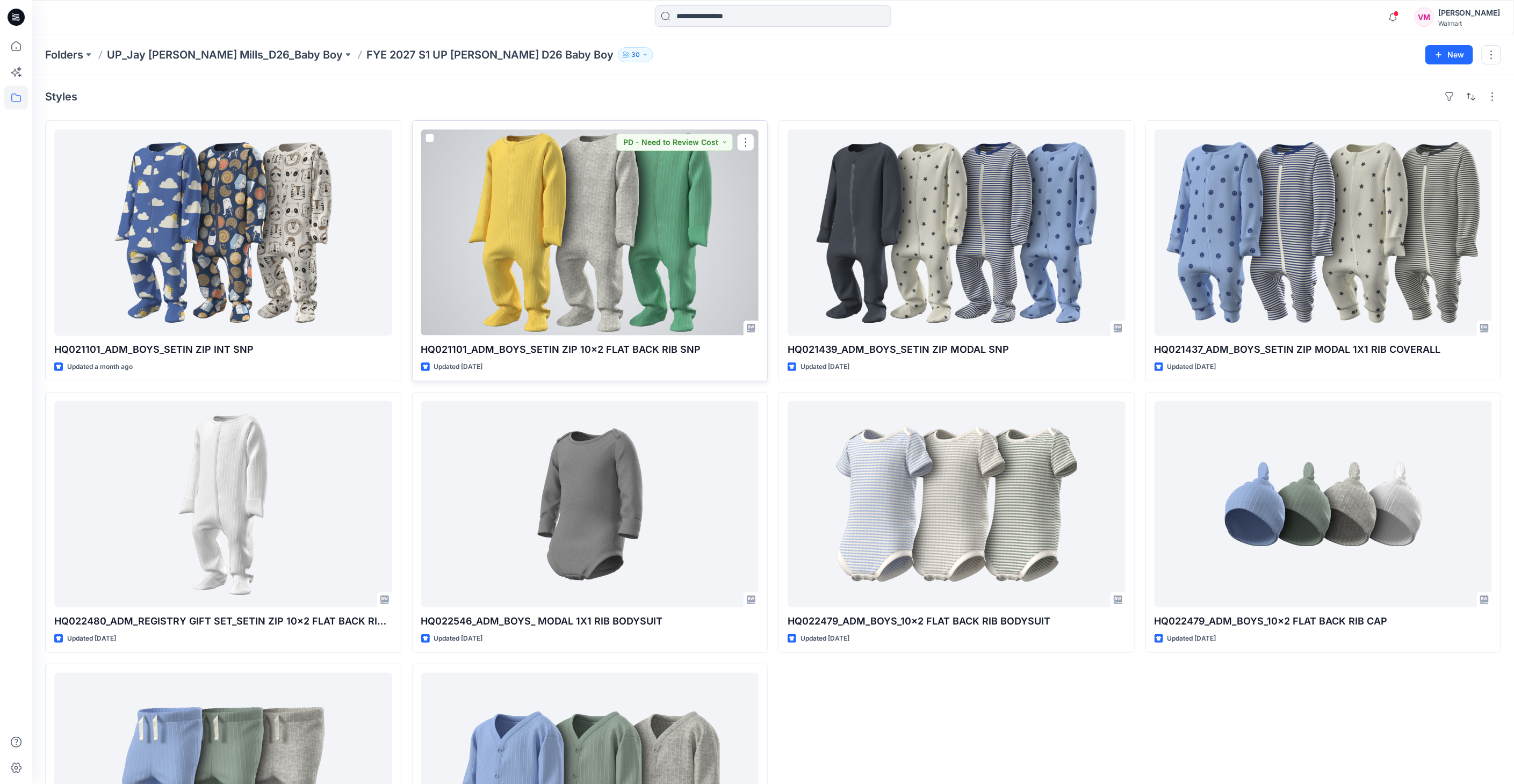
drag, startPoint x: 696, startPoint y: 355, endPoint x: 668, endPoint y: 360, distance: 28.4
click at [668, 360] on div "HQ021101_ADM_BOYS_SETIN ZIP 10x2 FLAT BACK RIB SNP Updated 2 months ago PD - Ne…" at bounding box center [590, 250] width 356 height 261
click at [692, 350] on p "HQ021101_ADM_BOYS_SETIN ZIP 10x2 FLAT BACK RIB SNP" at bounding box center [590, 350] width 338 height 15
click at [696, 352] on p "HQ021101_ADM_BOYS_SETIN ZIP 10x2 FLAT BACK RIB SNP" at bounding box center [590, 350] width 338 height 15
click at [610, 204] on div at bounding box center [590, 233] width 338 height 206
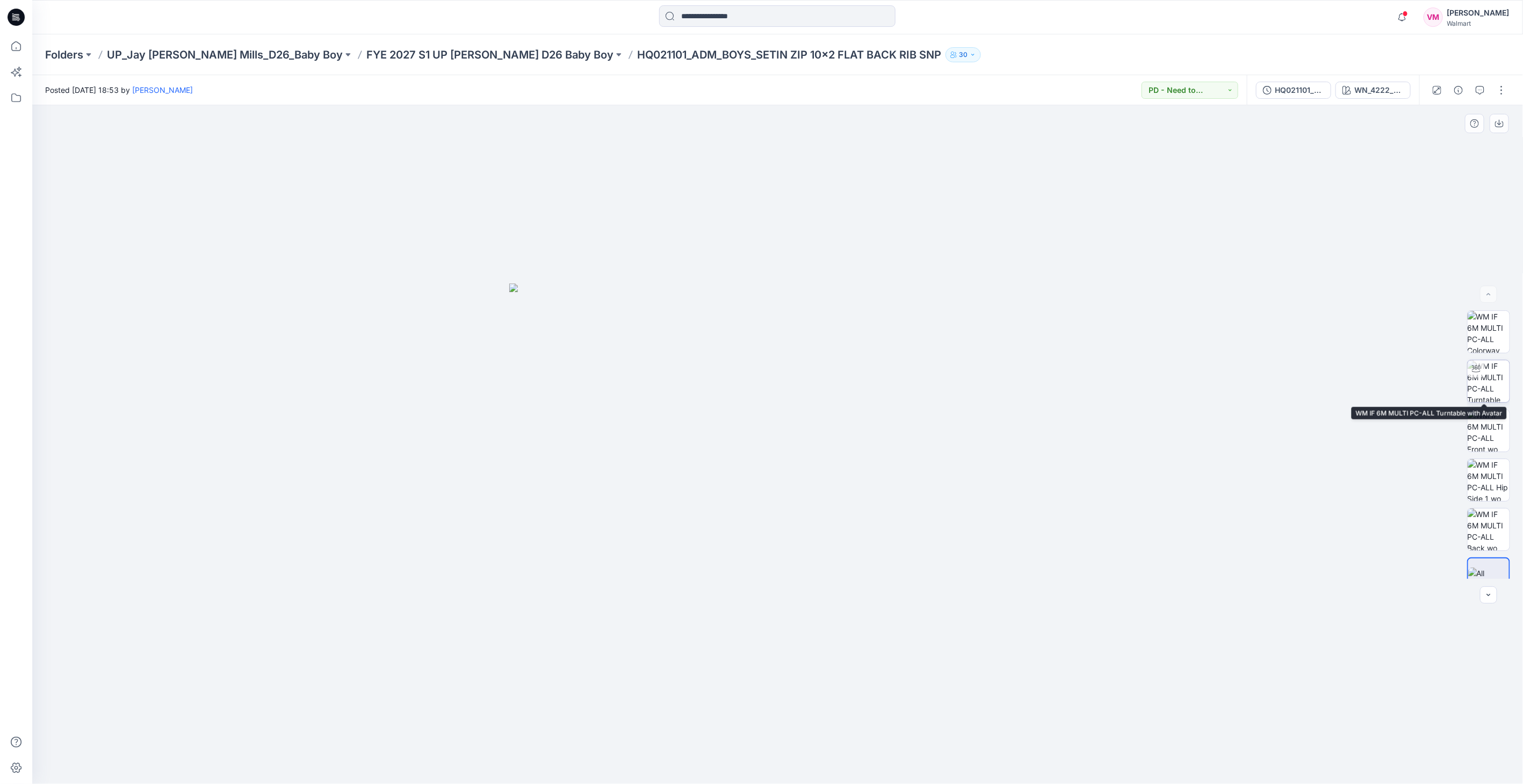
click at [1481, 380] on img at bounding box center [1489, 380] width 42 height 42
click at [1474, 426] on img at bounding box center [1489, 431] width 42 height 42
click at [1498, 379] on img at bounding box center [1489, 380] width 42 height 42
click at [1506, 324] on img at bounding box center [1489, 331] width 42 height 42
click at [1481, 442] on img at bounding box center [1489, 431] width 42 height 42
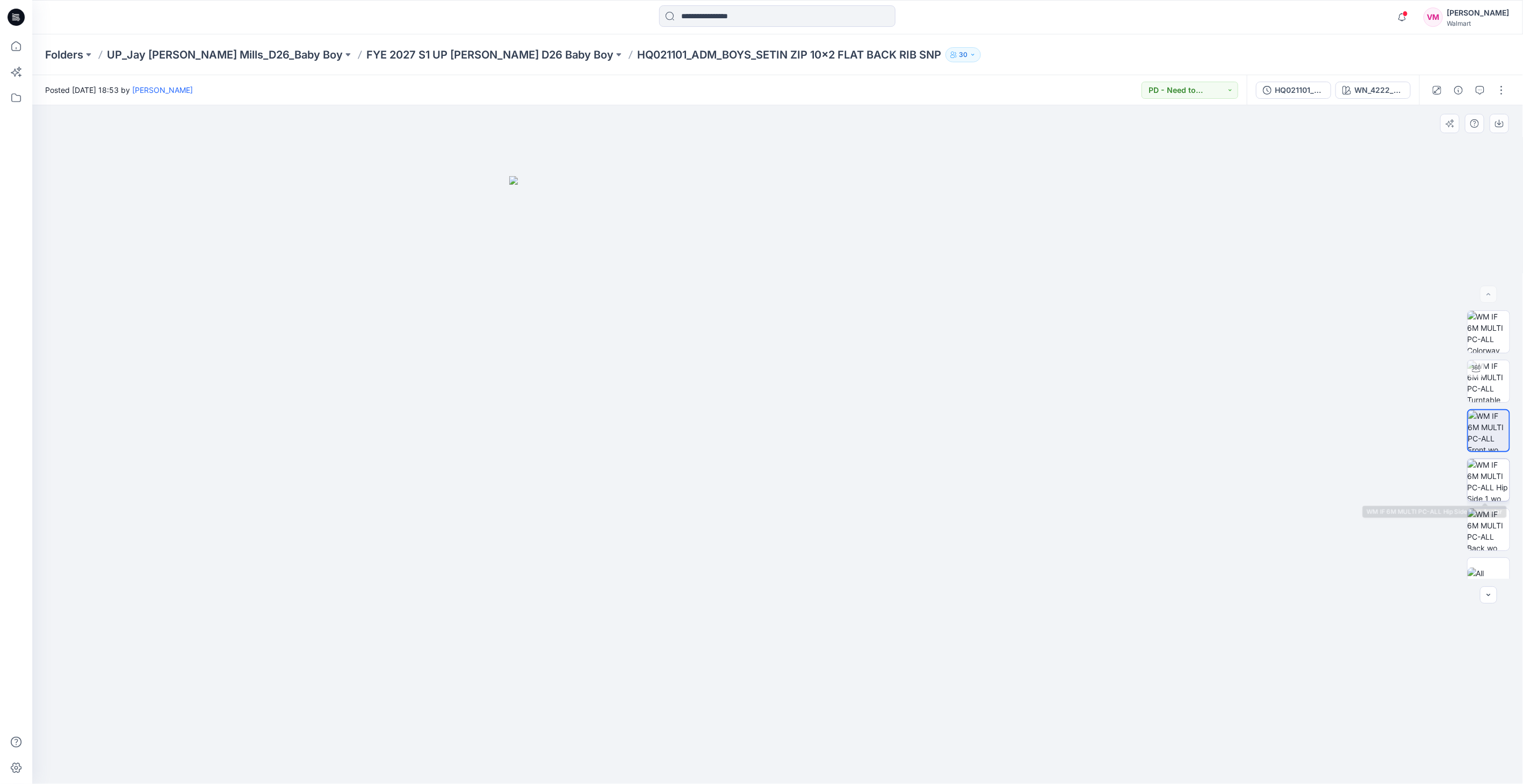
click at [1491, 500] on img at bounding box center [1489, 480] width 42 height 42
click at [1492, 413] on img at bounding box center [1489, 431] width 42 height 42
click at [1497, 369] on img at bounding box center [1489, 380] width 42 height 42
click at [1497, 318] on img at bounding box center [1489, 331] width 42 height 42
click at [1479, 425] on img at bounding box center [1489, 431] width 42 height 42
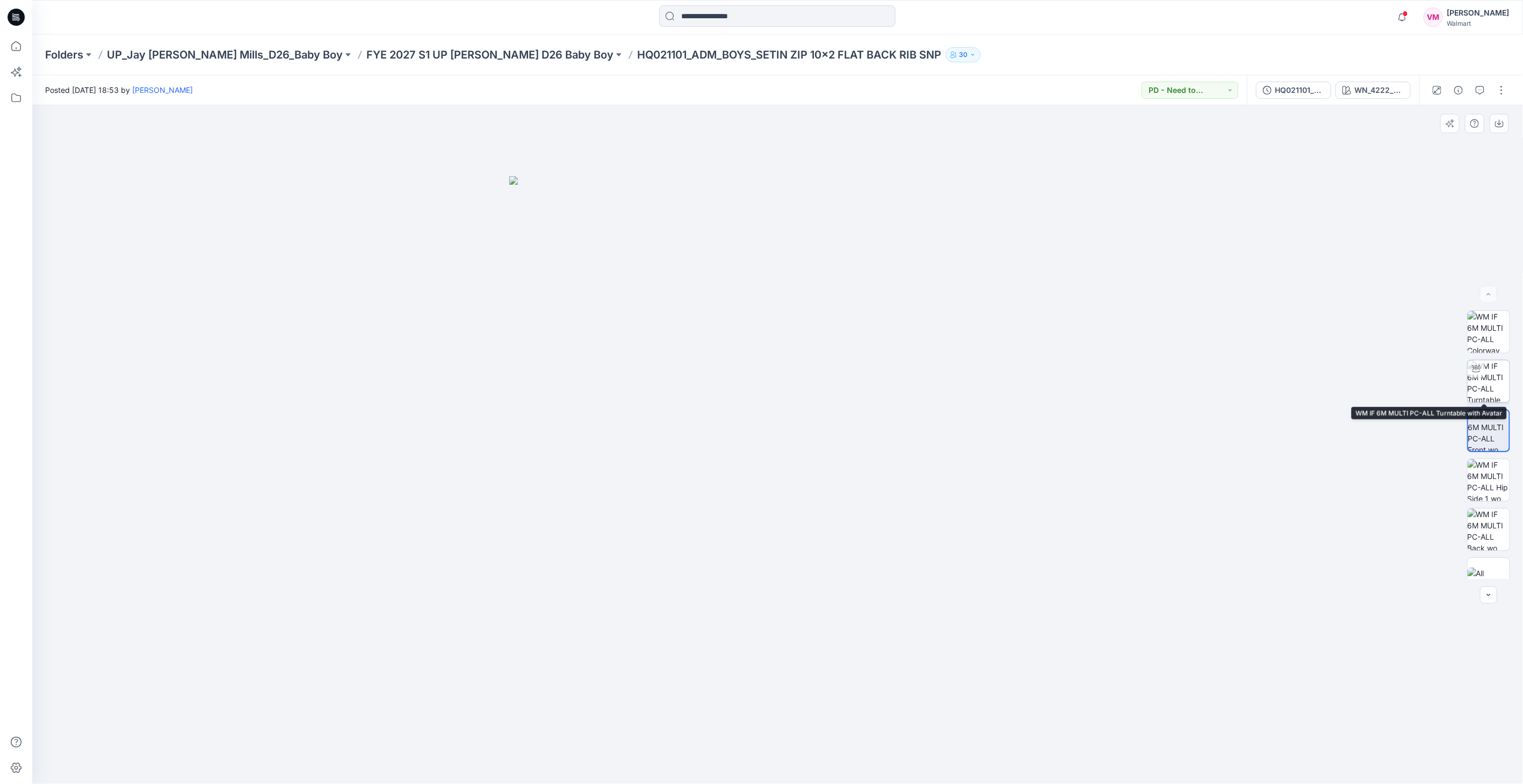
click at [1496, 370] on img at bounding box center [1489, 380] width 42 height 42
click at [448, 62] on div "Folders UP_Jay Jay Mills_D26_Baby Boy FYE 2027 S1 UP Jay Jay Mills D26 Baby Boy…" at bounding box center [778, 55] width 1491 height 41
click at [451, 56] on p "FYE 2027 S1 UP [PERSON_NAME] D26 Baby Boy" at bounding box center [490, 55] width 247 height 15
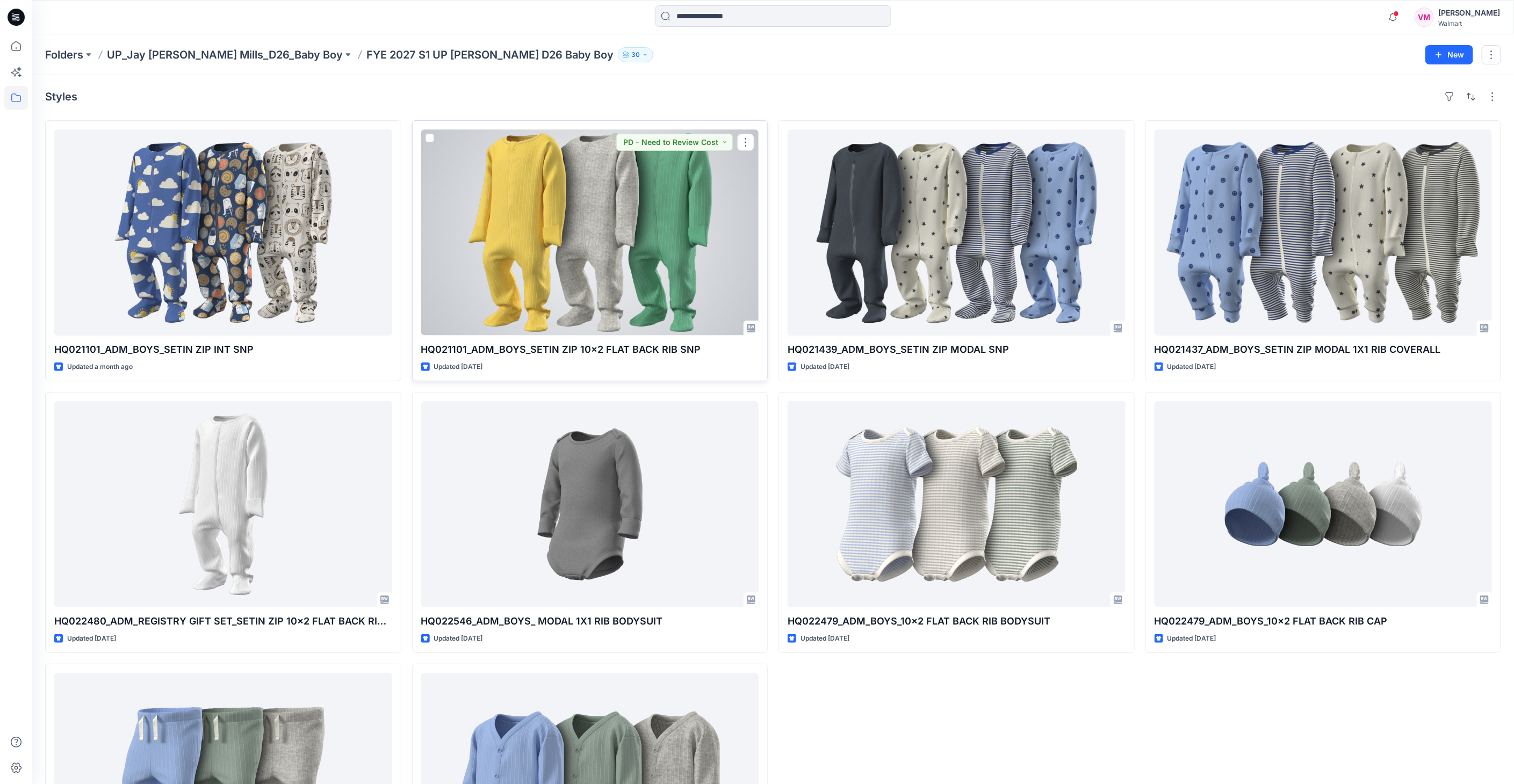
click at [507, 226] on div at bounding box center [590, 233] width 338 height 206
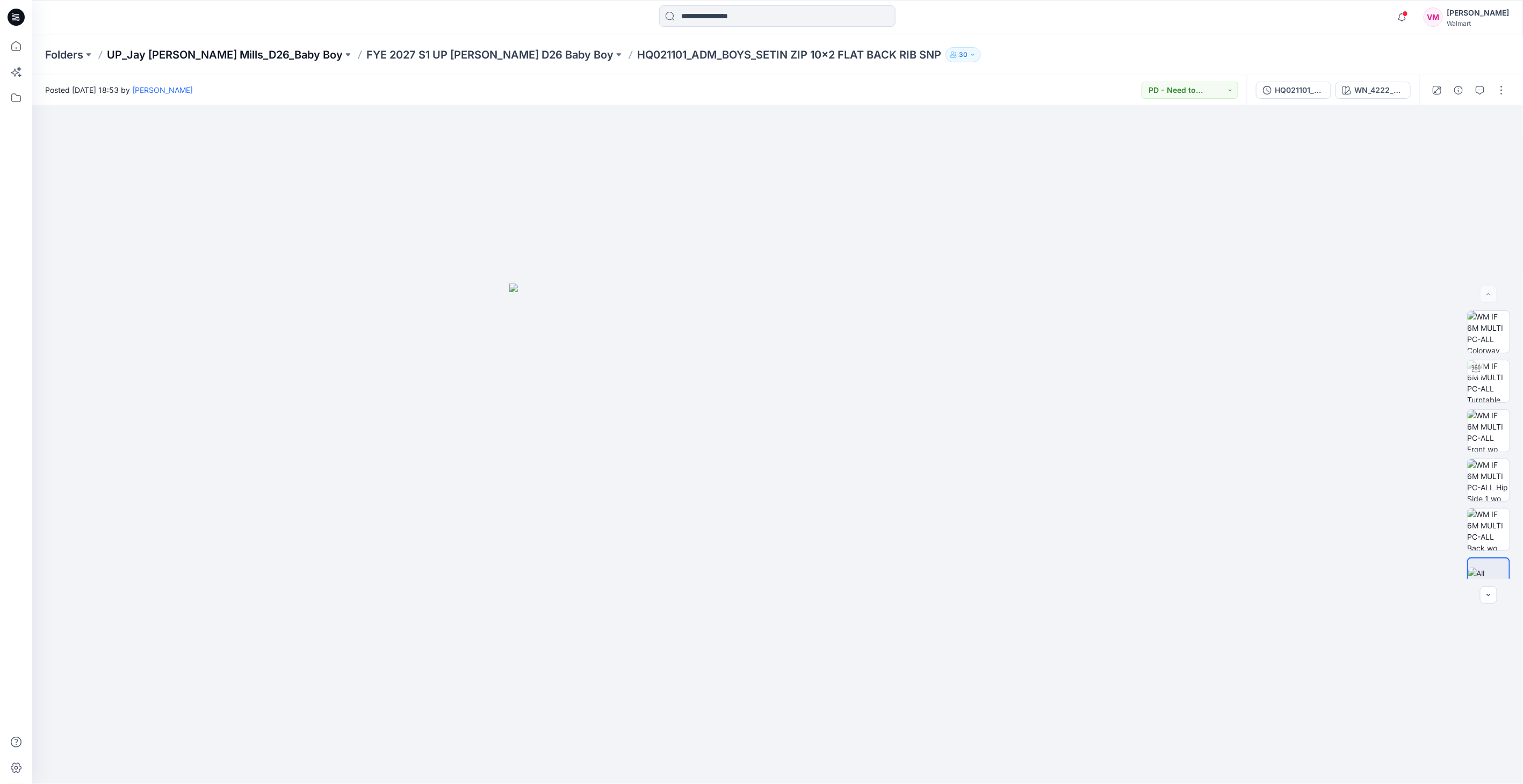
click at [239, 55] on p "UP_Jay [PERSON_NAME] Mills_D26_Baby Boy" at bounding box center [225, 55] width 236 height 15
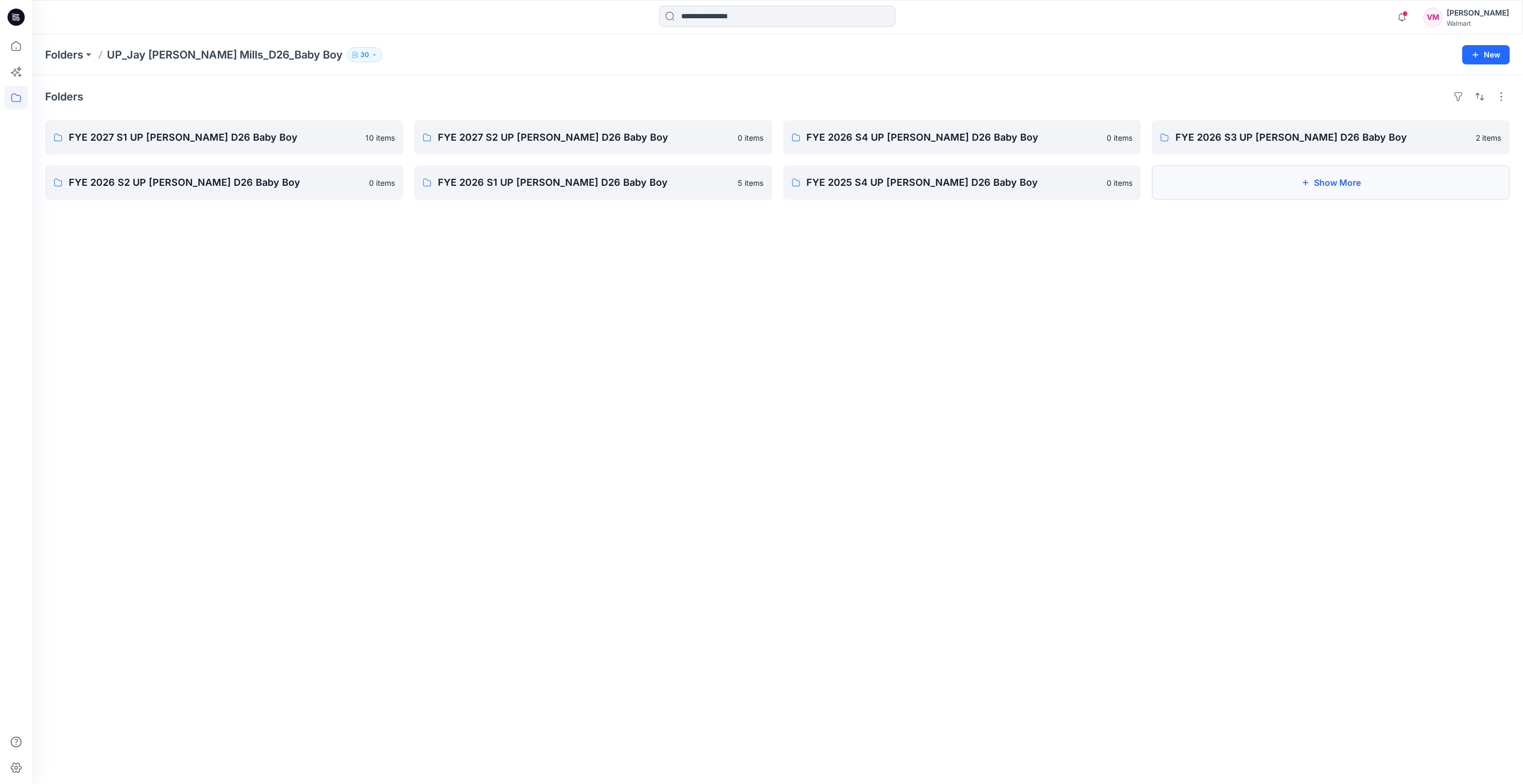
click at [1308, 183] on icon "button" at bounding box center [1305, 182] width 8 height 8
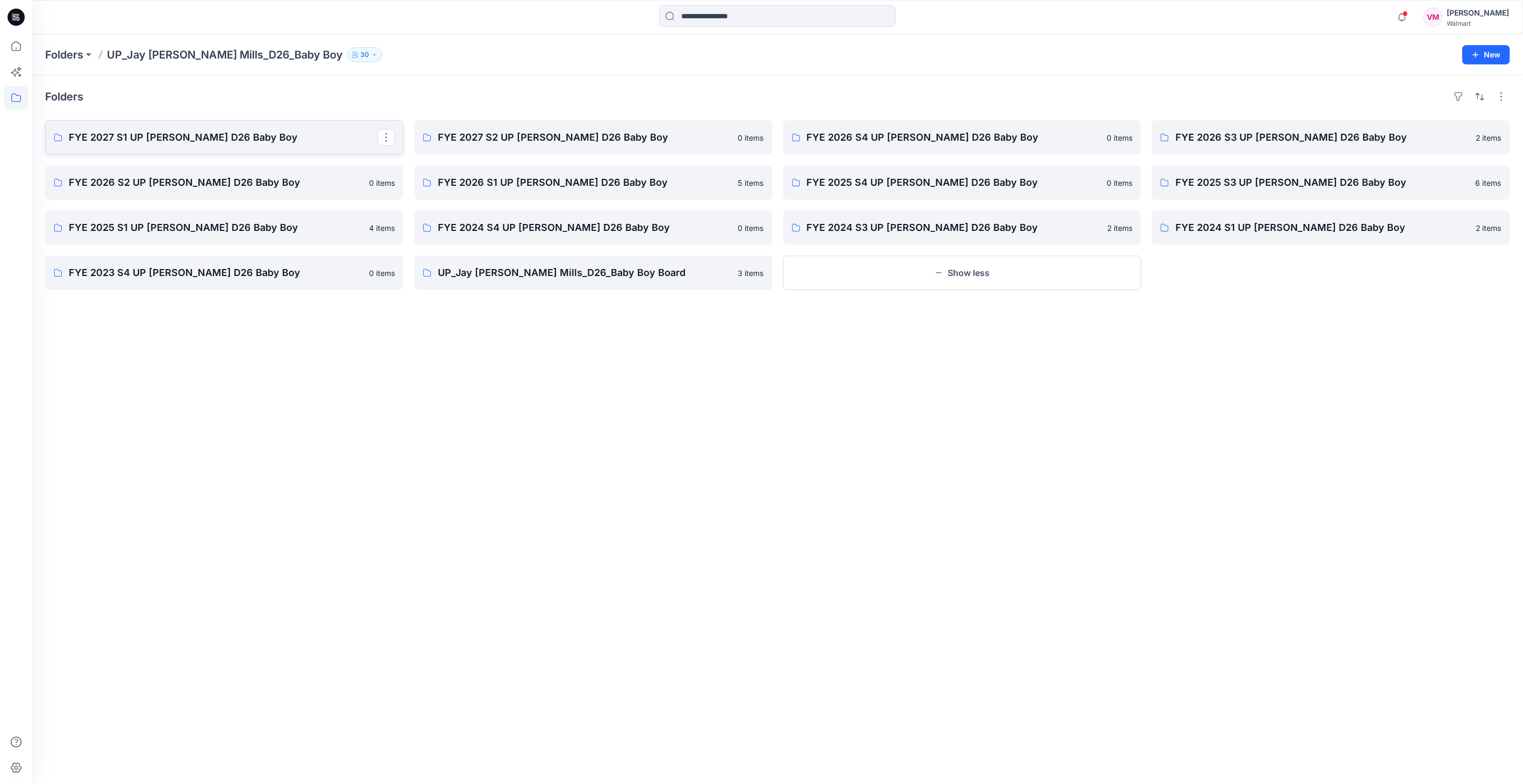
click at [208, 137] on p "FYE 2027 S1 UP [PERSON_NAME] D26 Baby Boy" at bounding box center [223, 138] width 309 height 15
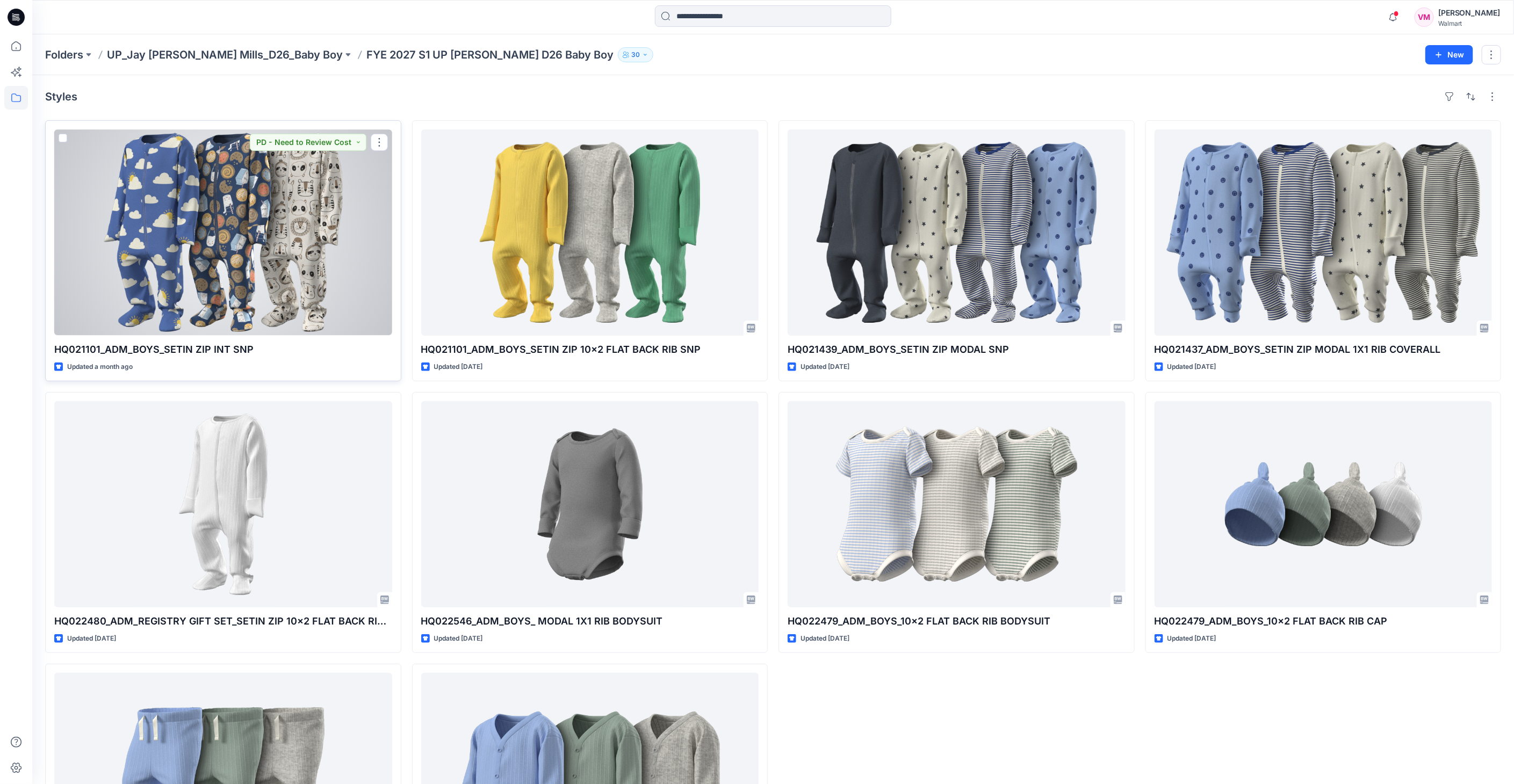
click at [333, 285] on div at bounding box center [222, 233] width 338 height 206
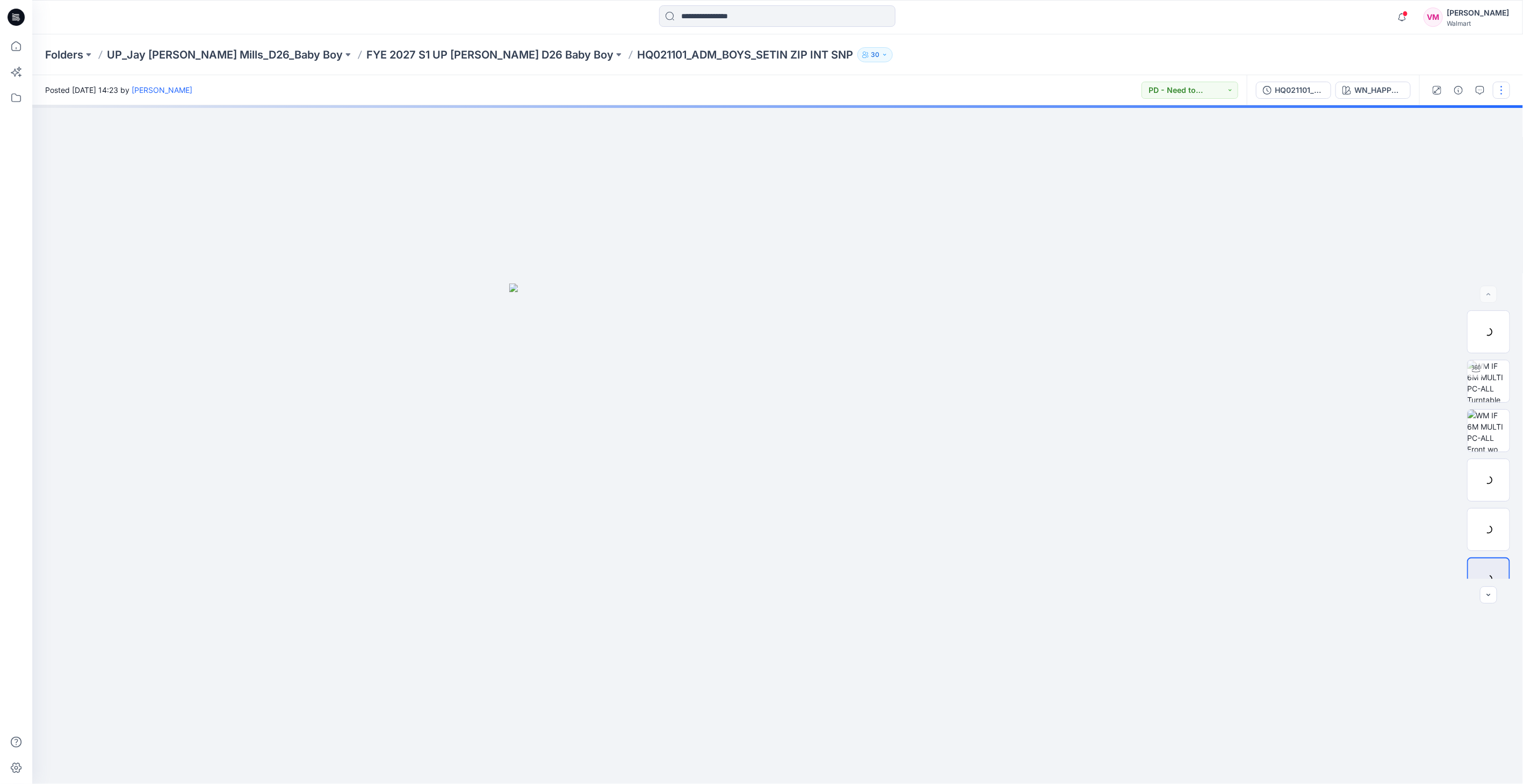
click at [1498, 91] on button "button" at bounding box center [1502, 90] width 17 height 17
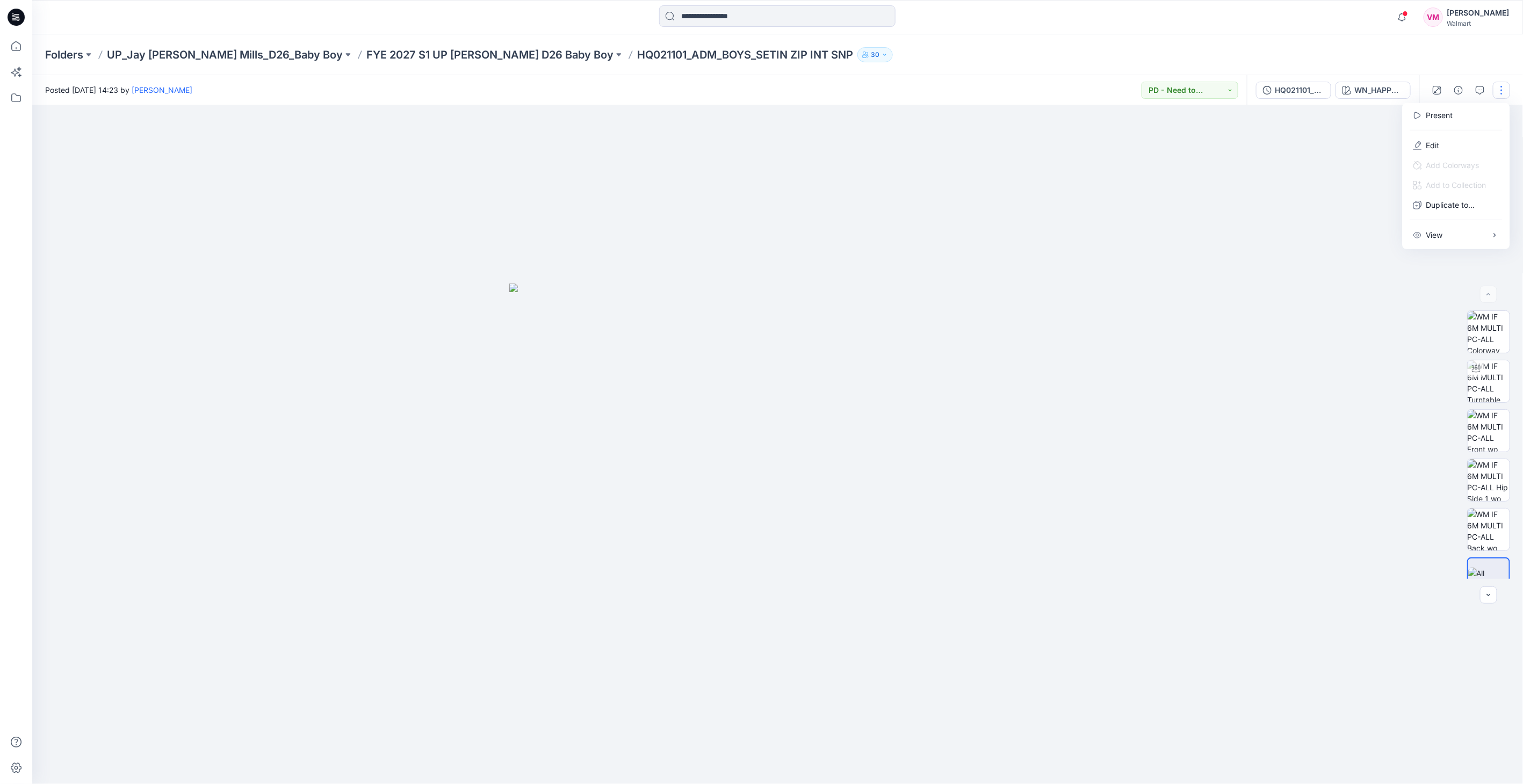
click at [1075, 312] on div at bounding box center [778, 445] width 1491 height 679
click at [1333, 88] on div "HQ021101_ADM_BOYS_SETIN ZIP INT SNP WN_HAPPY BLUE CLOUDS_RALLY BLUE" at bounding box center [1332, 90] width 172 height 30
click at [1492, 86] on div at bounding box center [1469, 90] width 100 height 30
click at [1345, 86] on icon "button" at bounding box center [1346, 89] width 8 height 8
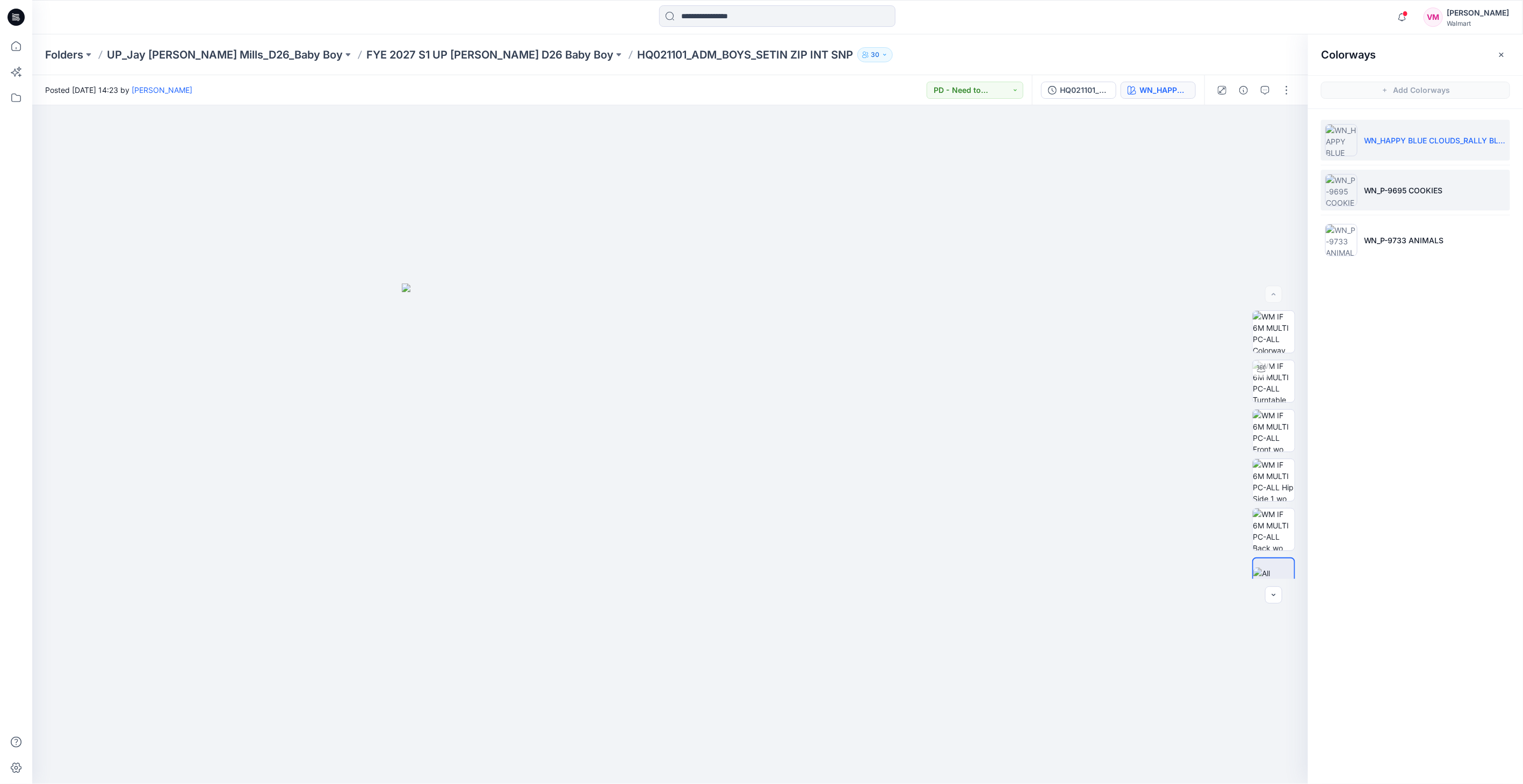
click at [1415, 179] on li "WN_P-9695 COOKIES" at bounding box center [1415, 190] width 189 height 41
click at [1420, 246] on li "WN_P-9733 ANIMALS" at bounding box center [1415, 240] width 189 height 41
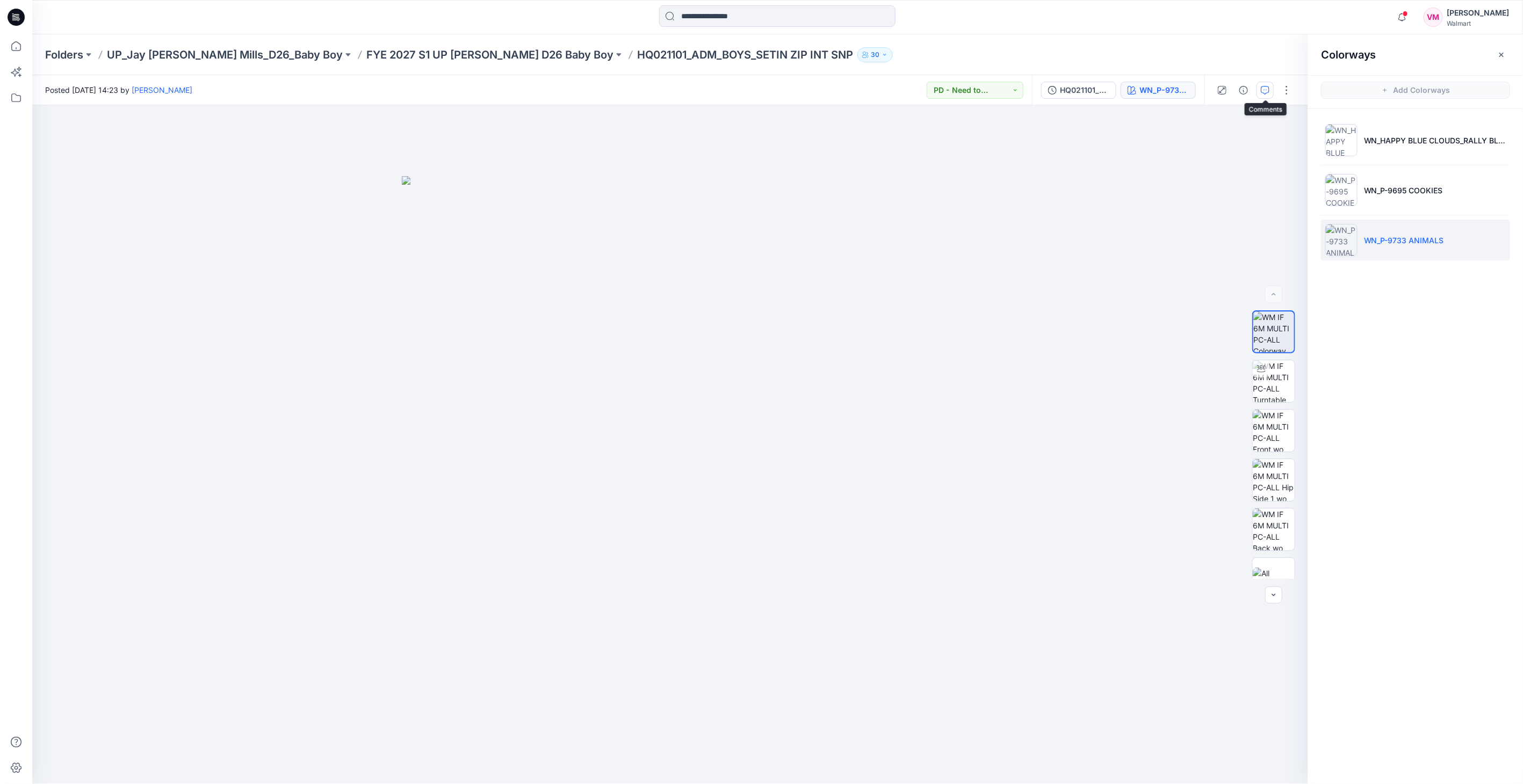
click at [1264, 87] on icon "button" at bounding box center [1264, 89] width 8 height 8
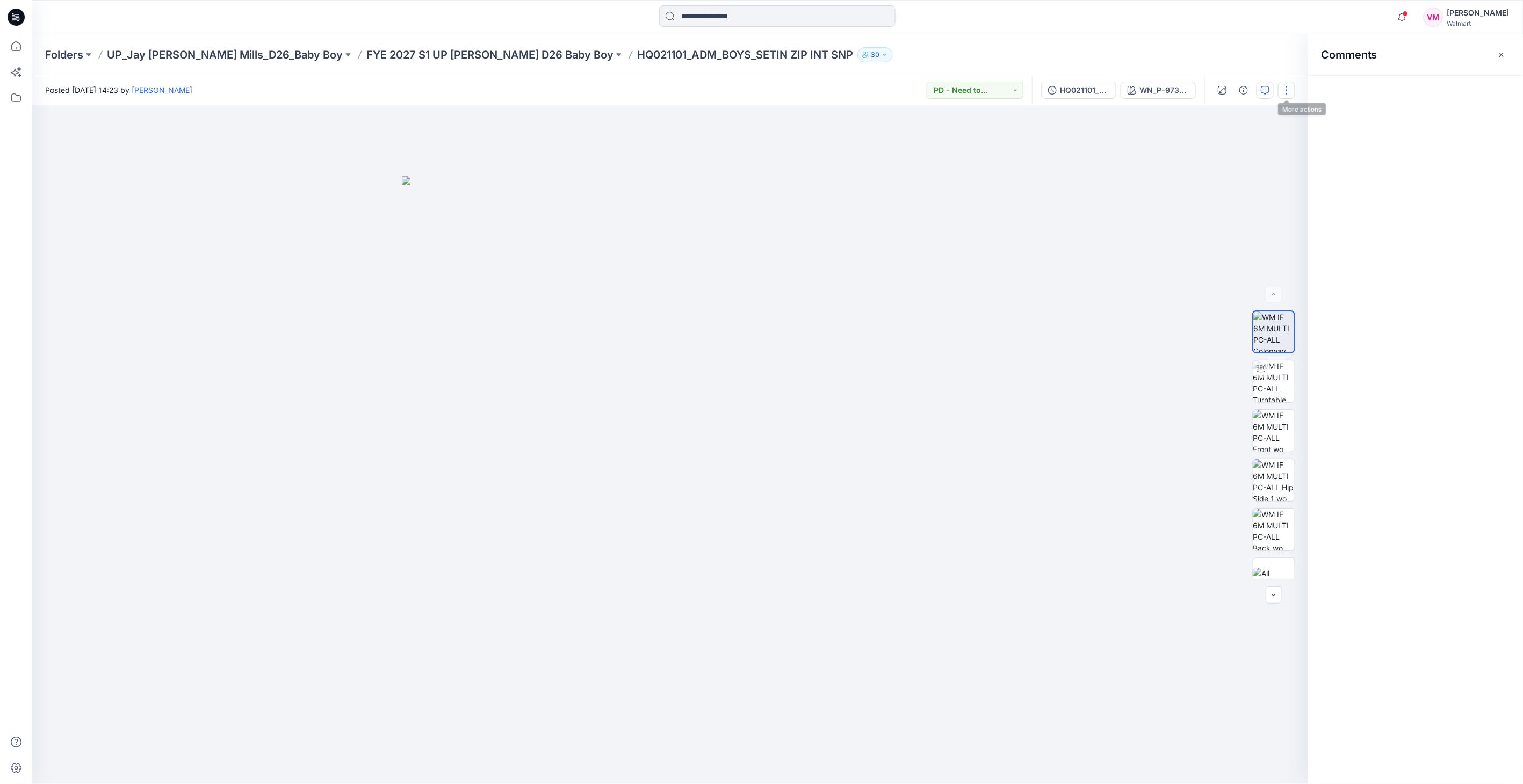
click at [1292, 92] on button "button" at bounding box center [1287, 90] width 17 height 17
click at [1215, 144] on p "Edit" at bounding box center [1218, 145] width 13 height 11
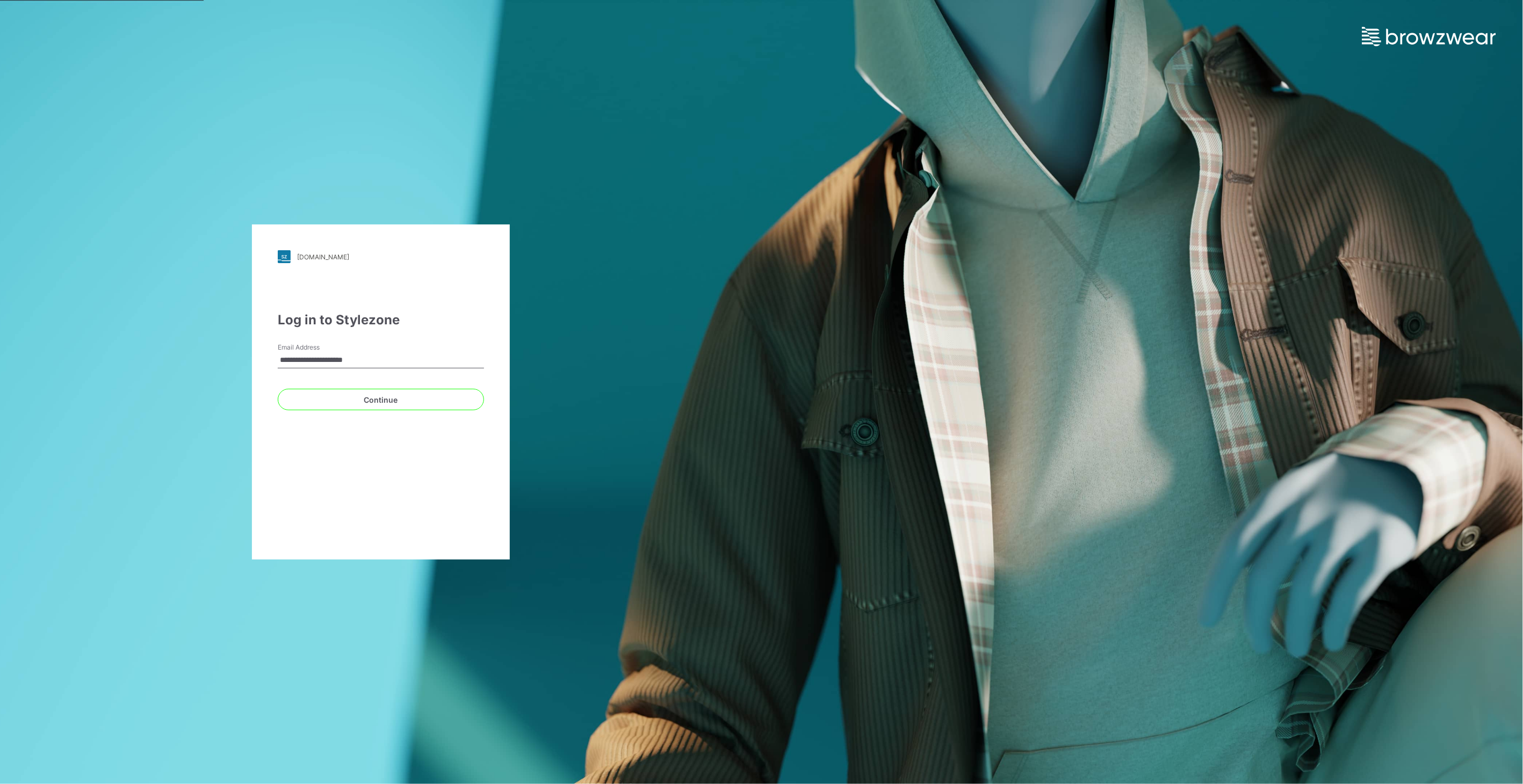
click at [375, 352] on div "**********" at bounding box center [381, 358] width 207 height 33
click at [364, 362] on input "**********" at bounding box center [381, 360] width 207 height 16
click at [386, 365] on input "**********" at bounding box center [381, 360] width 207 height 16
click at [378, 400] on button "Continue" at bounding box center [381, 399] width 207 height 21
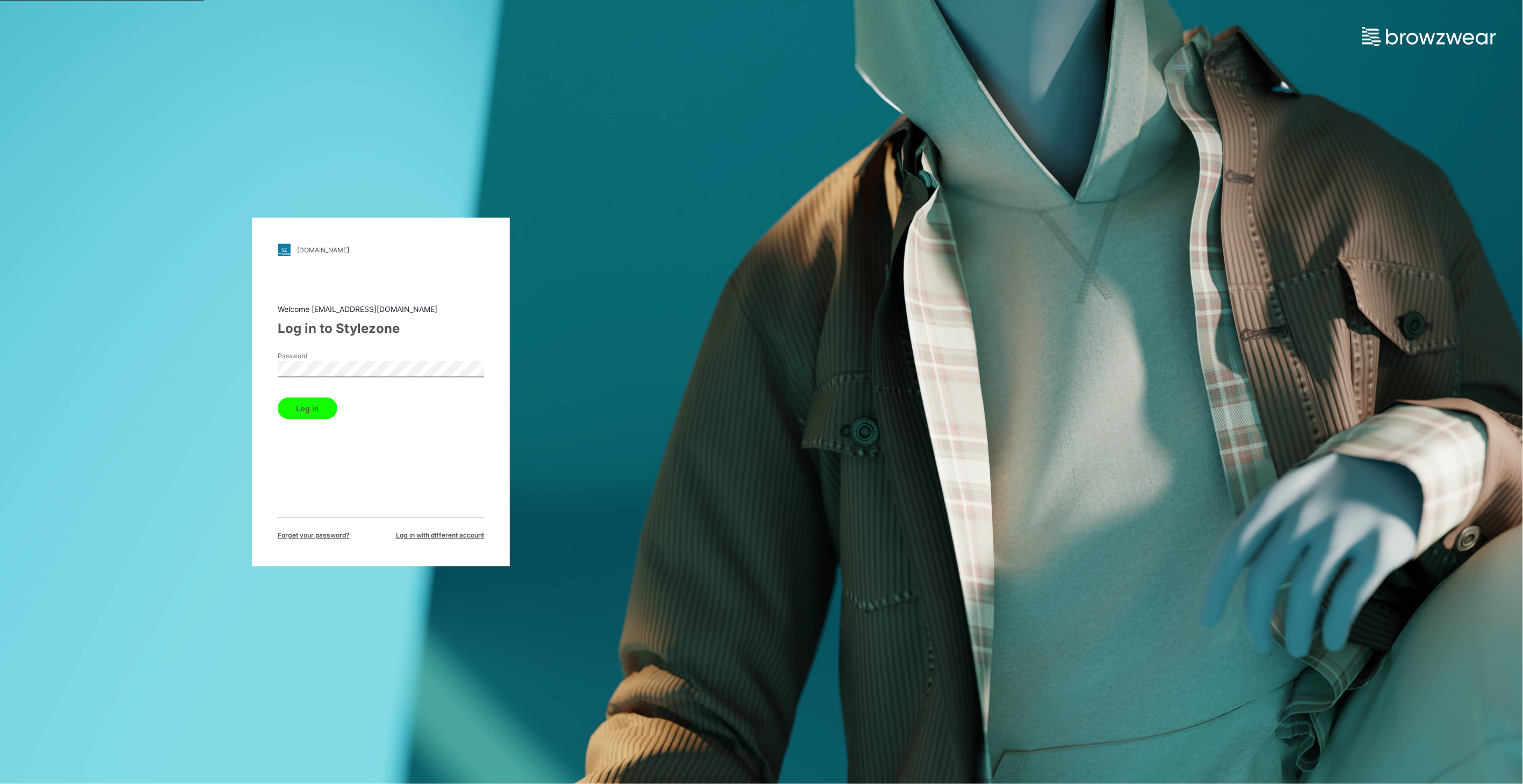
click at [304, 407] on button "Log in" at bounding box center [308, 408] width 60 height 21
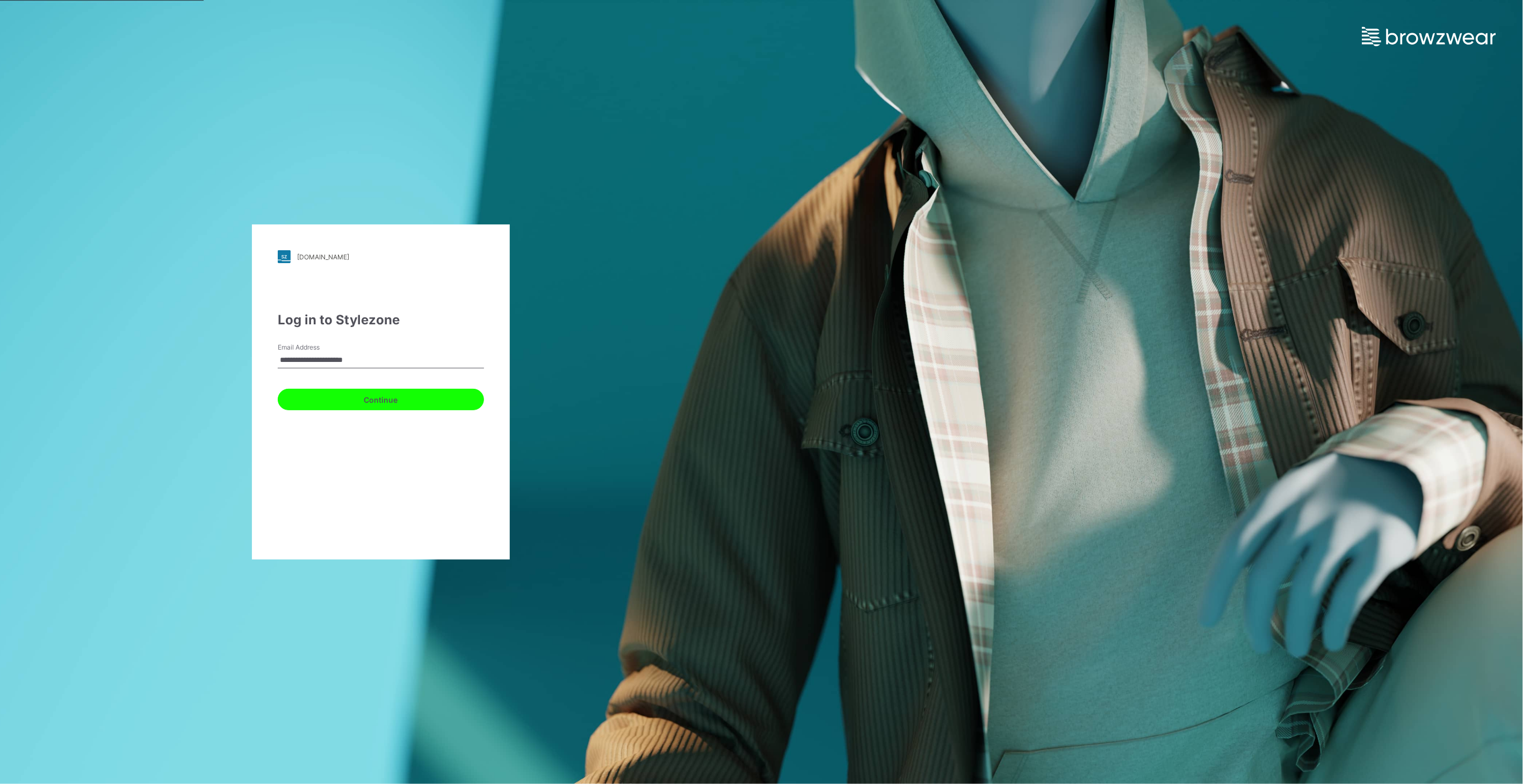
click at [375, 404] on button "Continue" at bounding box center [381, 399] width 207 height 21
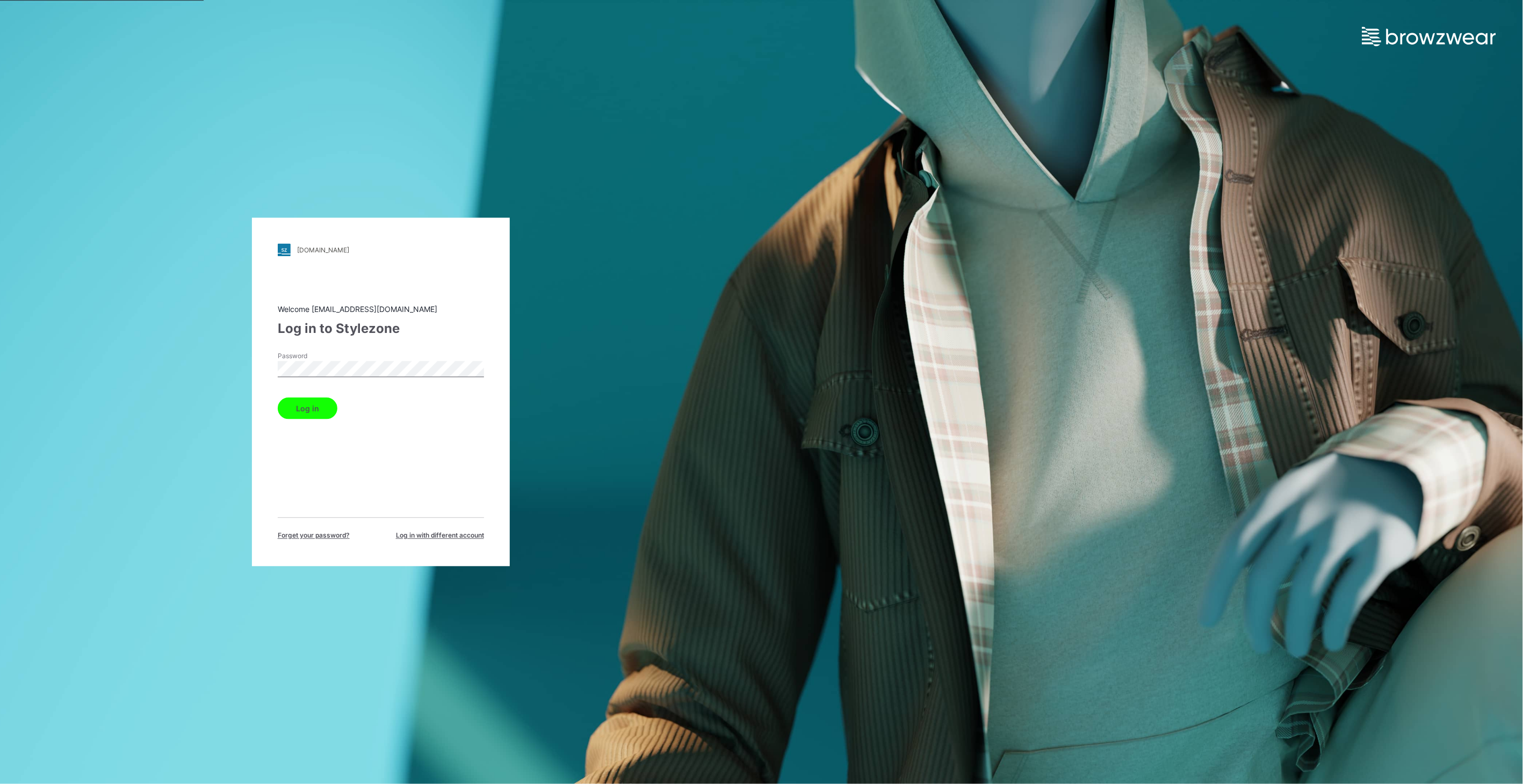
click at [296, 407] on button "Log in" at bounding box center [308, 408] width 60 height 21
click at [297, 407] on button "Log in" at bounding box center [308, 408] width 60 height 21
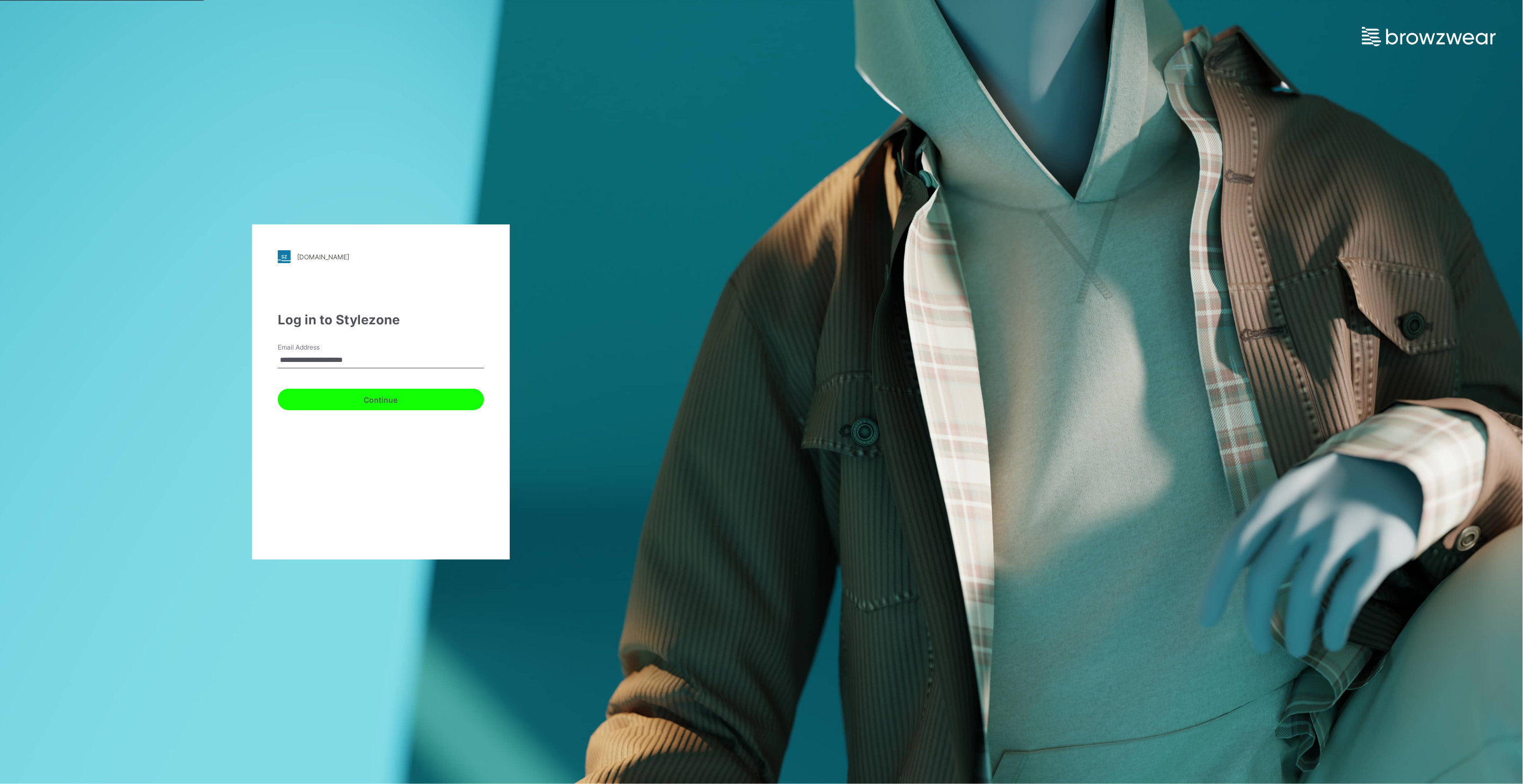
click at [355, 397] on button "Continue" at bounding box center [381, 399] width 207 height 21
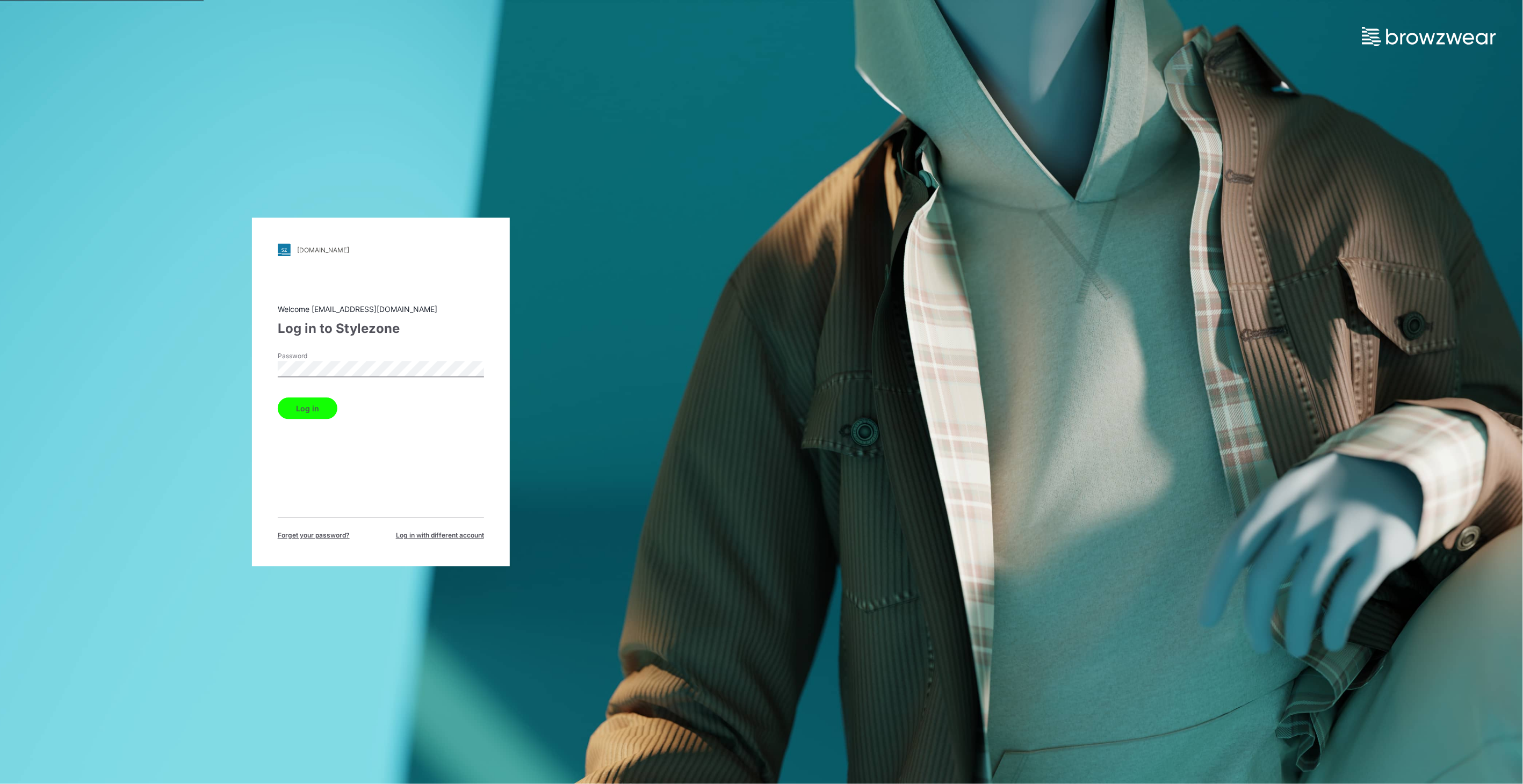
click at [324, 410] on button "Log in" at bounding box center [308, 408] width 60 height 21
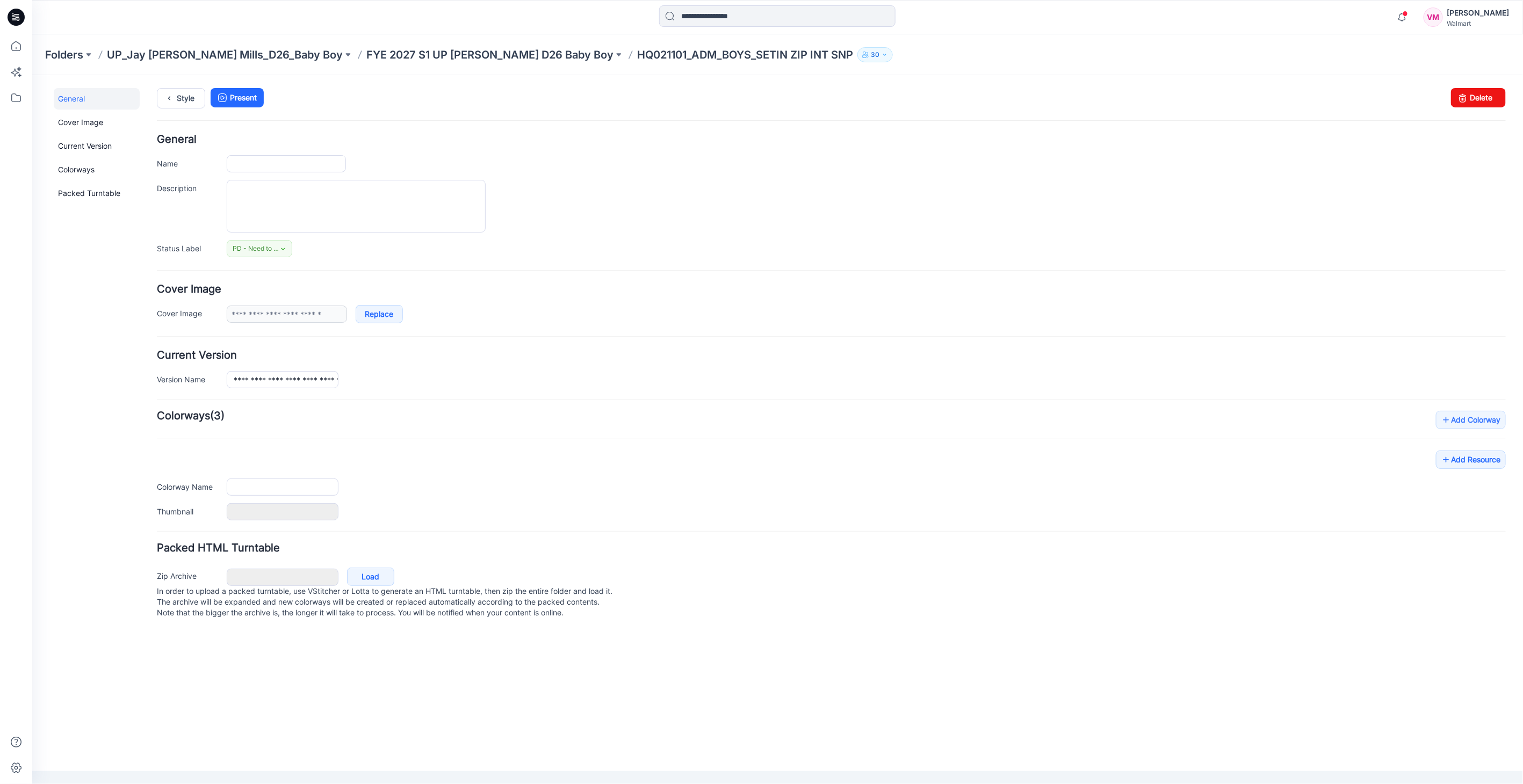
type input "**********"
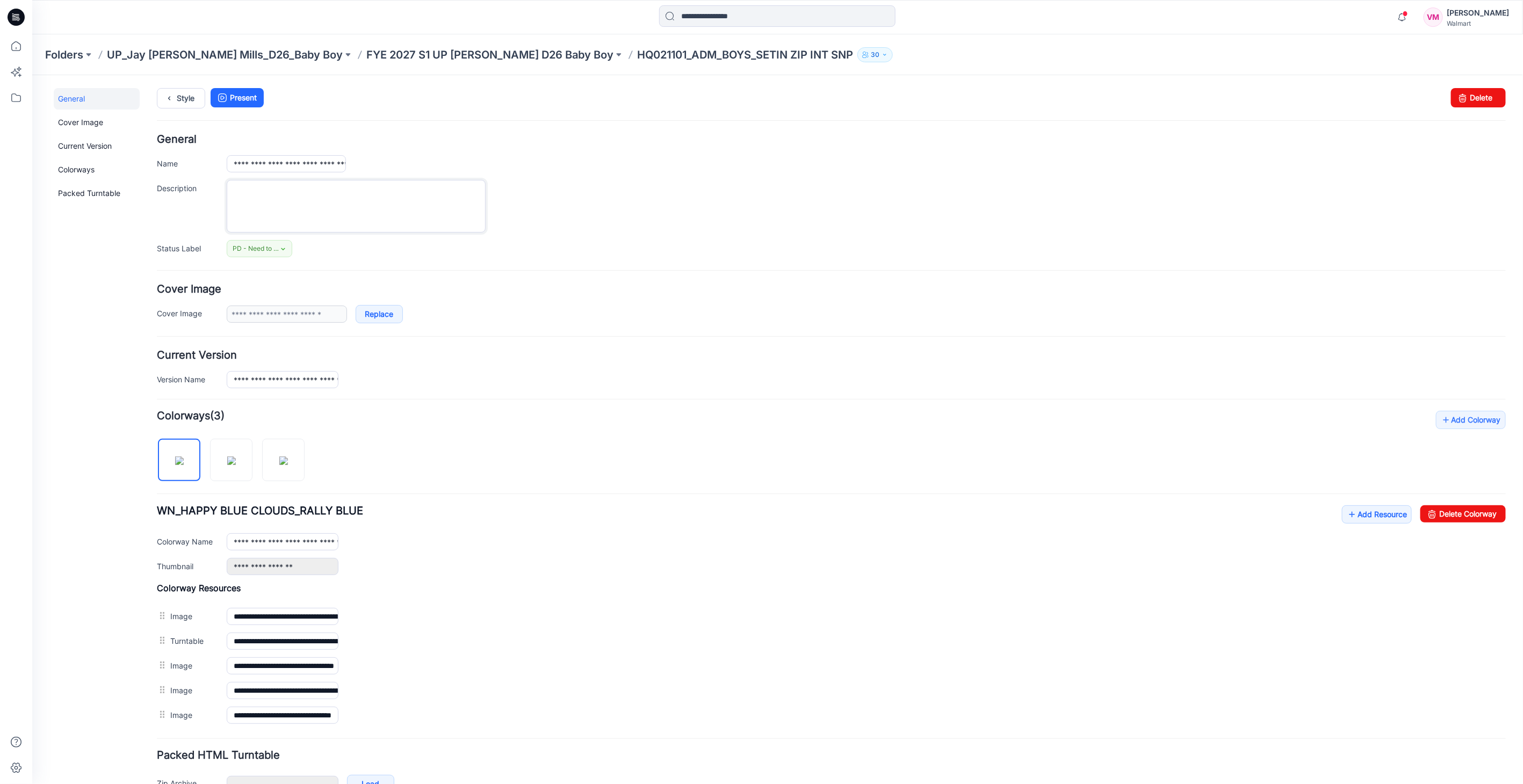
click at [283, 198] on textarea "Description" at bounding box center [355, 206] width 259 height 53
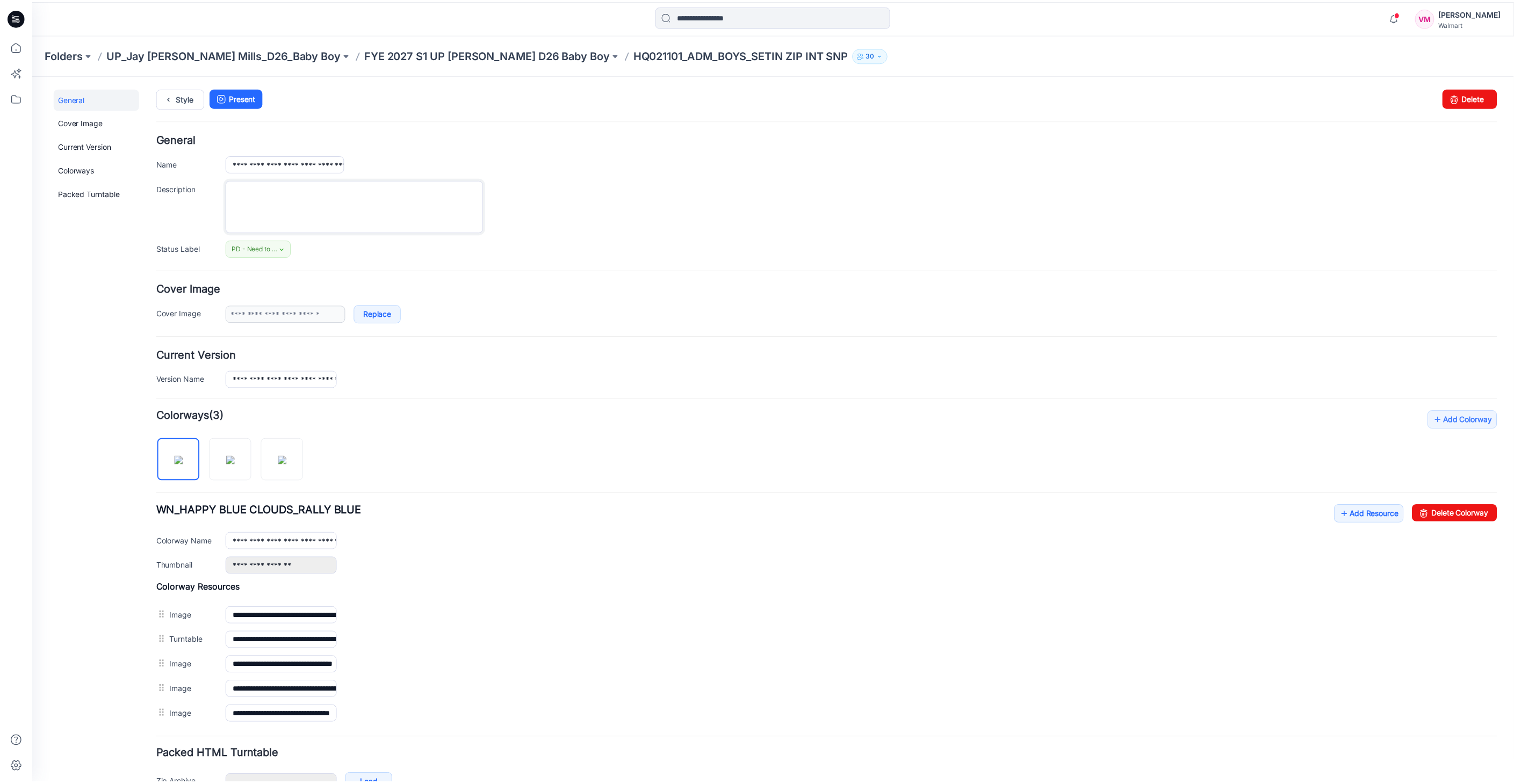
scroll to position [62, 0]
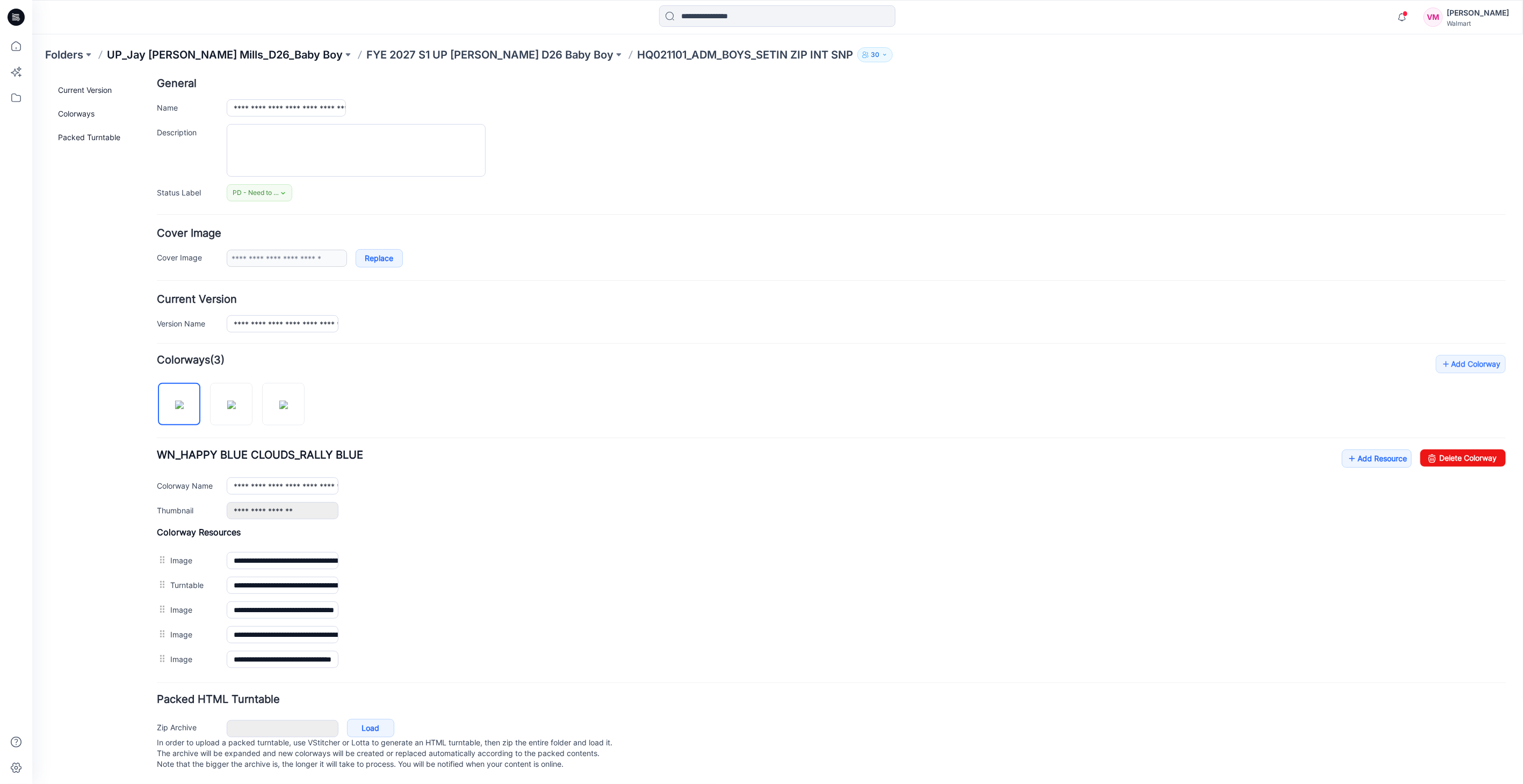
click at [246, 50] on p "UP_Jay [PERSON_NAME] Mills_D26_Baby Boy" at bounding box center [225, 55] width 236 height 15
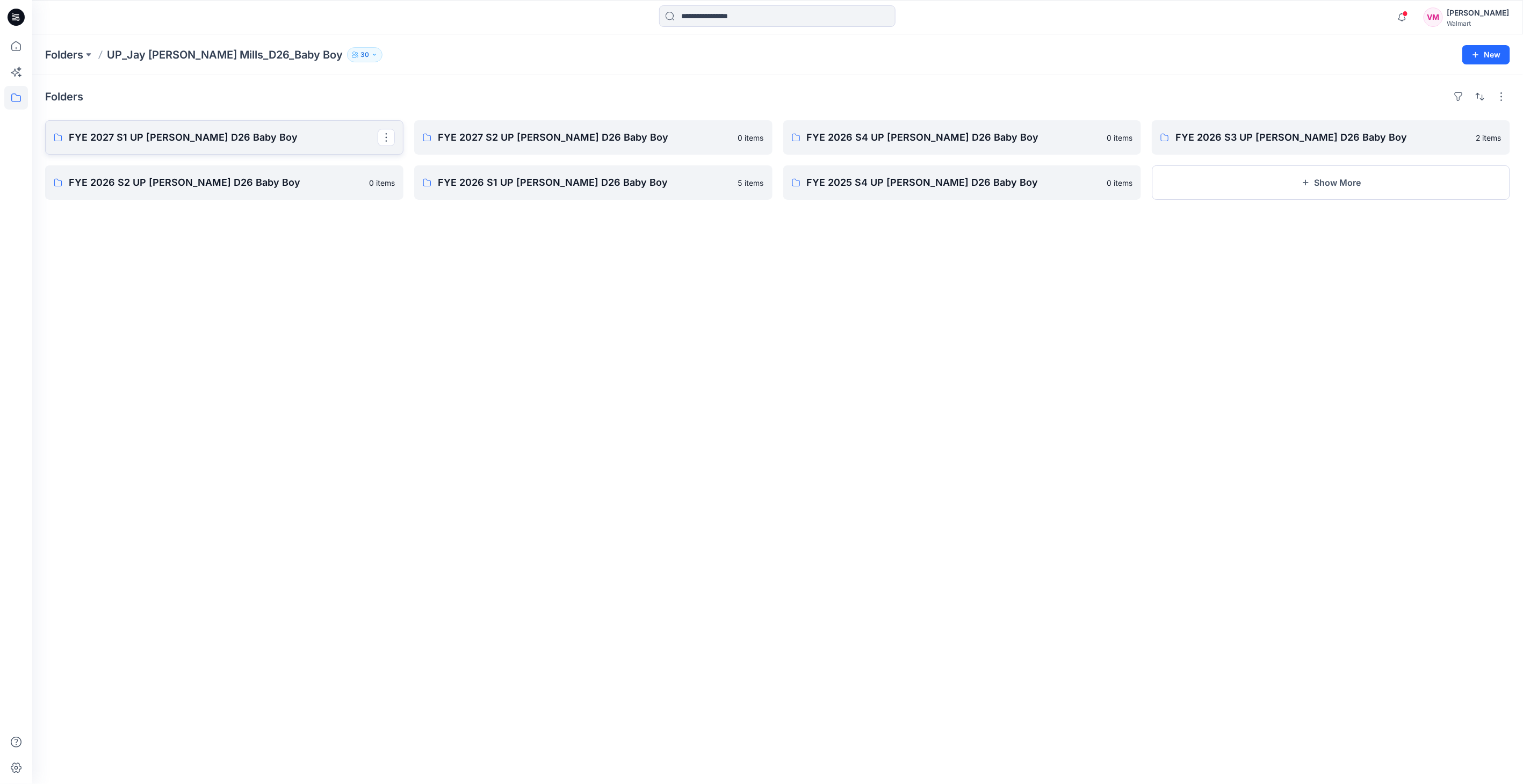
click at [184, 135] on p "FYE 2027 S1 UP [PERSON_NAME] D26 Baby Boy" at bounding box center [223, 138] width 309 height 15
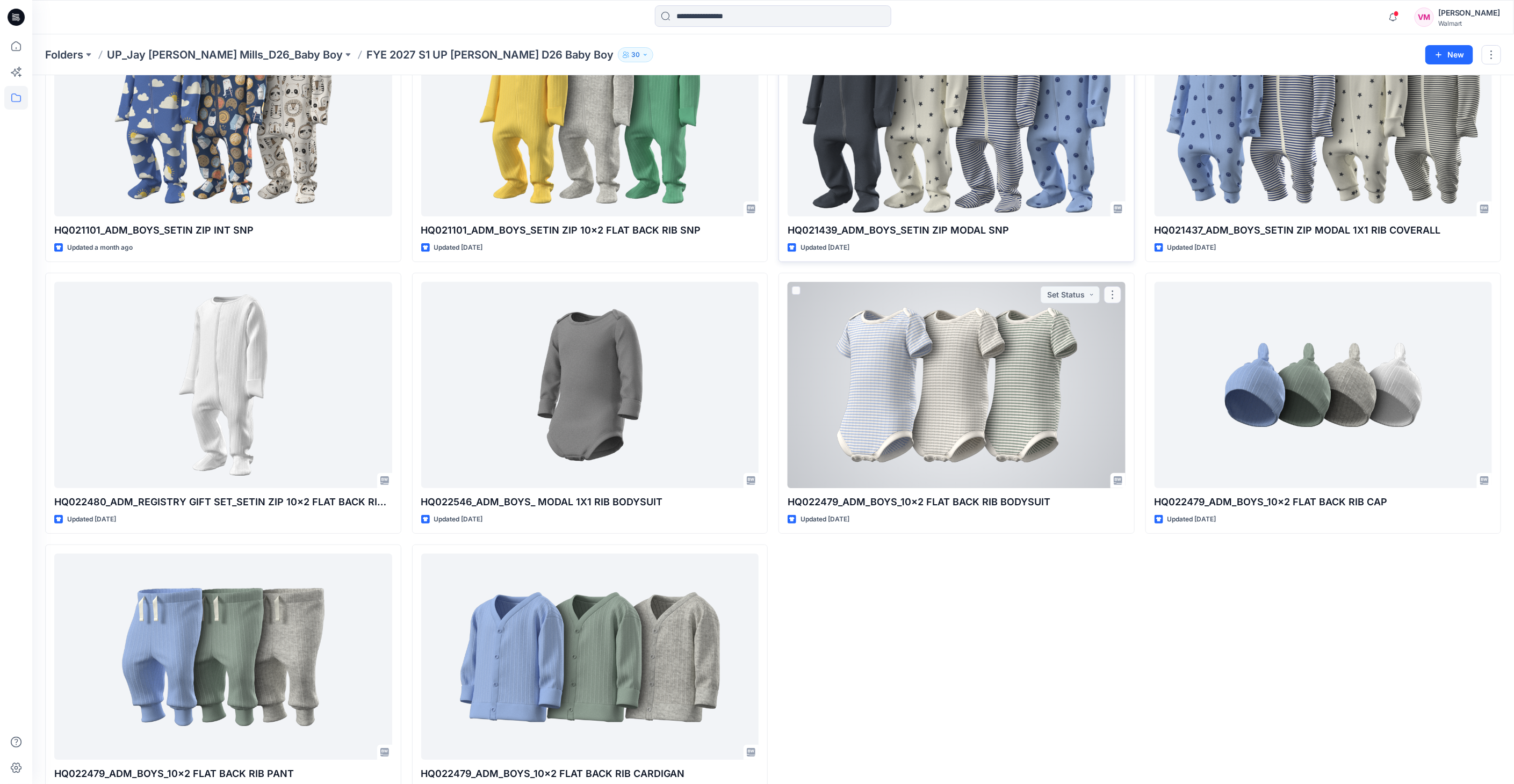
scroll to position [153, 0]
